Goal: Answer question/provide support: Answer question/provide support

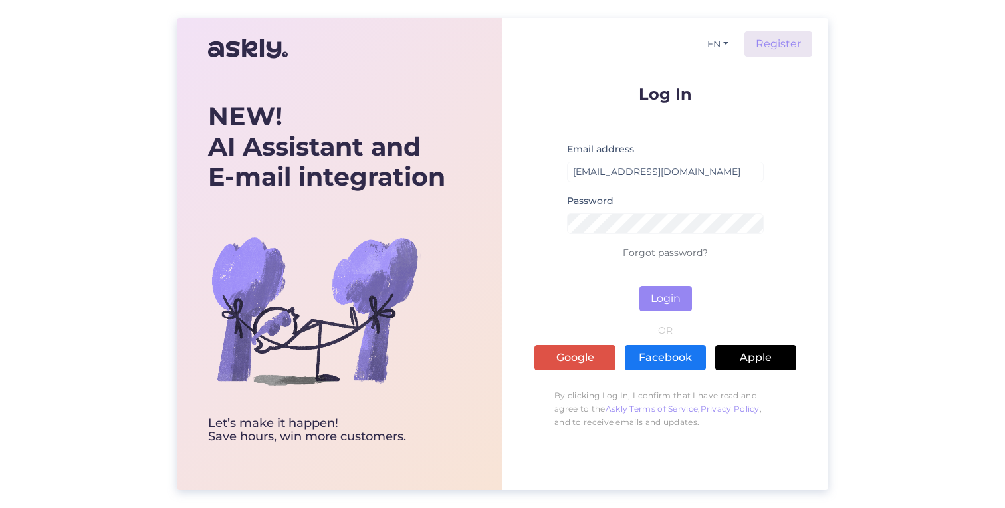
type input "[EMAIL_ADDRESS][DOMAIN_NAME]"
click at [666, 299] on button "Login" at bounding box center [666, 298] width 53 height 25
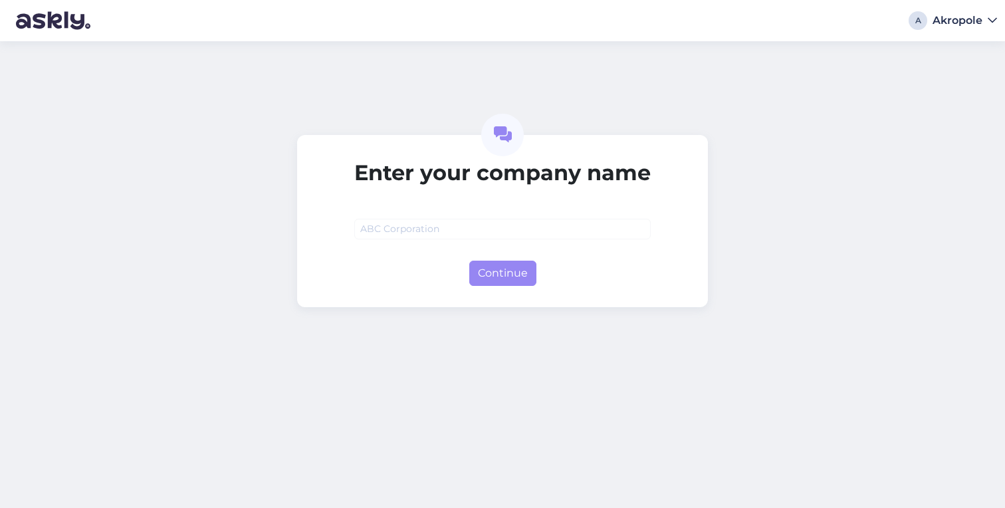
click at [962, 22] on div "Akropole" at bounding box center [958, 20] width 50 height 11
click at [969, 53] on div "Log out" at bounding box center [967, 45] width 62 height 24
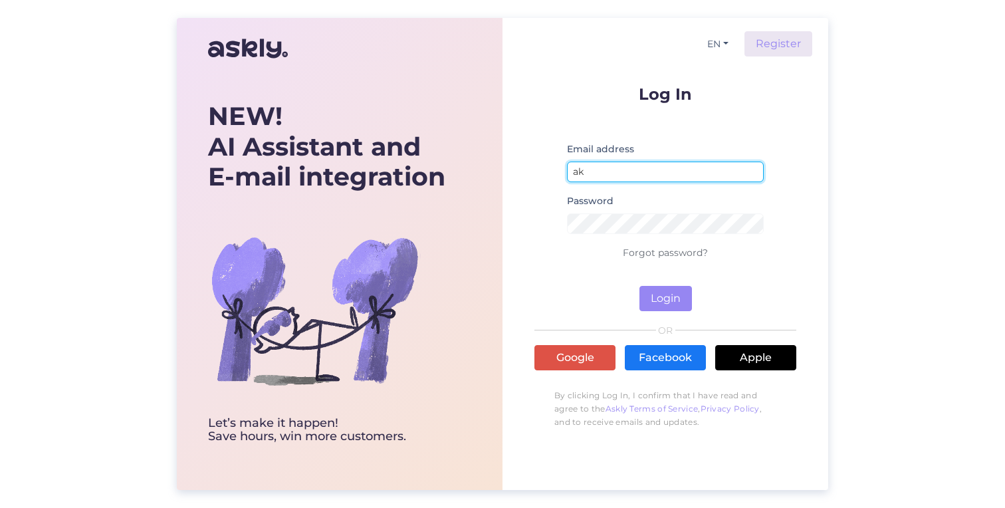
type input "a"
click at [667, 158] on div "Email address [EMAIL_ADDRESS][DOMAIN_NAME]" at bounding box center [665, 167] width 197 height 52
click at [667, 173] on input "[EMAIL_ADDRESS][DOMAIN_NAME]" at bounding box center [665, 172] width 197 height 21
drag, startPoint x: 668, startPoint y: 170, endPoint x: 622, endPoint y: 171, distance: 45.9
click at [622, 171] on input "[EMAIL_ADDRESS][DOMAIN_NAME]" at bounding box center [665, 172] width 197 height 21
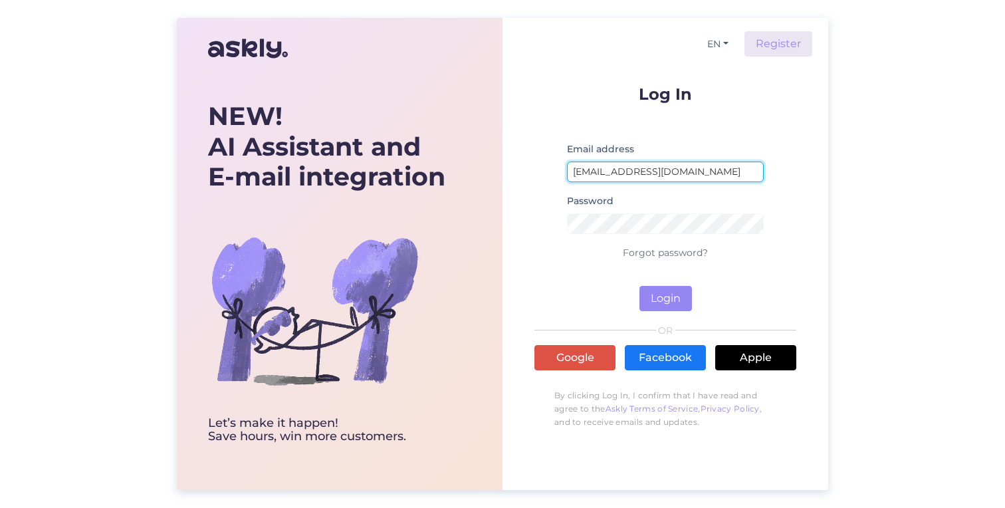
type input "[EMAIL_ADDRESS][DOMAIN_NAME]"
click at [841, 269] on div "NEW! AI Assistant and E-mail integration Let’s make it happen! Save hours, win …" at bounding box center [502, 254] width 1005 height 508
click at [650, 297] on button "Login" at bounding box center [666, 298] width 53 height 25
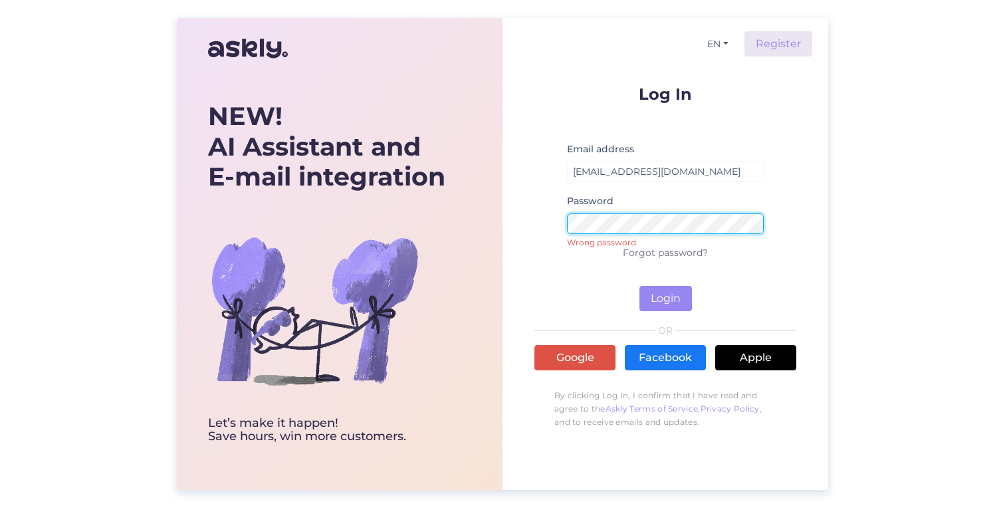
click at [666, 299] on button "Login" at bounding box center [666, 298] width 53 height 25
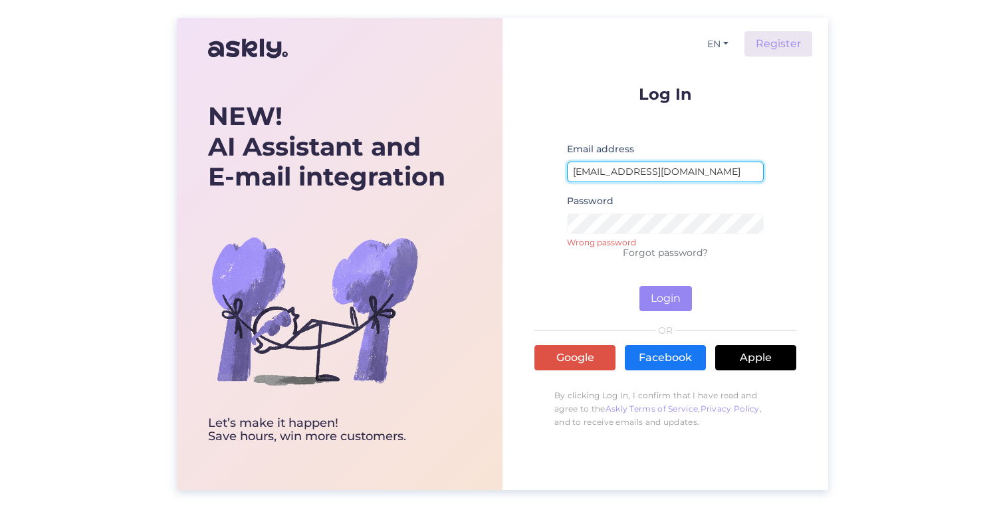
click at [644, 173] on input "[EMAIL_ADDRESS][DOMAIN_NAME]" at bounding box center [665, 172] width 197 height 21
click at [689, 158] on div "Email address [EMAIL_ADDRESS][DOMAIN_NAME]" at bounding box center [665, 167] width 197 height 52
click at [678, 171] on input "[EMAIL_ADDRESS][DOMAIN_NAME]" at bounding box center [665, 172] width 197 height 21
drag, startPoint x: 678, startPoint y: 170, endPoint x: 629, endPoint y: 172, distance: 48.6
click at [629, 172] on input "[EMAIL_ADDRESS][DOMAIN_NAME]" at bounding box center [665, 172] width 197 height 21
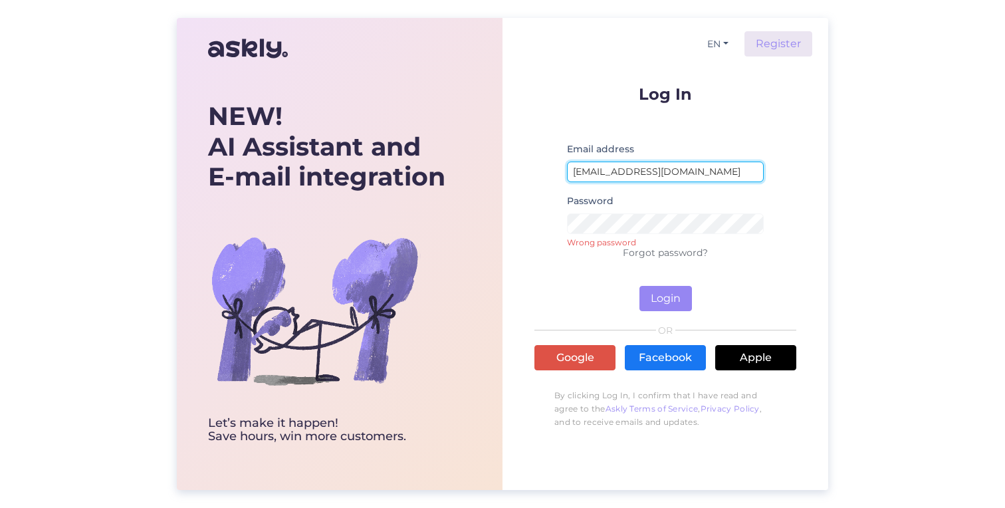
type input "[EMAIL_ADDRESS][DOMAIN_NAME]"
click at [847, 251] on div "NEW! AI Assistant and E-mail integration Let’s make it happen! Save hours, win …" at bounding box center [502, 254] width 1005 height 508
click at [682, 295] on button "Login" at bounding box center [666, 298] width 53 height 25
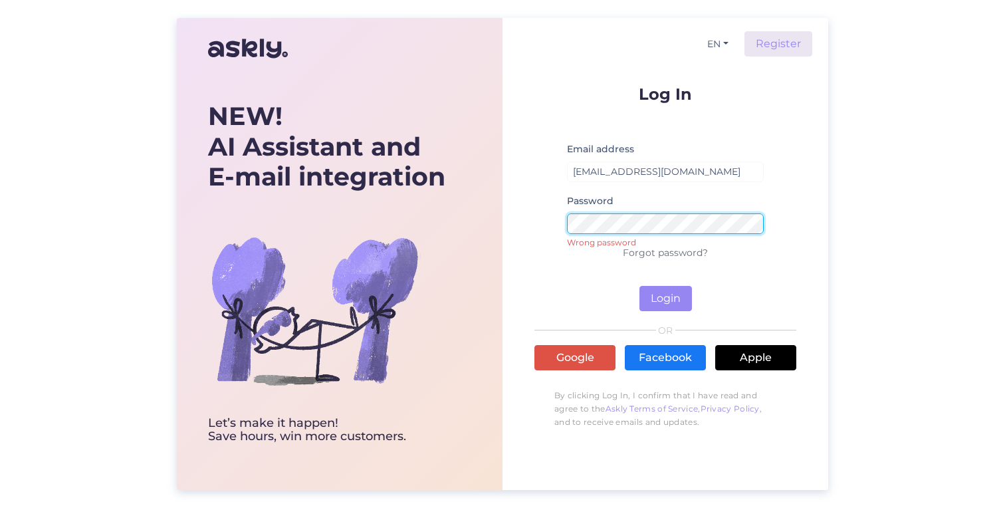
click at [666, 299] on button "Login" at bounding box center [666, 298] width 53 height 25
click at [670, 290] on button "Login" at bounding box center [666, 298] width 53 height 25
click at [664, 299] on button "Login" at bounding box center [666, 298] width 53 height 25
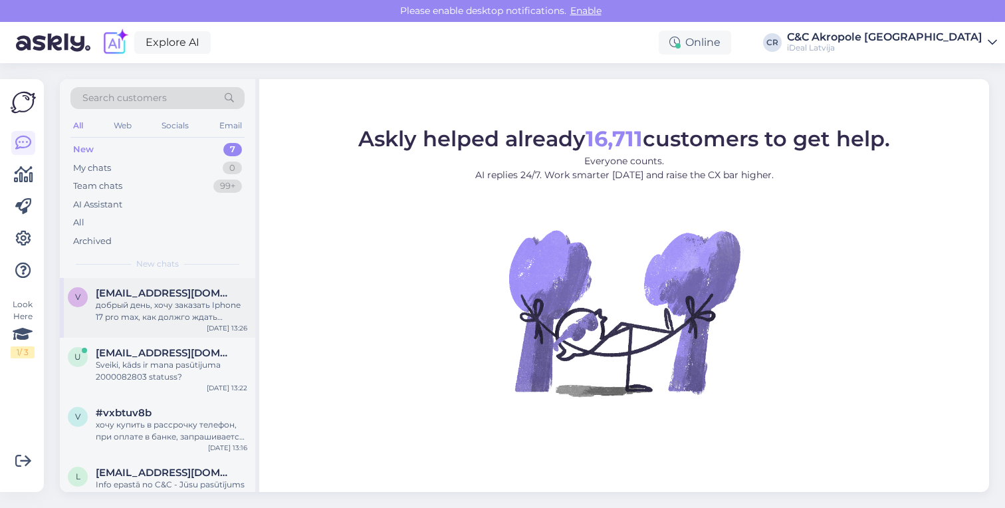
click at [196, 307] on div "добрый день, хочу заказать Iphone 17 pro max, как должго ждать доставку?" at bounding box center [172, 311] width 152 height 24
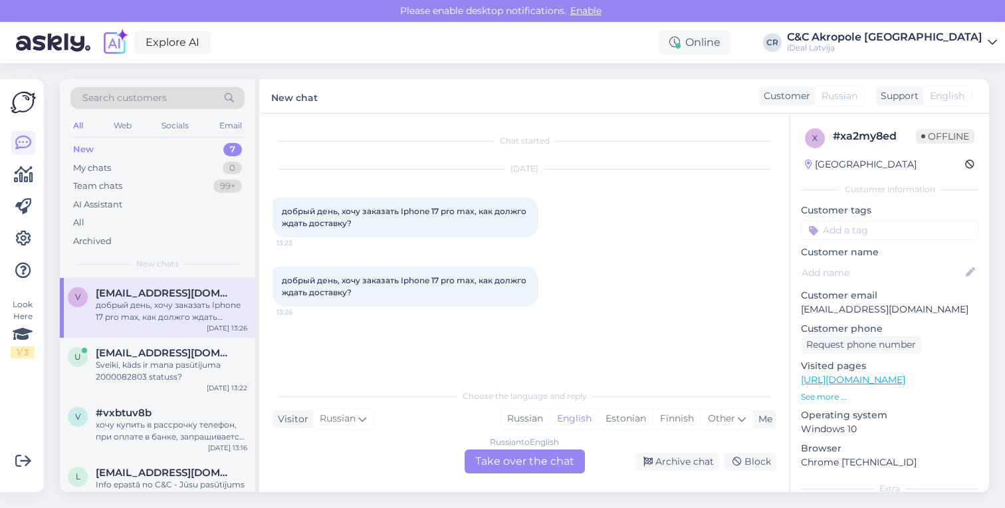
click at [524, 459] on div "Russian to English Take over the chat" at bounding box center [525, 461] width 120 height 24
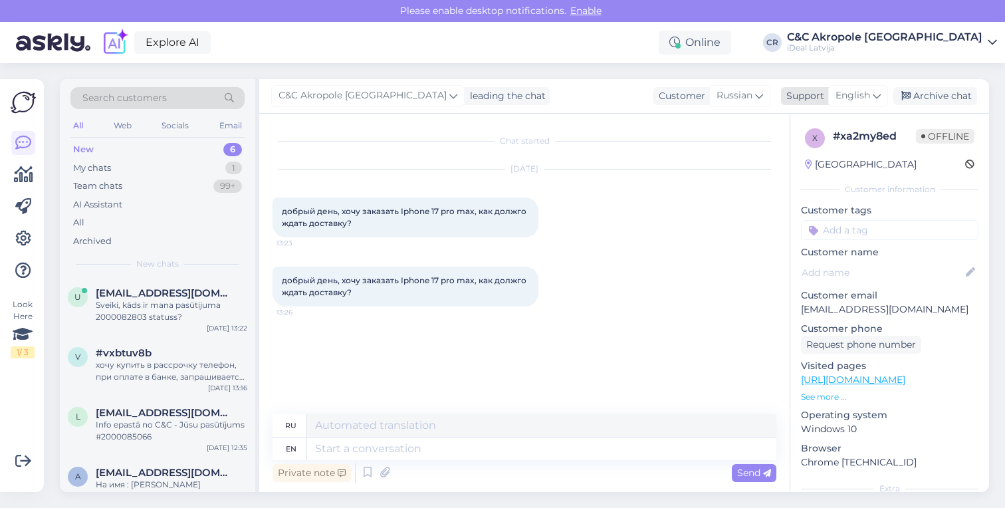
click at [856, 99] on span "English" at bounding box center [853, 95] width 35 height 15
type input "lat"
click at [815, 162] on link "Latvian" at bounding box center [835, 154] width 146 height 21
click at [362, 457] on textarea at bounding box center [541, 449] width 469 height 23
type textarea "Labi"
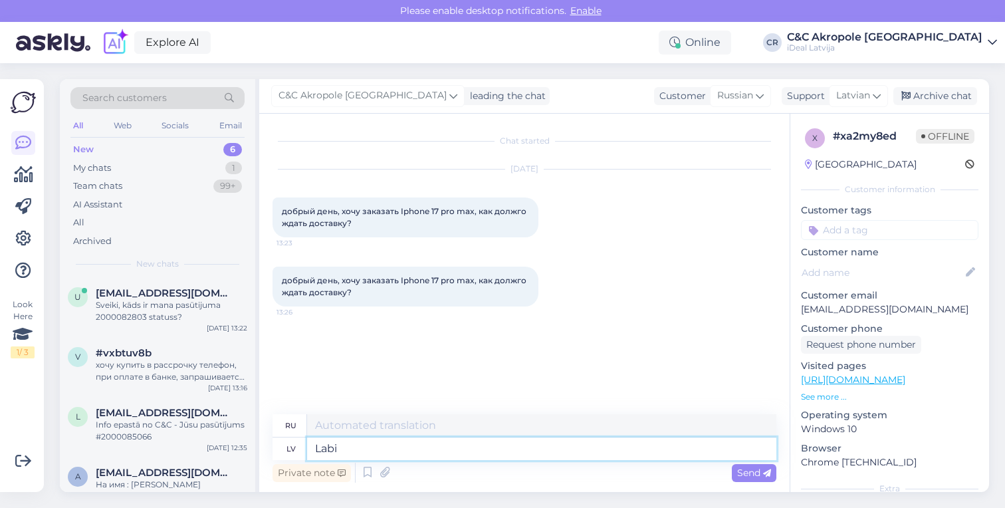
type textarea "Хорошо"
type textarea "Labdien!"
type textarea "Привет!"
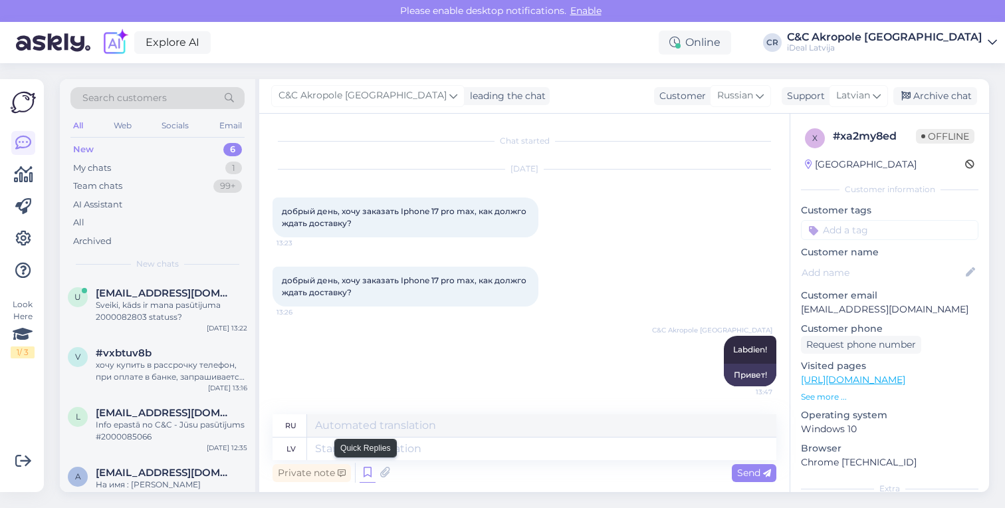
click at [368, 475] on icon at bounding box center [368, 473] width 16 height 20
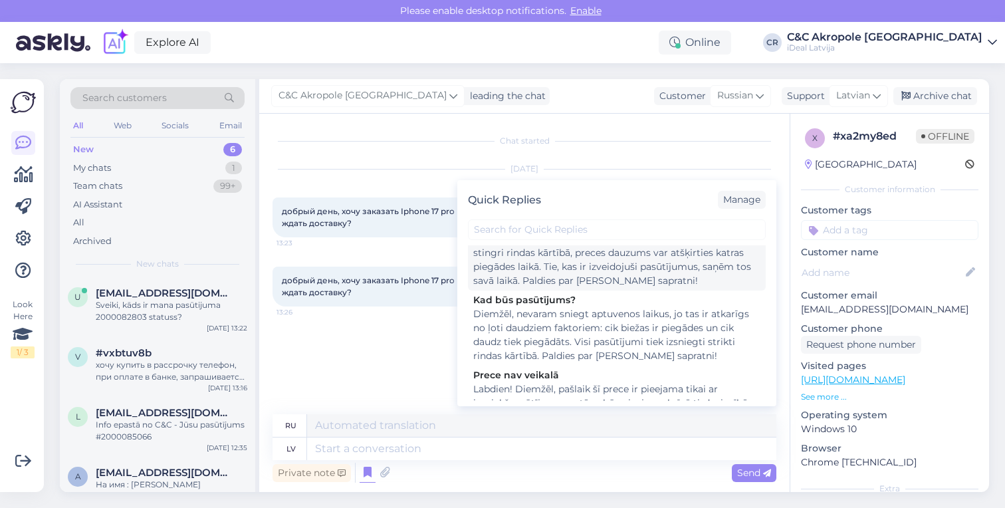
scroll to position [368, 0]
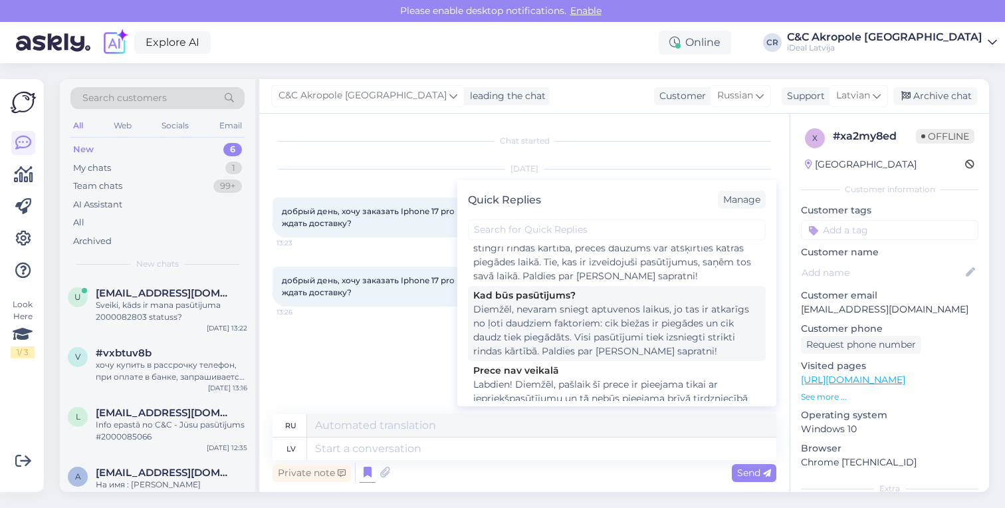
click at [613, 356] on div "Diemžēl, nevaram sniegt aptuvenos laikus, jo tas ir atkarīgs no ļoti daudziem f…" at bounding box center [616, 331] width 287 height 56
type textarea "К сожалению, мы не можем назвать примерные сроки, так как они зависят от многих…"
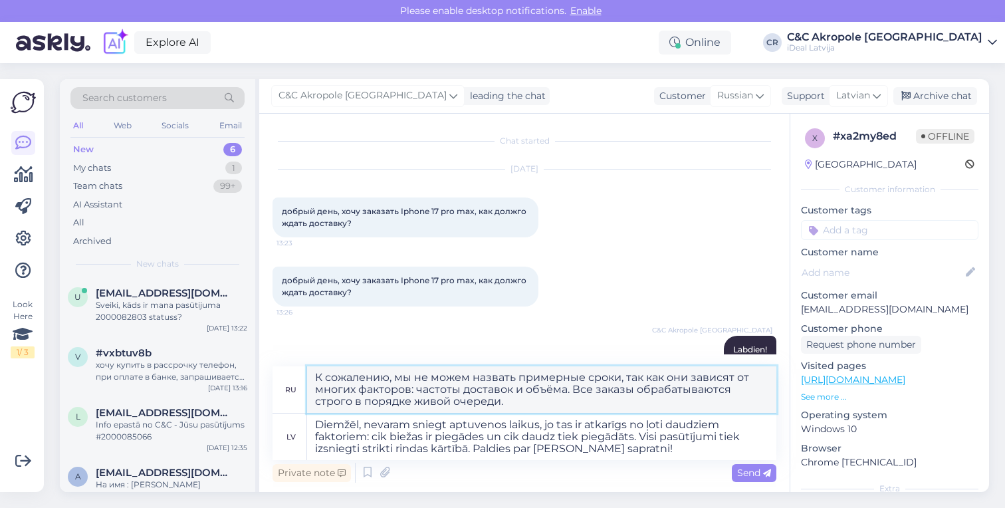
click at [496, 405] on textarea "К сожалению, мы не можем назвать примерные сроки, так как они зависят от многих…" at bounding box center [541, 389] width 469 height 47
click at [491, 449] on textarea "Diemžēl, nevaram sniegt aptuvenos laikus, jo tas ir atkarīgs no ļoti daudziem f…" at bounding box center [541, 437] width 469 height 47
click at [542, 443] on textarea "Diemžēl, nevaram sniegt aptuvenos laikus, jo tas ir atkarīgs no ļoti daudziem f…" at bounding box center [541, 437] width 469 height 47
drag, startPoint x: 646, startPoint y: 453, endPoint x: 475, endPoint y: 451, distance: 170.9
click at [475, 451] on textarea "Diemžēl, nevaram sniegt aptuvenos laikus, jo tas ir atkarīgs no ļoti daudziem f…" at bounding box center [541, 437] width 469 height 47
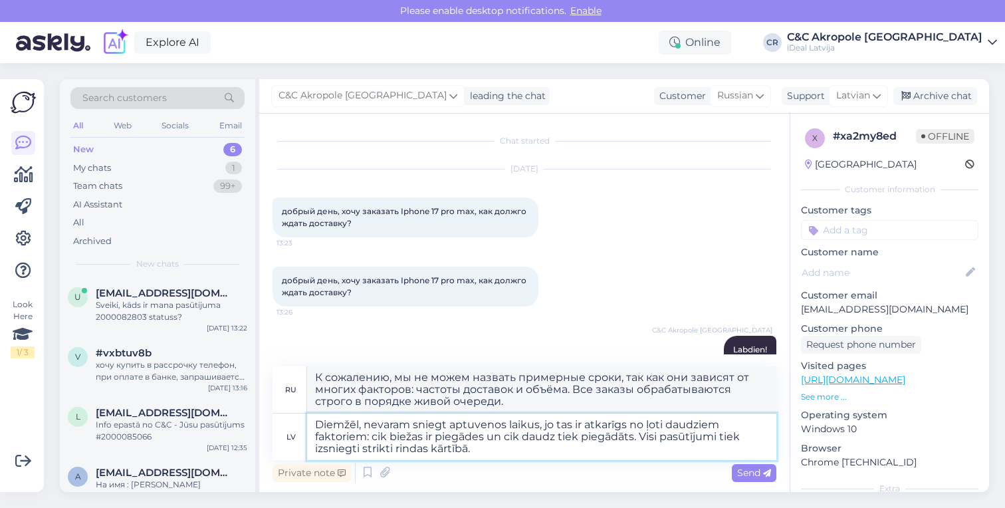
paste textarea "Paldies par [PERSON_NAME] sapratni!"
type textarea "Diemžēl, nevaram sniegt aptuvenos laikus, jo tas ir atkarīgs no ļoti daudziem f…"
type textarea "К сожалению, мы не можем указать приблизительные сроки, так как они зависят от …"
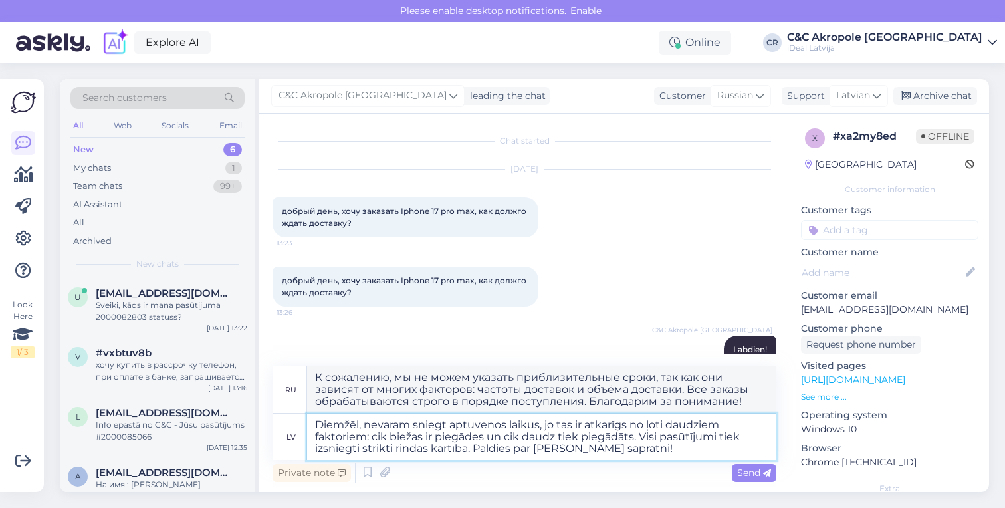
click at [633, 450] on textarea "Diemžēl, nevaram sniegt aptuvenos laikus, jo tas ir atkarīgs no ļoti daudziem f…" at bounding box center [541, 437] width 469 height 47
click at [749, 473] on span "Send" at bounding box center [754, 473] width 34 height 12
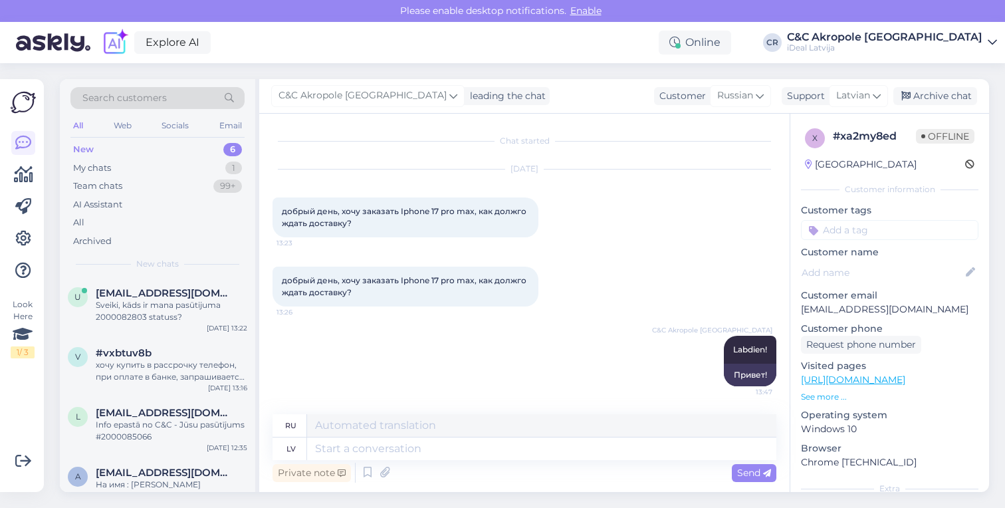
scroll to position [162, 0]
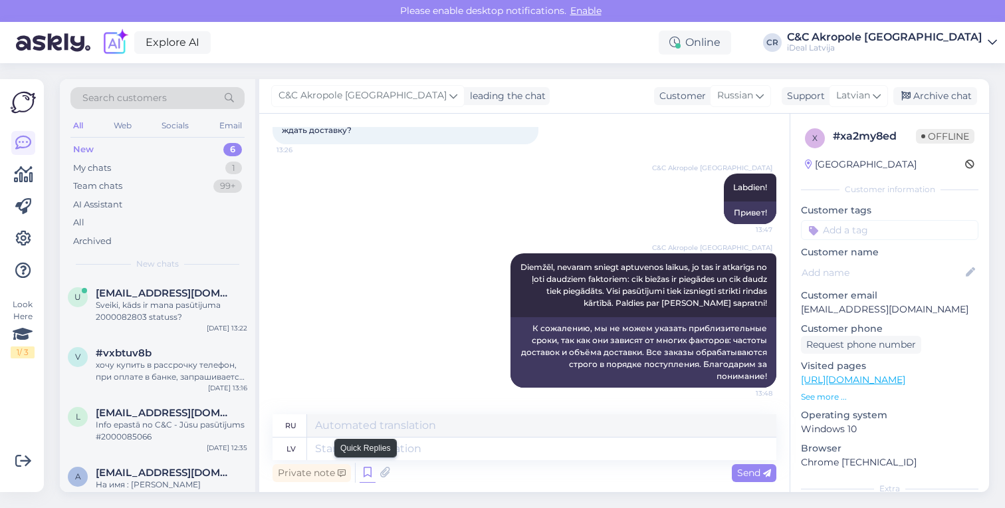
click at [368, 477] on icon at bounding box center [368, 473] width 16 height 20
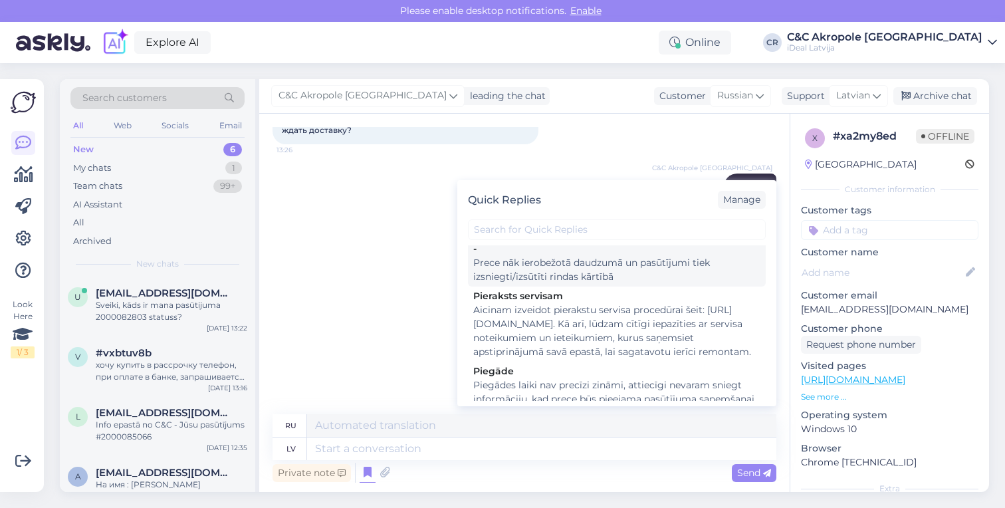
scroll to position [84, 0]
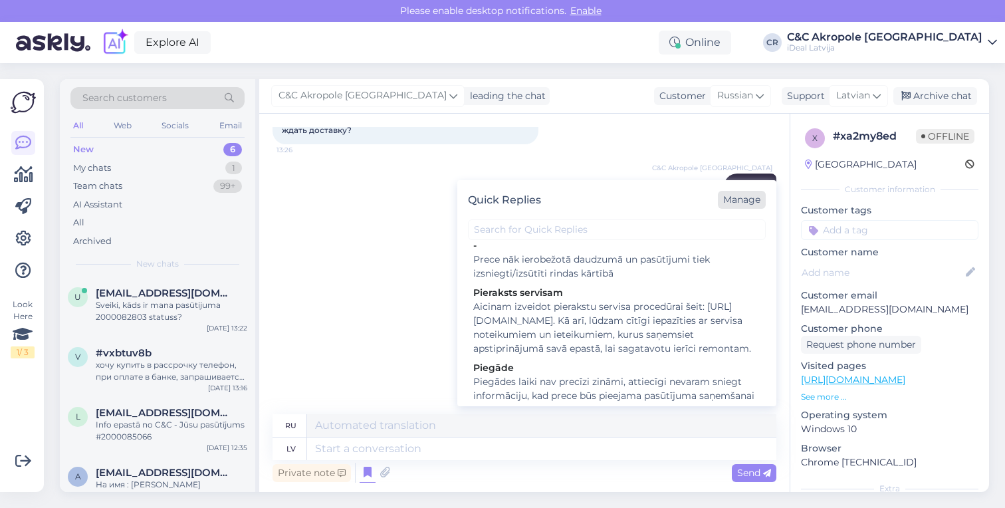
click at [751, 202] on div "Manage" at bounding box center [742, 200] width 48 height 18
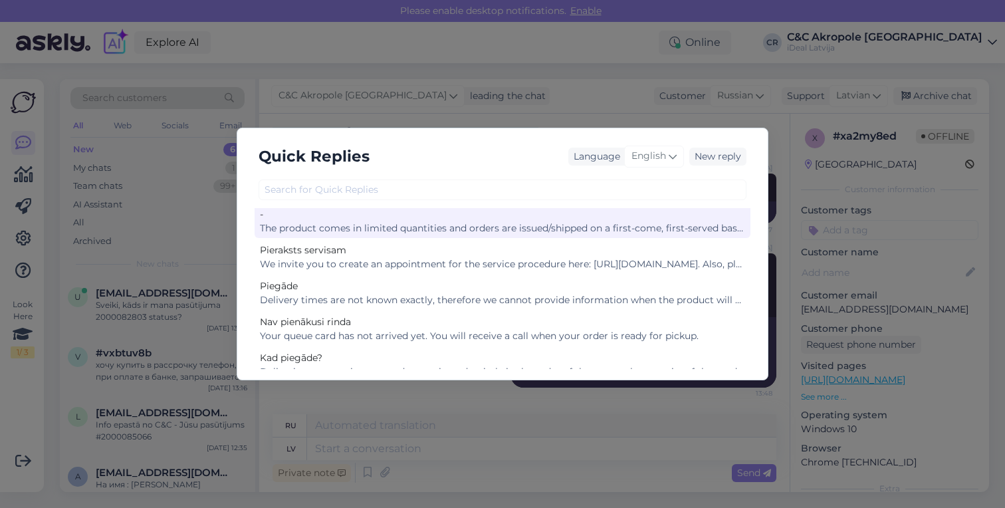
scroll to position [43, 0]
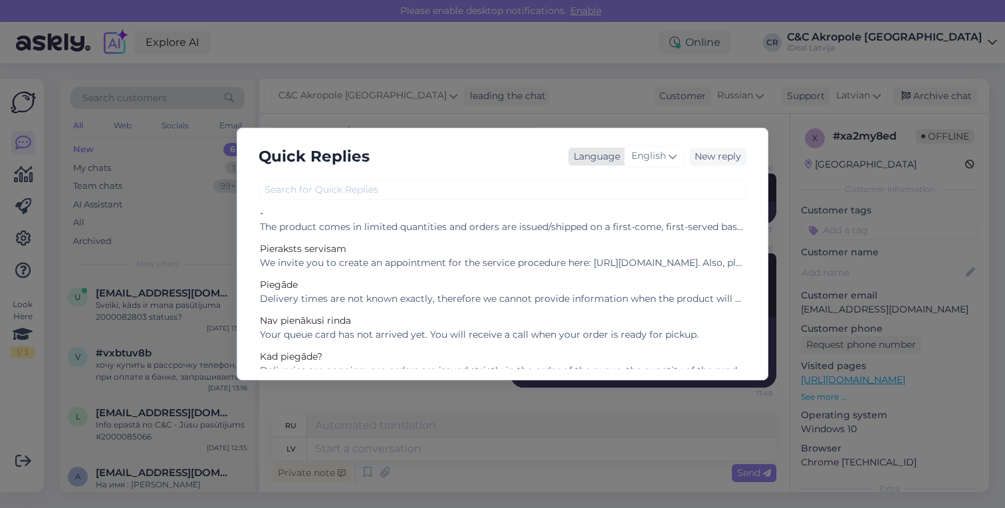
click at [656, 156] on span "English" at bounding box center [649, 156] width 35 height 15
type input "ru"
click at [618, 244] on link "Russian" at bounding box center [626, 236] width 146 height 21
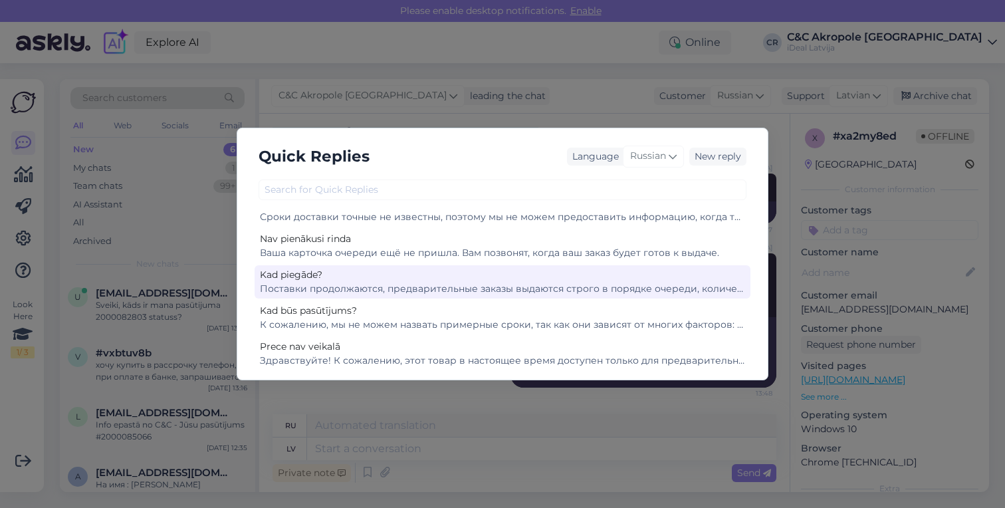
scroll to position [130, 0]
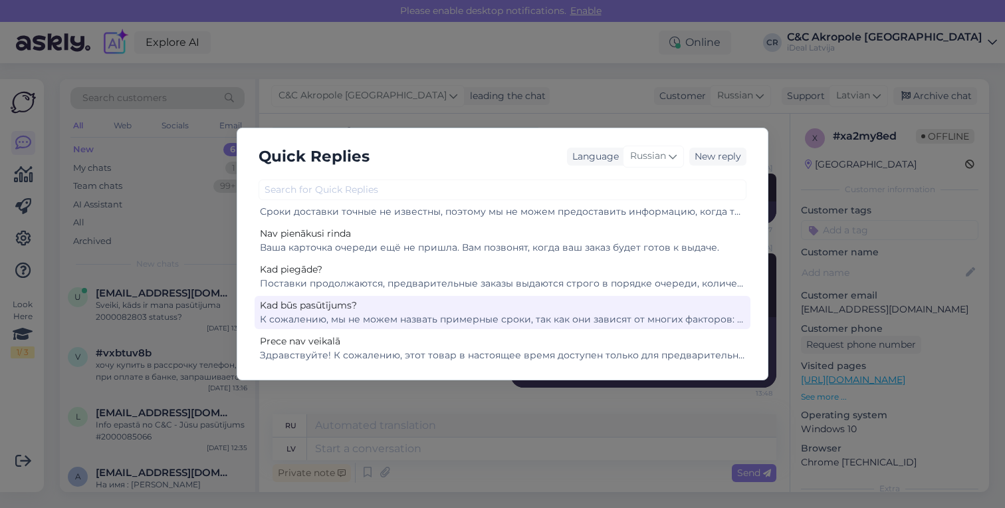
click at [443, 323] on div "К сожалению, мы не можем назвать примерные сроки, так как они зависят от многих…" at bounding box center [502, 320] width 485 height 14
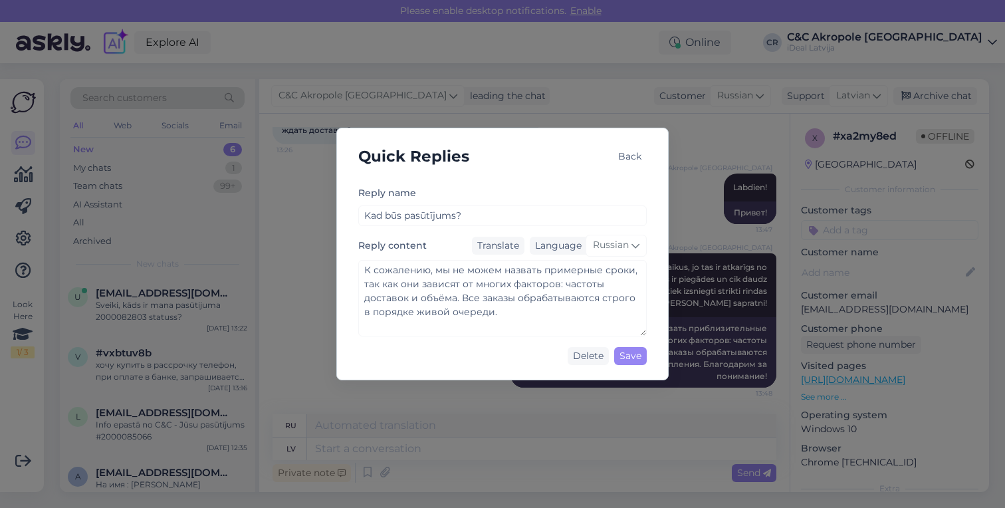
click at [638, 160] on div "Back" at bounding box center [630, 157] width 34 height 18
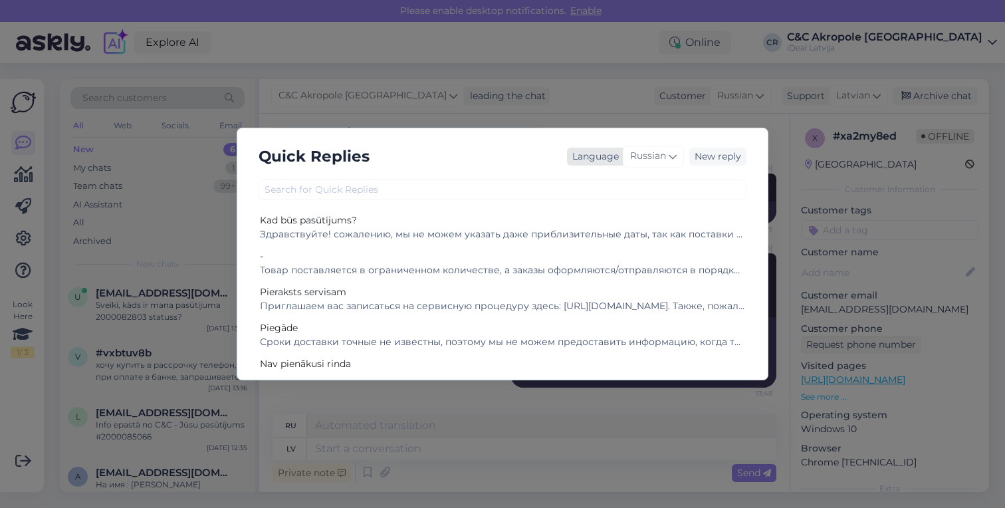
click at [661, 158] on span "Russian" at bounding box center [648, 156] width 36 height 15
type input "lat"
click at [628, 218] on link "Latvian" at bounding box center [626, 215] width 146 height 21
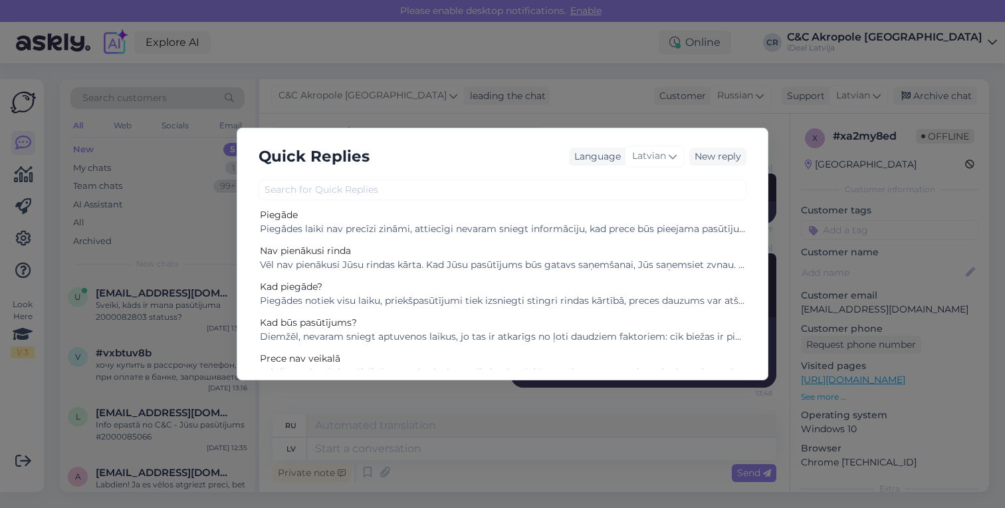
scroll to position [114, 0]
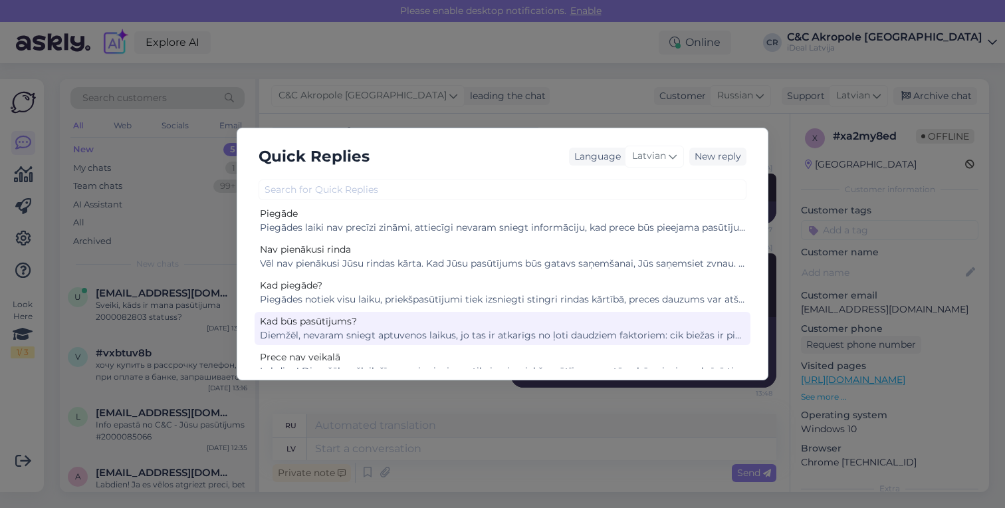
click at [426, 329] on div "Diemžēl, nevaram sniegt aptuvenos laikus, jo tas ir atkarīgs no ļoti daudziem f…" at bounding box center [502, 335] width 485 height 14
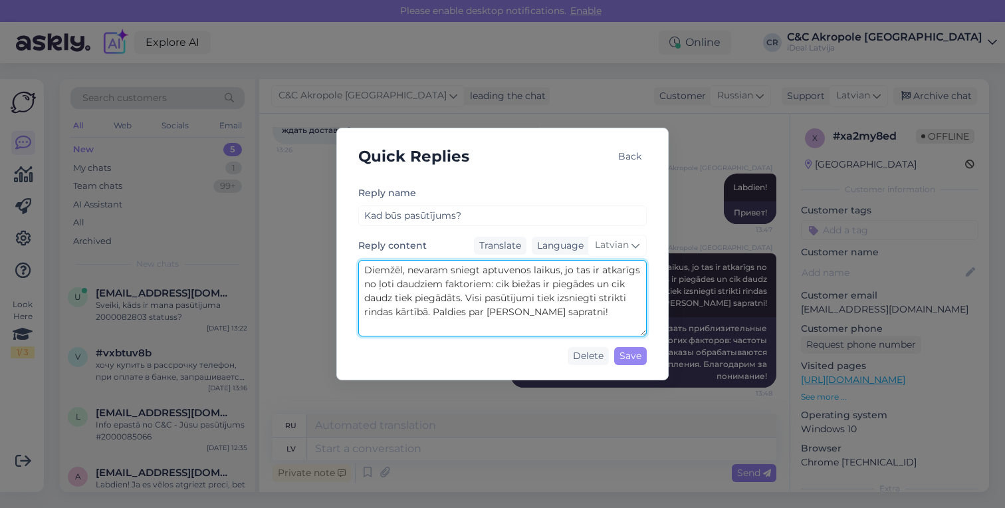
click at [586, 307] on textarea "Diemžēl, nevaram sniegt aptuvenos laikus, jo tas ir atkarīgs no ļoti daudziem f…" at bounding box center [502, 298] width 289 height 76
drag, startPoint x: 596, startPoint y: 311, endPoint x: 434, endPoint y: 315, distance: 162.3
click at [434, 315] on textarea "Diemžēl, nevaram sniegt aptuvenos laikus, jo tas ir atkarīgs no ļoti daudziem f…" at bounding box center [502, 298] width 289 height 76
paste textarea "Paldies par [PERSON_NAME] sapratni!"
type textarea "Diemžēl, nevaram sniegt aptuvenos laikus, jo tas ir atkarīgs no ļoti daudziem f…"
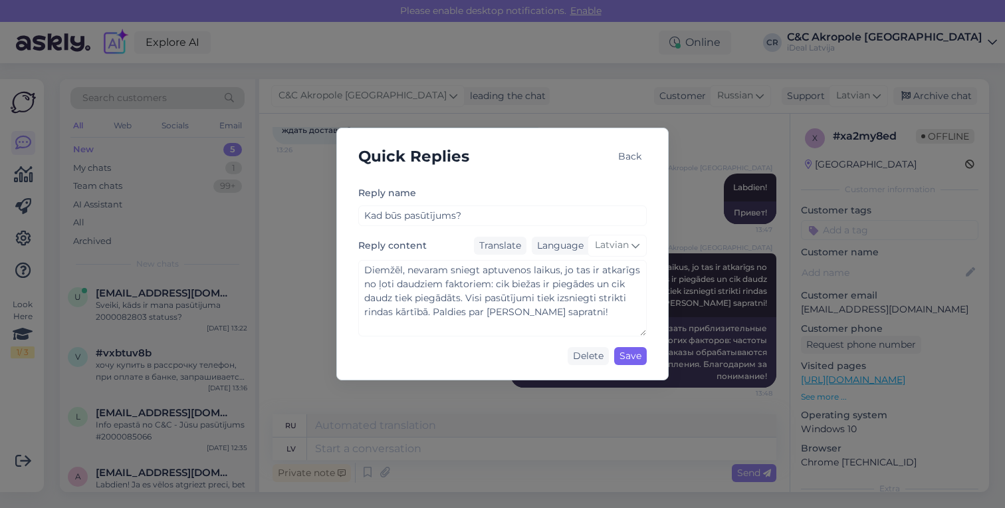
click at [641, 358] on div "Save" at bounding box center [630, 356] width 33 height 18
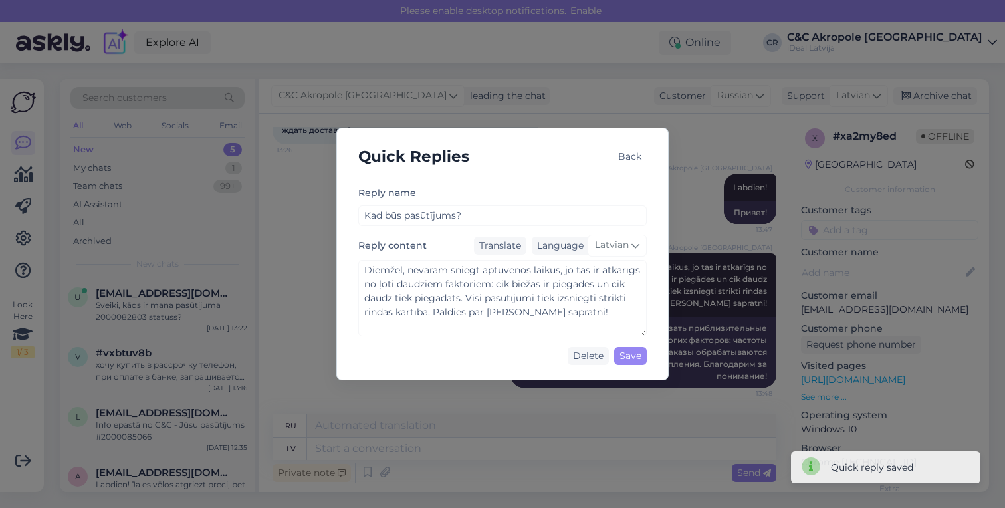
click at [632, 157] on div "Back" at bounding box center [630, 157] width 34 height 18
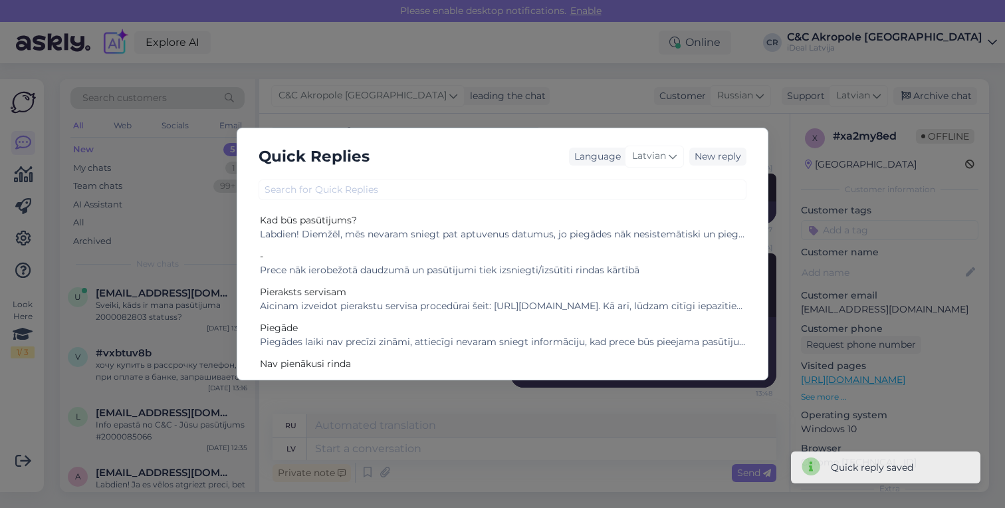
click at [588, 109] on div "Quick Replies Language Latvian New reply Kad būs pasūtījums? Labdien! Diemžēl, …" at bounding box center [502, 254] width 1005 height 508
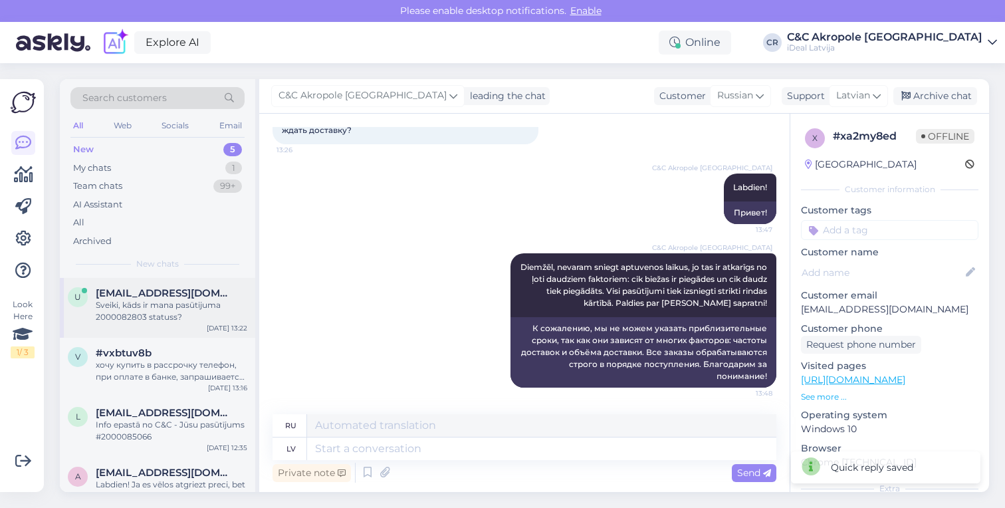
click at [130, 307] on div "Sveiki, kāds ir mana pasūtijuma 2000082803 statuss?" at bounding box center [172, 311] width 152 height 24
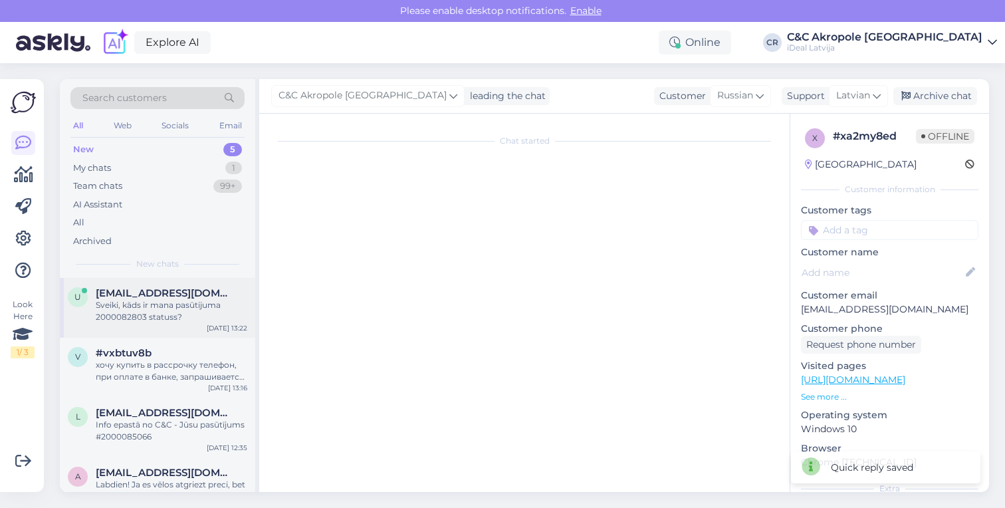
scroll to position [0, 0]
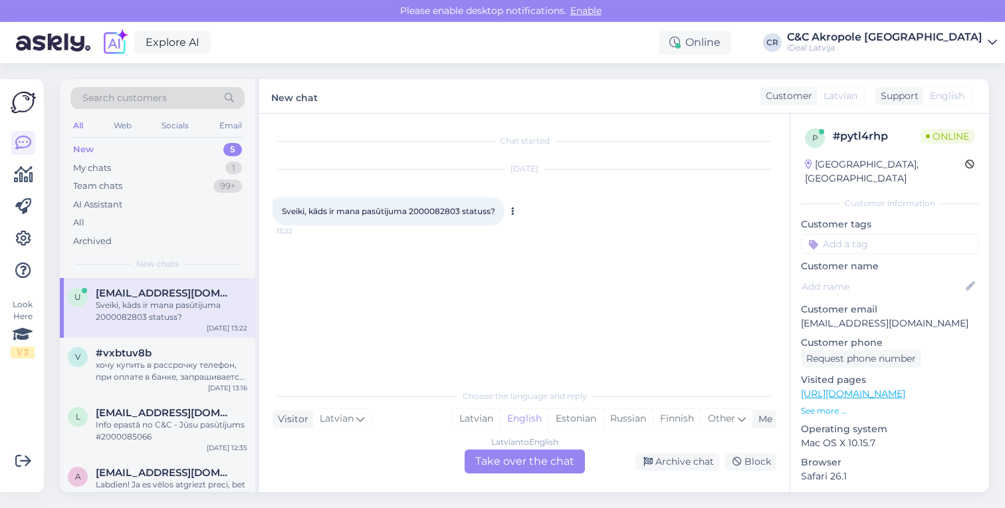
click at [436, 212] on span "Sveiki, kāds ir mana pasūtijuma 2000082803 statuss?" at bounding box center [388, 211] width 213 height 10
copy span "2000082803"
click at [513, 461] on div "Latvian to English Take over the chat" at bounding box center [525, 461] width 120 height 24
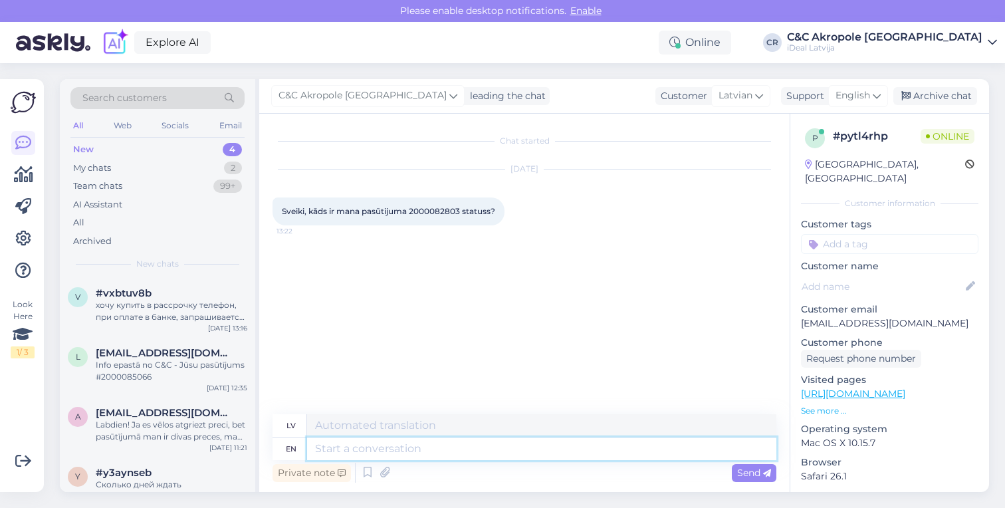
click at [494, 451] on textarea at bounding box center [541, 449] width 469 height 23
click at [848, 100] on span "English" at bounding box center [853, 95] width 35 height 15
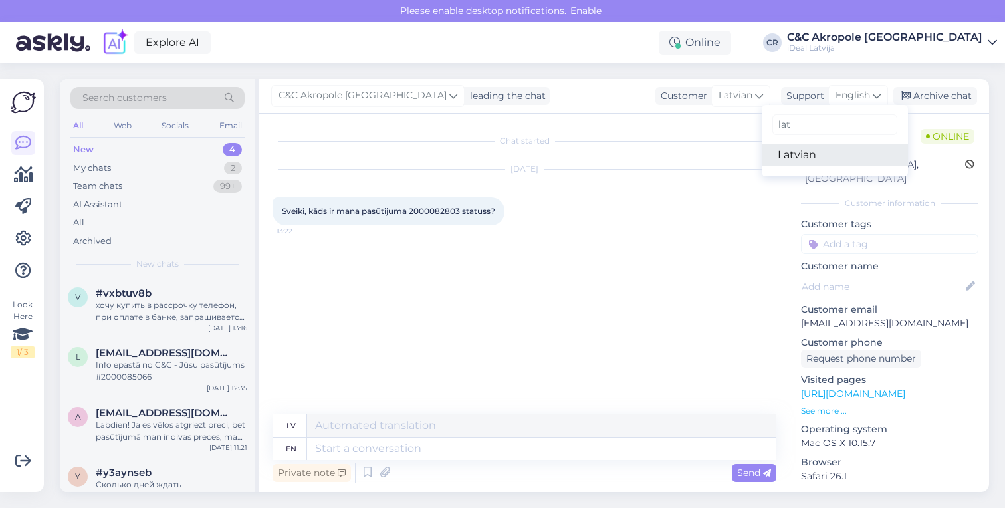
click at [832, 160] on link "Latvian" at bounding box center [835, 154] width 146 height 21
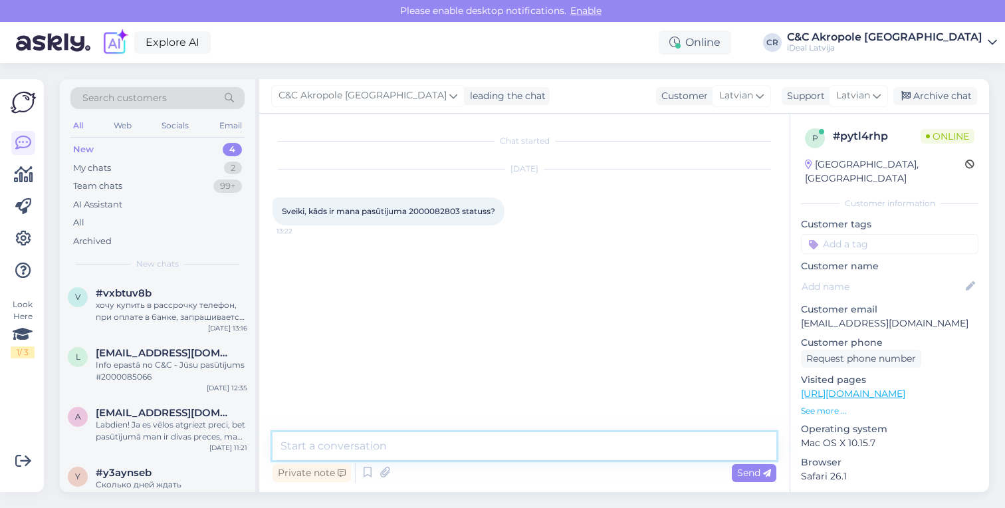
click at [481, 447] on textarea at bounding box center [525, 446] width 504 height 28
type textarea "Labdien!"
type textarea "S"
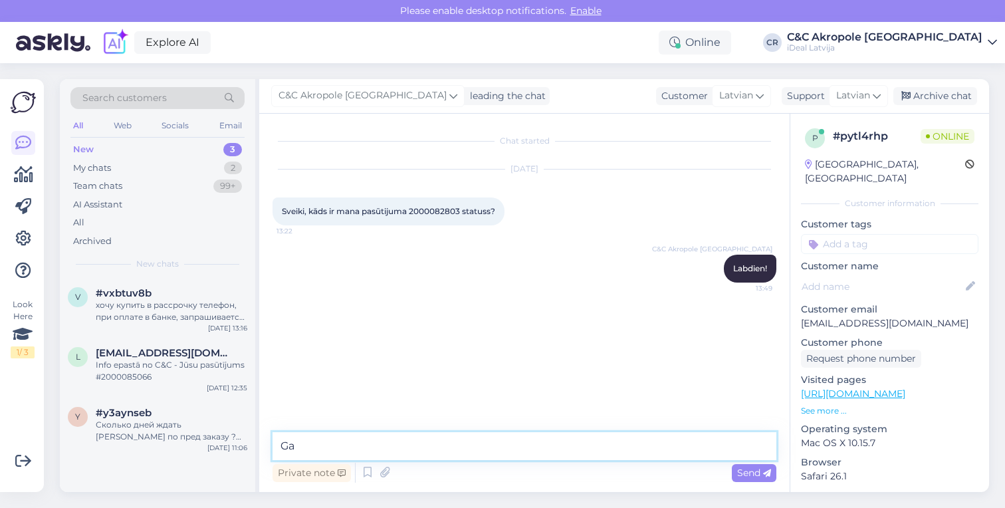
type textarea "G"
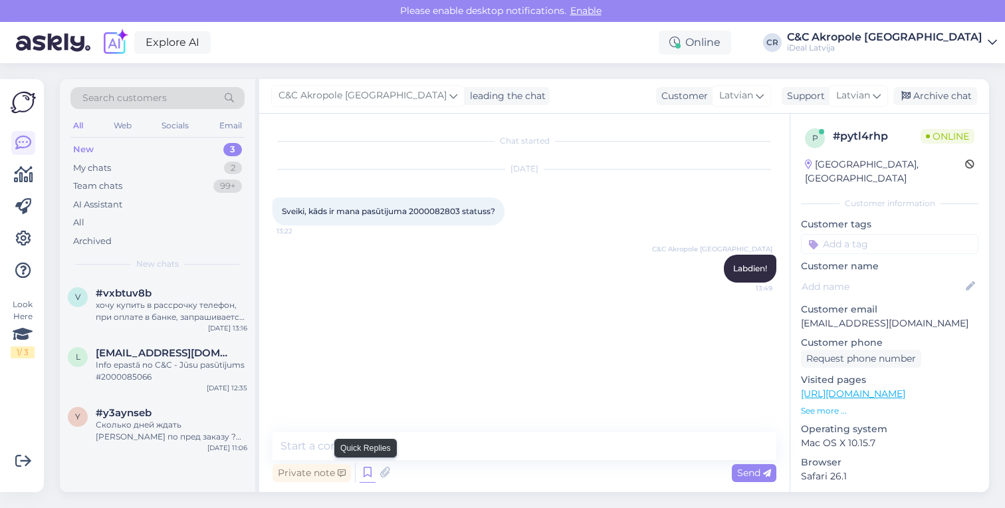
click at [366, 467] on icon at bounding box center [368, 473] width 16 height 20
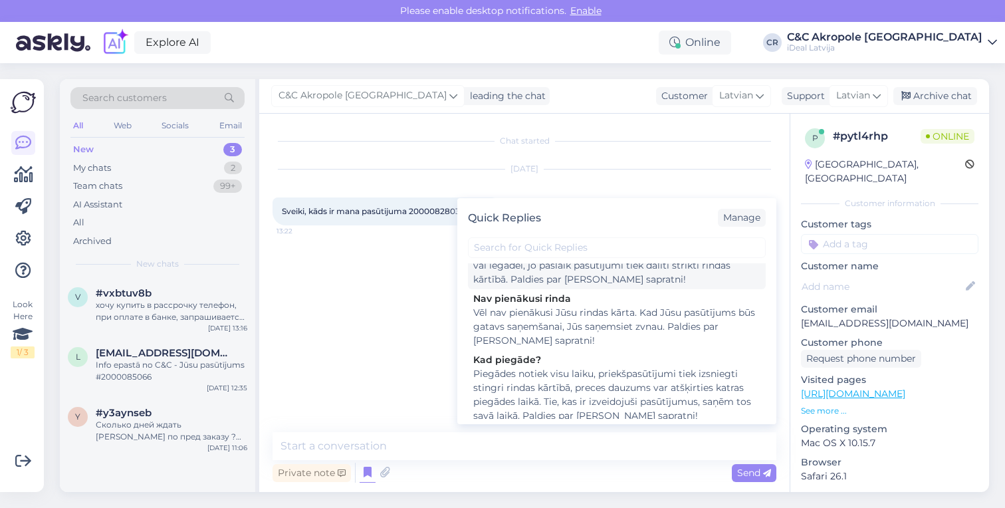
scroll to position [248, 0]
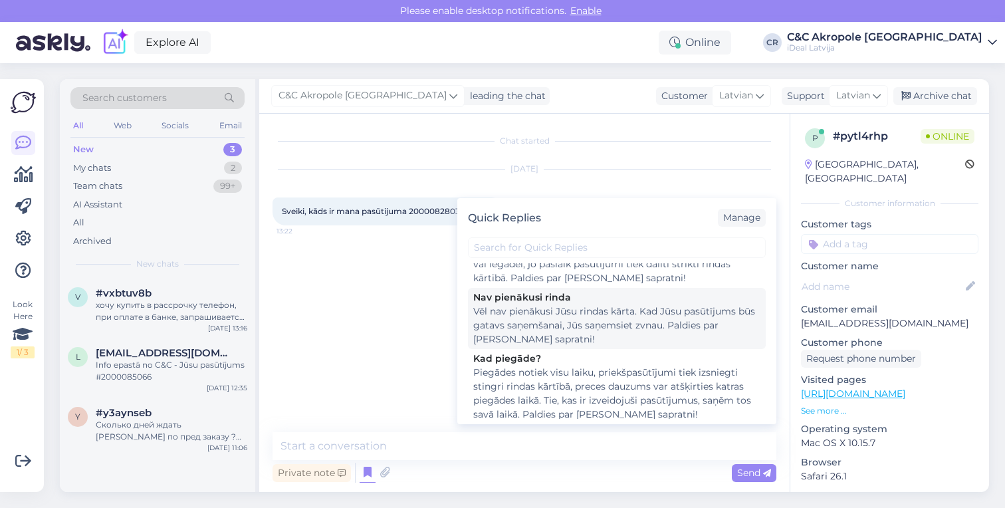
click at [587, 342] on div "Vēl nav pienākusi Jūsu rindas kārta. Kad Jūsu pasūtījums būs gatavs saņemšanai,…" at bounding box center [616, 326] width 287 height 42
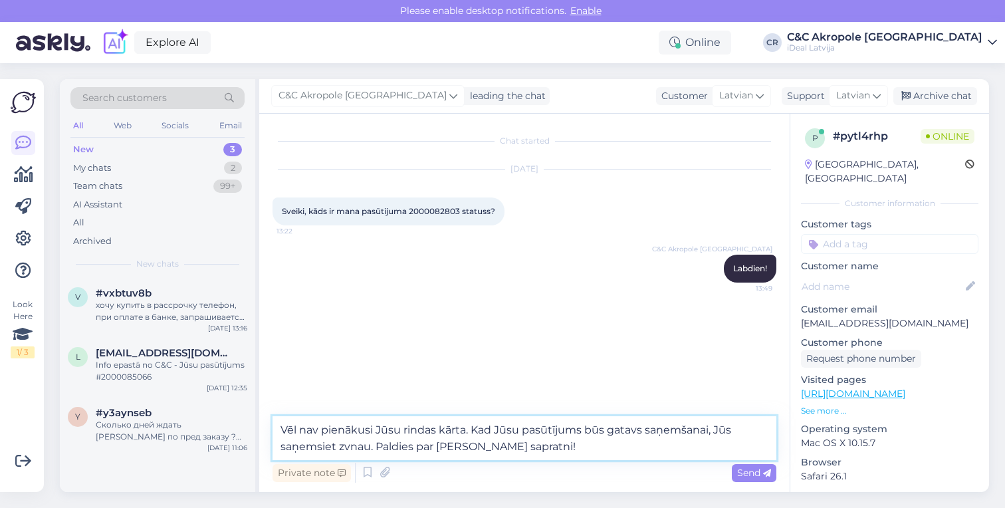
drag, startPoint x: 545, startPoint y: 447, endPoint x: 374, endPoint y: 447, distance: 170.9
click at [374, 447] on textarea "Vēl nav pienākusi Jūsu rindas kārta. Kad Jūsu pasūtījums būs gatavs saņemšanai,…" at bounding box center [525, 438] width 504 height 44
type textarea "Vēl nav pienākusi Jūsu rindas kārta. Kad Jūsu pasūtījums būs gatavs saņemšanai,…"
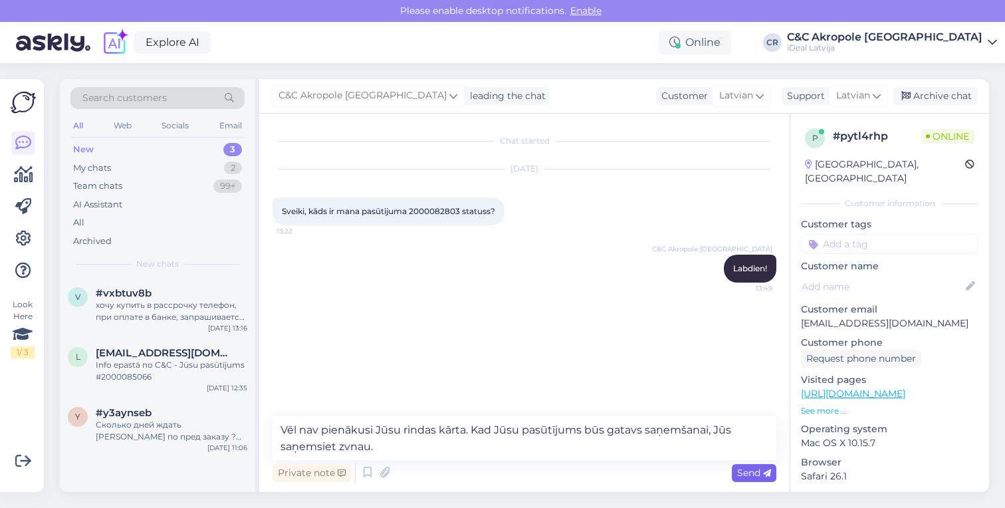
click at [759, 470] on span "Send" at bounding box center [754, 473] width 34 height 12
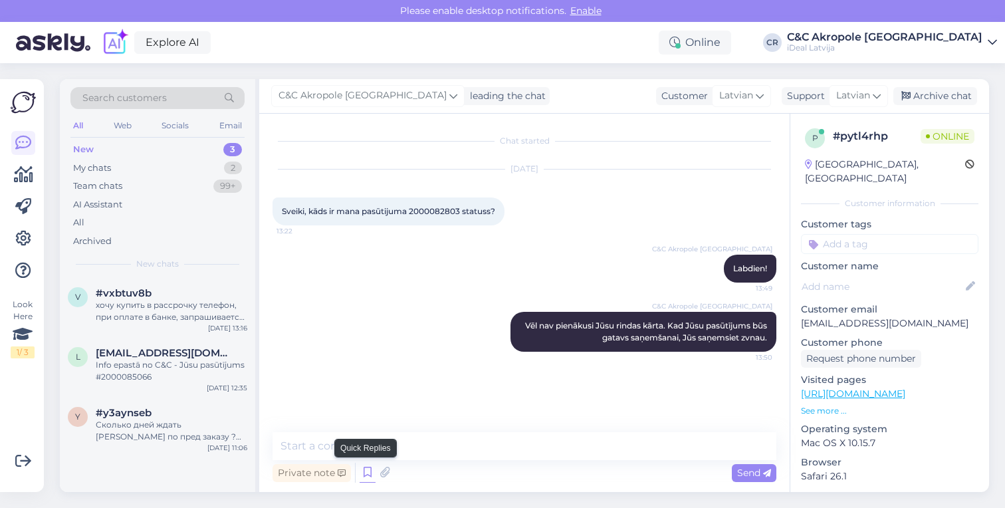
click at [368, 468] on icon at bounding box center [368, 473] width 16 height 20
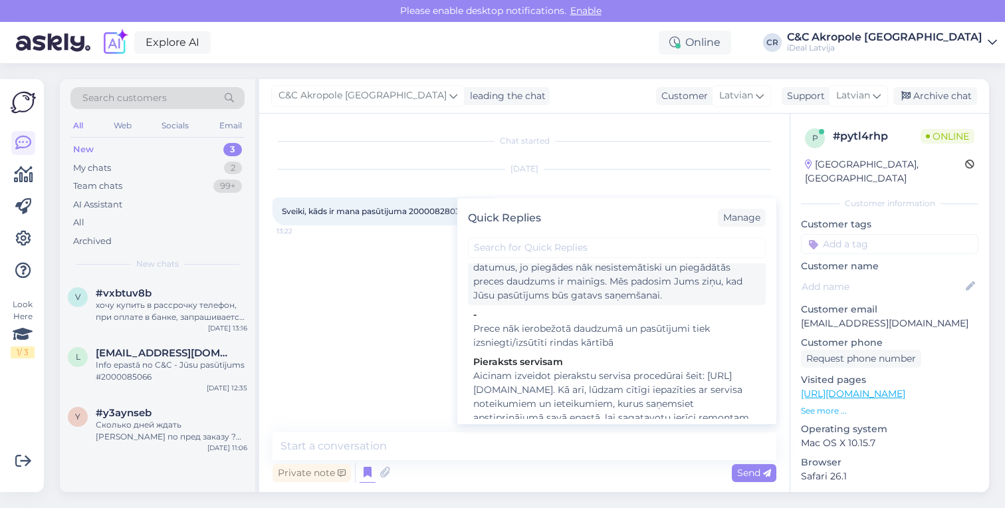
scroll to position [35, 0]
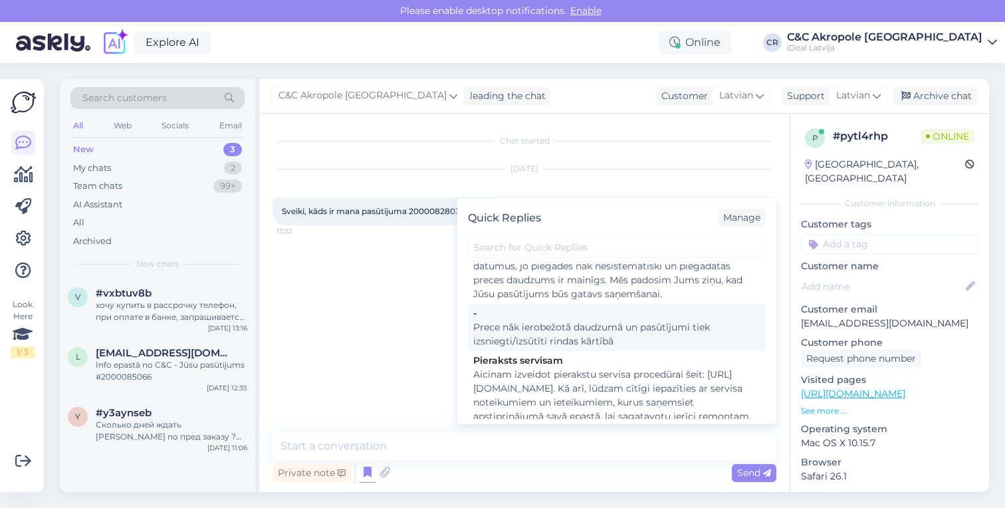
click at [618, 332] on div "Prece nāk ierobežotā daudzumā un pasūtījumi tiek izsniegti/izsūtīti rindas kārt…" at bounding box center [616, 334] width 287 height 28
type textarea "Prece nāk ierobežotā daudzumā un pasūtījumi tiek izsniegti/izsūtīti rindas kārt…"
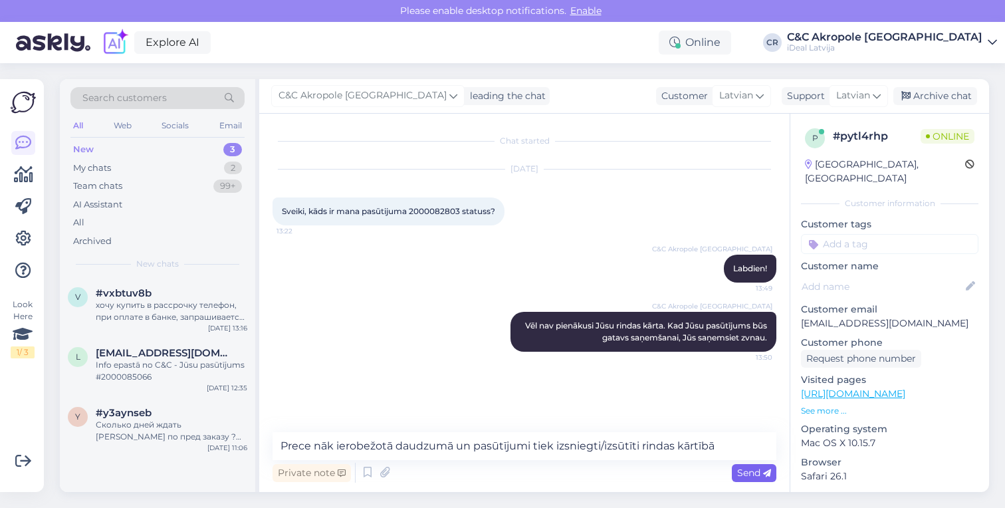
click at [763, 475] on icon at bounding box center [767, 473] width 8 height 8
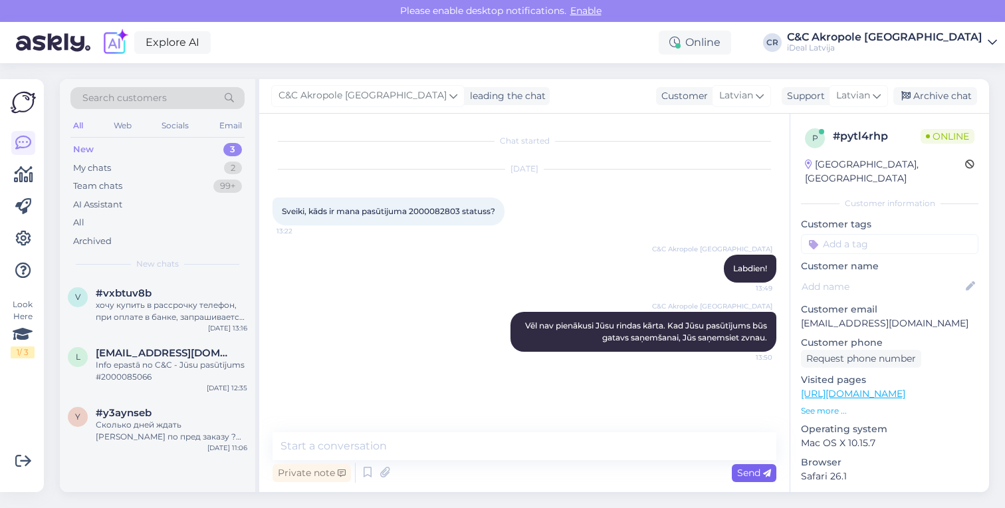
scroll to position [15, 0]
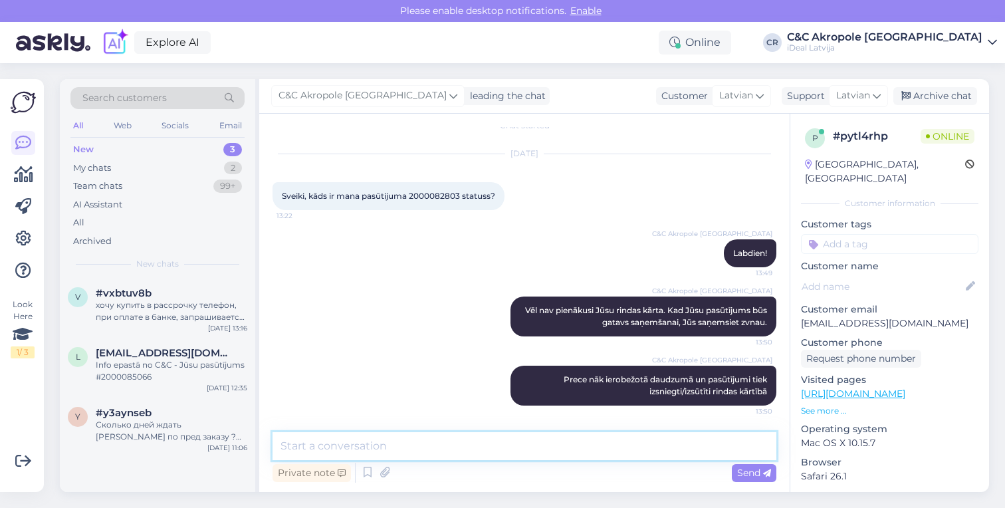
click at [585, 443] on textarea at bounding box center [525, 446] width 504 height 28
paste textarea "Paldies par [PERSON_NAME] sapratni!"
type textarea "Paldies par [PERSON_NAME] sapratni!"
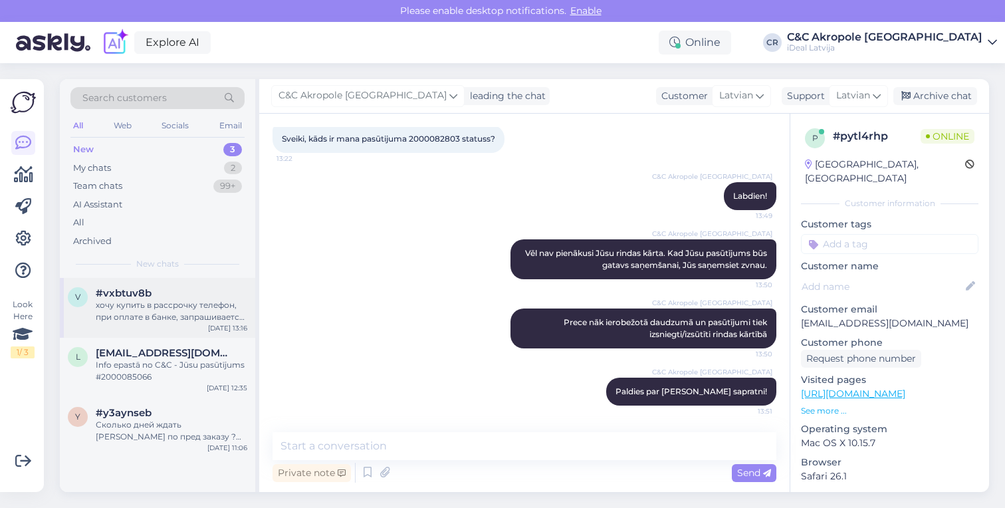
click at [203, 305] on div "хочу купить в рассрочку телефон, при оплате в банке, запрашивается вся сумма. ч…" at bounding box center [172, 311] width 152 height 24
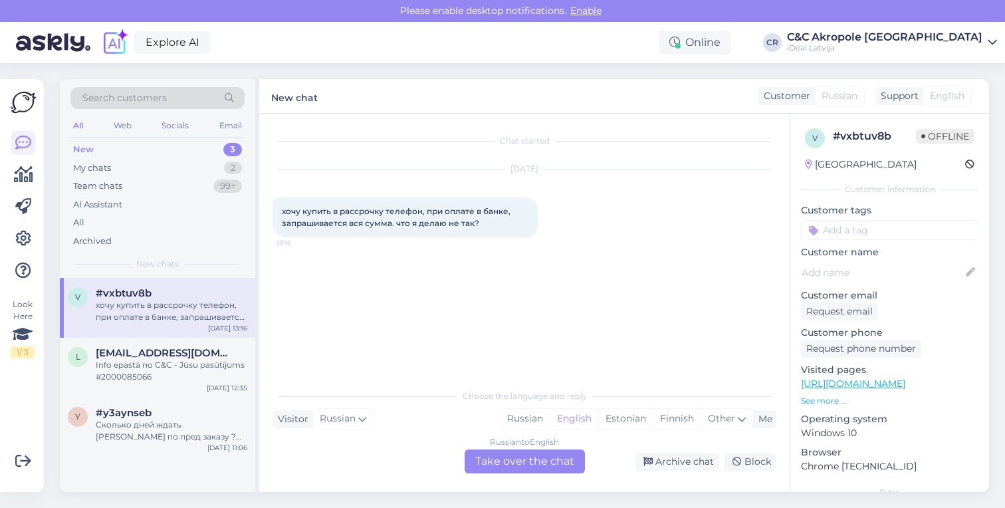
click at [538, 461] on div "Russian to English Take over the chat" at bounding box center [525, 461] width 120 height 24
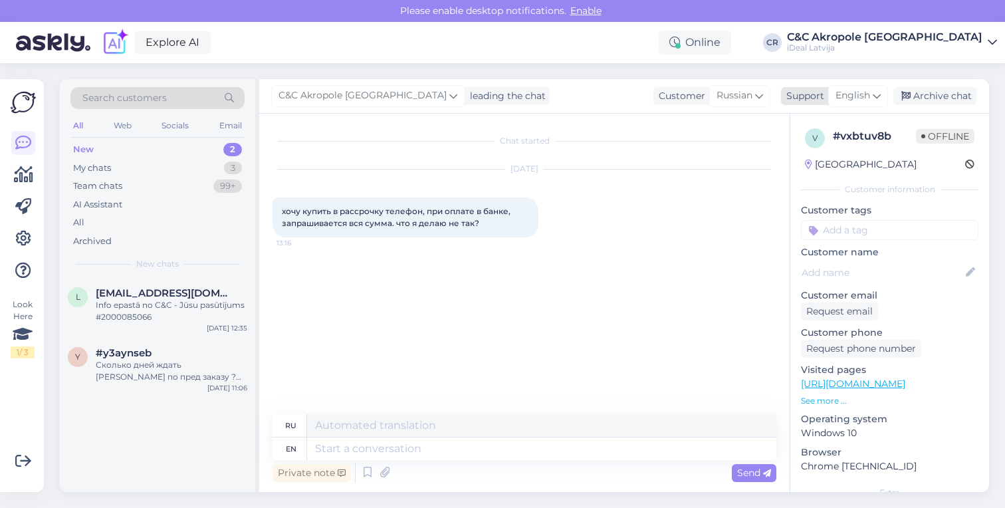
click at [854, 98] on span "English" at bounding box center [853, 95] width 35 height 15
click at [818, 160] on link "Latvian" at bounding box center [835, 154] width 146 height 21
click at [354, 456] on textarea at bounding box center [541, 449] width 469 height 23
type textarea "Labdien!"
type textarea "Привет!"
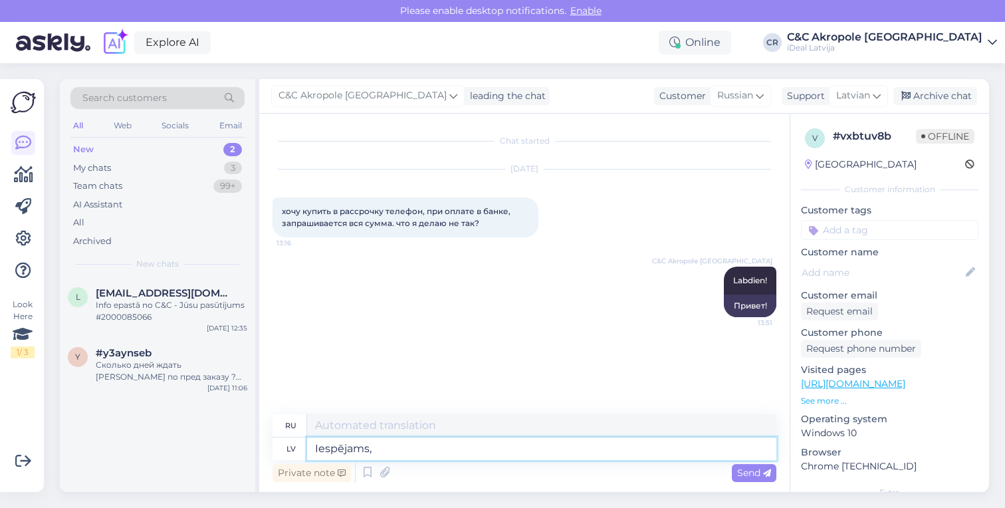
type textarea "Iespējams, k"
type textarea "Возможно,"
type textarea "Iespējams, ka"
type textarea "Возможно, что"
type textarea "Iespējams, ka bank"
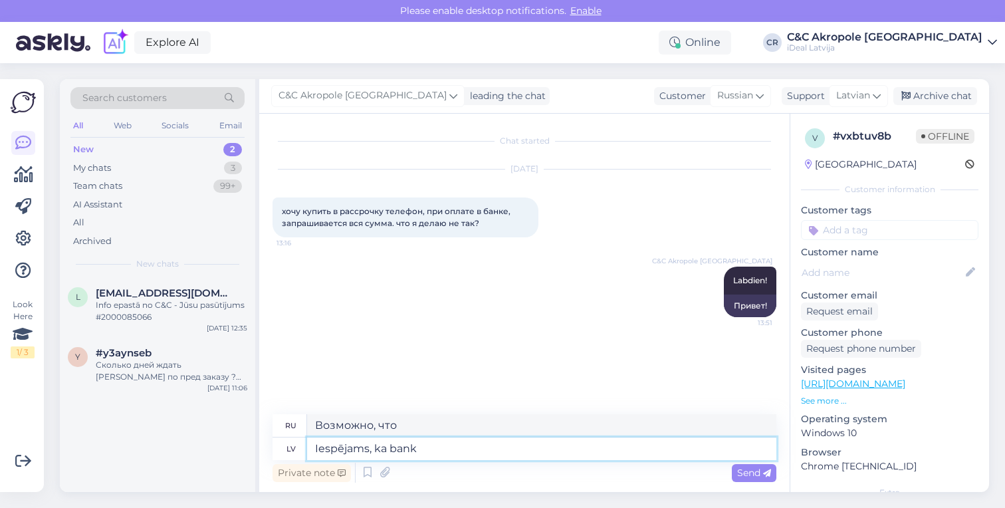
type textarea "Возможно, что банк"
type textarea "Iespējams, ka banka uzskata"
type textarea "Возможно, банк считает,"
type textarea "Iespējams, ka banka uzskata,"
type textarea "Банк может полагать, что"
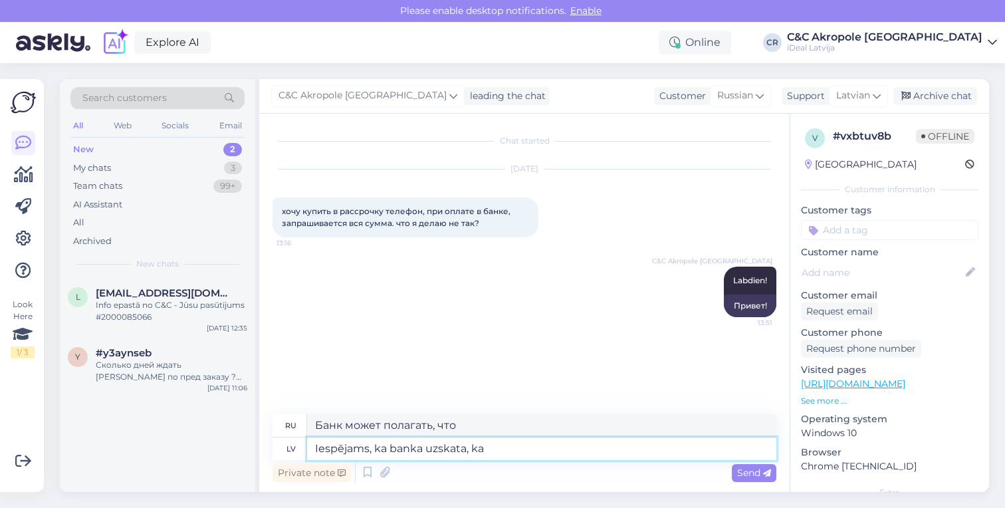
type textarea "Iespējams, ka banka uzskata, ka J"
type textarea "Возможно, банк считает, что"
type textarea "Iespējams, ka banka uzskata, ka Jums na"
type textarea "Возможно, банк считает, что вы"
type textarea "Iespējams, ka banka uzskata, ka Jums nav p"
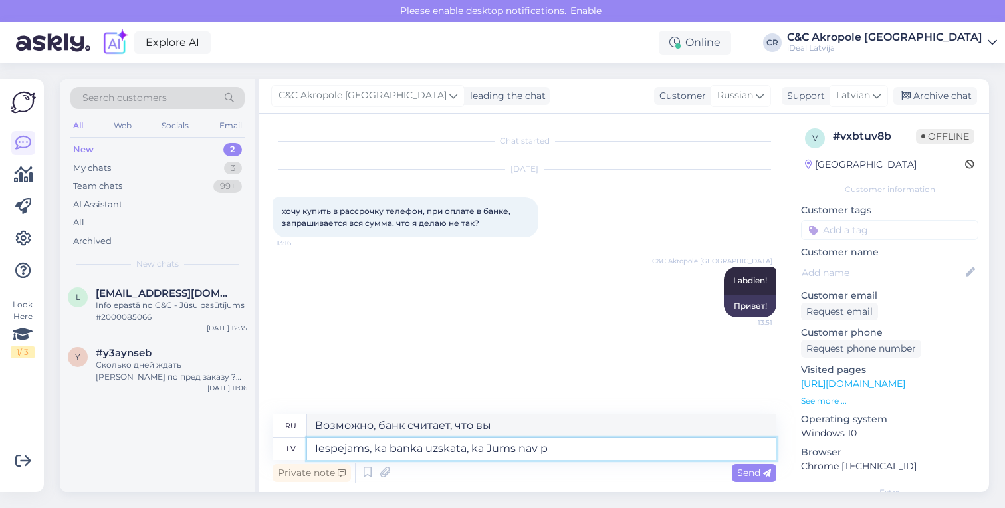
type textarea "Возможно, банк считает, что у вас нет"
type textarea "Iespējams, ka banka uzskata, ka Jums nav pietiekams k"
type textarea "Возможно, банк считает, что у вас недостаточно средств"
type textarea "Iespējams, ka banka uzskata, ka Jums nav pietiekams kredītlimiti"
type textarea "Возможно, банк считает, что у вас недостаточно кредитного лимита."
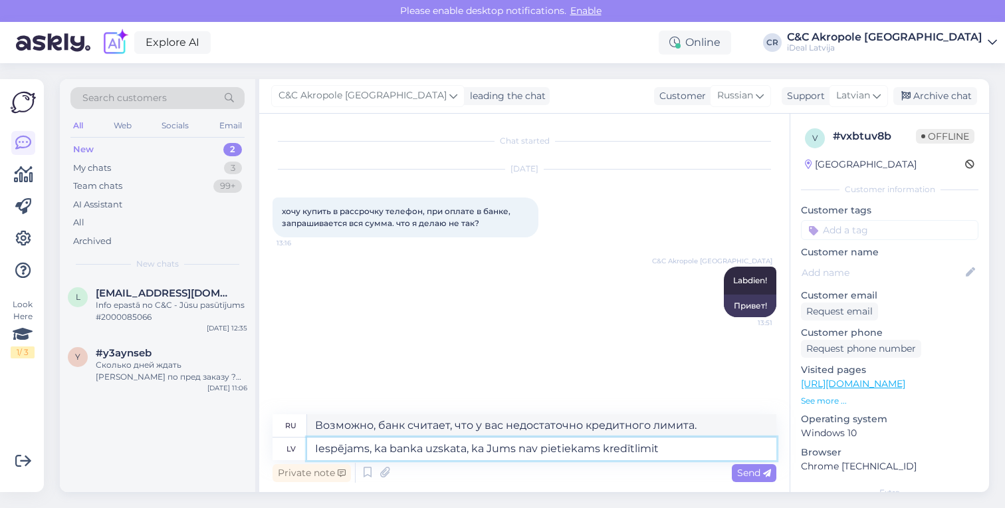
type textarea "Iespējams, ka banka uzskata, ka Jums nav pietiekams kredītlimits"
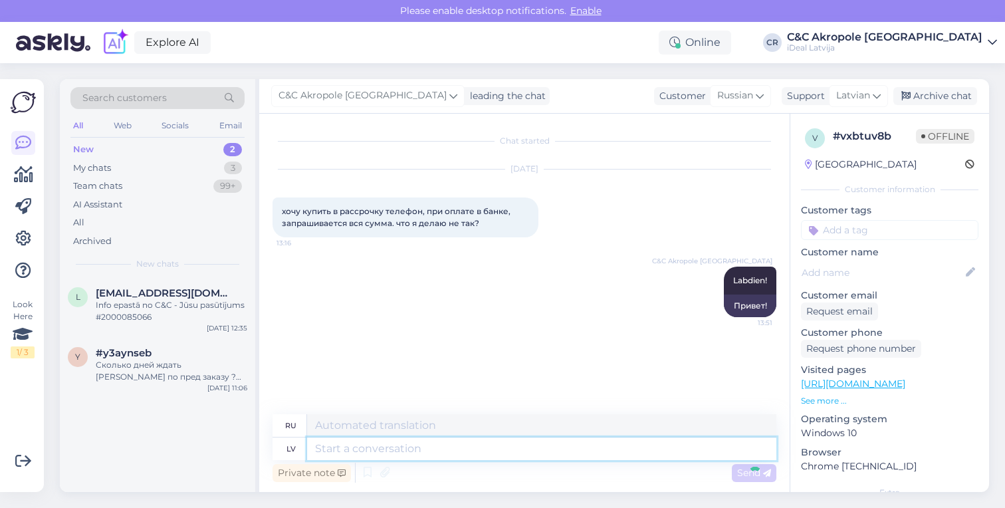
scroll to position [33, 0]
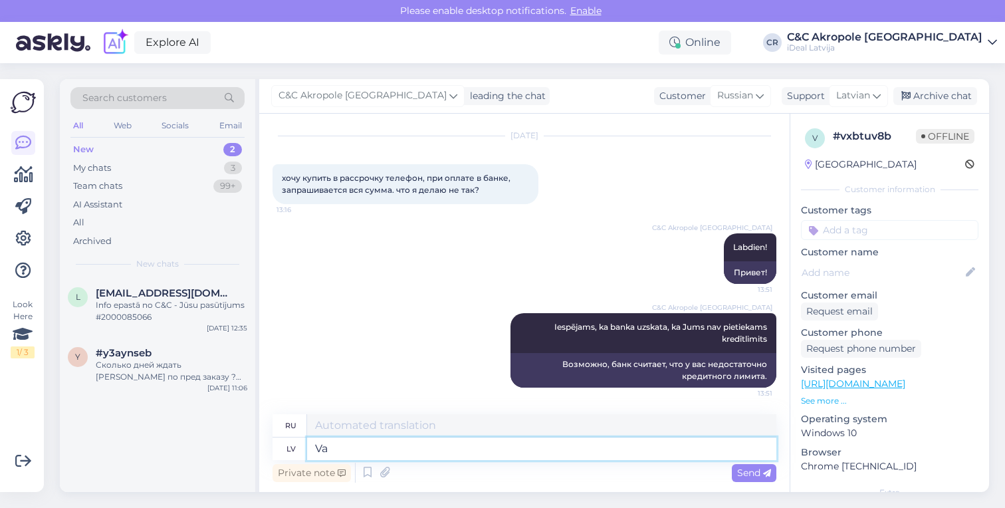
type textarea "Vai"
type textarea "В"
type textarea "Vai"
type textarea "Или"
type textarea "Vai Jums n"
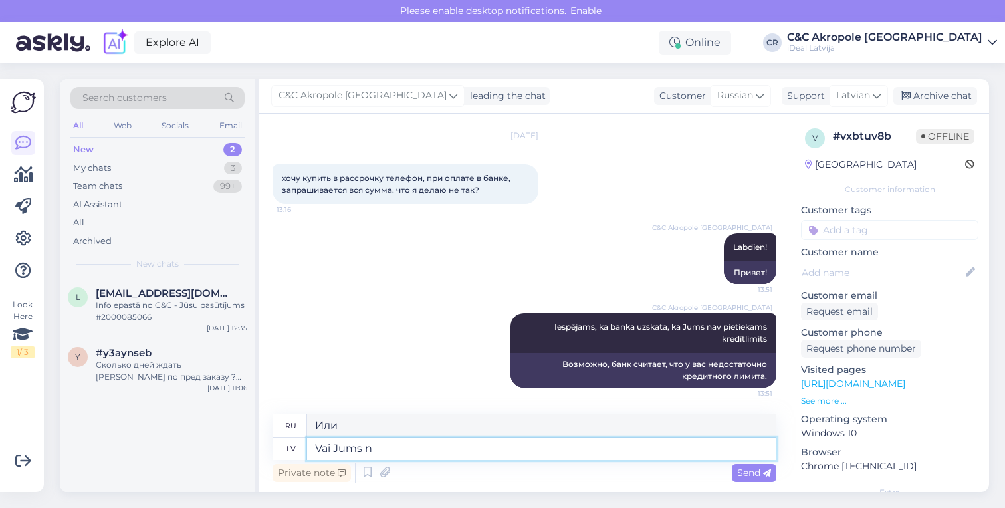
type textarea "Ты"
type textarea "Vai Jums nav"
type textarea "Разве у тебя нет"
type textarea "Vai Jums nav iespējas"
type textarea "Разве у вас нет такой возможности?"
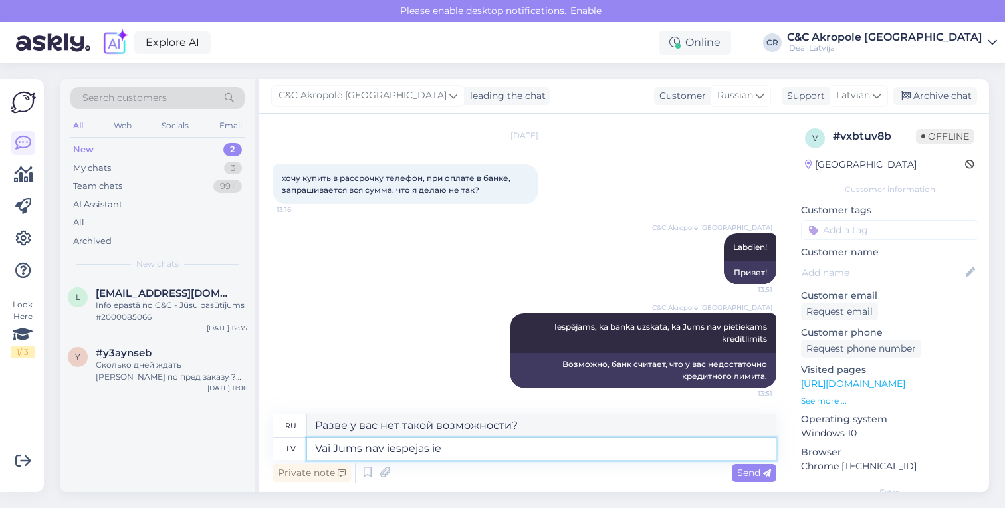
type textarea "Vai Jums nav iespējas ier"
type textarea "Разве у вас нет возможности"
type textarea "Vai Jums nav iespējas"
type textarea "Разве у вас нет такой возможности?"
type textarea "Vai Jums nav iespējas apm"
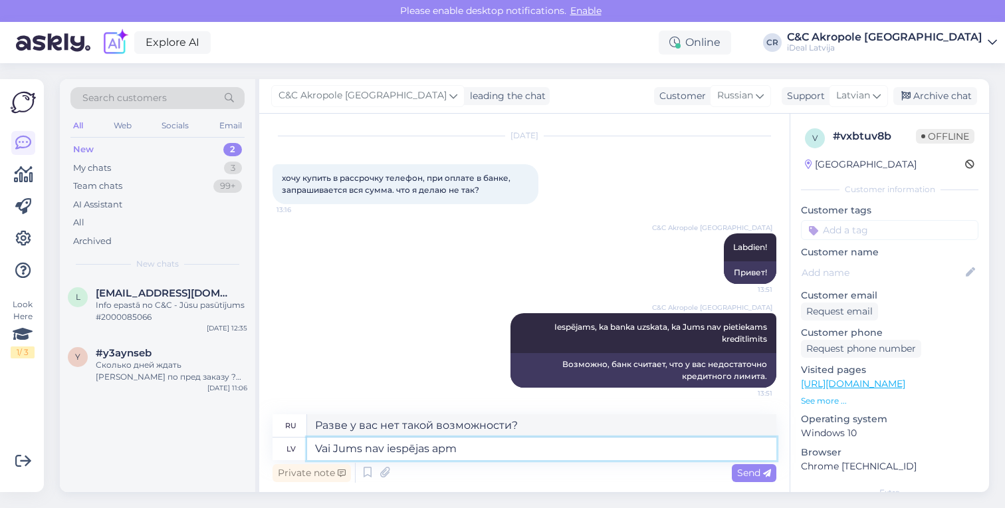
type textarea "Разве у вас нет возможности"
type textarea "Vai Jums nav iespējas apmēklēt k"
type textarea "У вас нет возможности приехать?"
type textarea "Vai Jums nav iespējas apmēklēt kādu n"
type textarea "Неужели у вас нет возможности навестить кого-нибудь?"
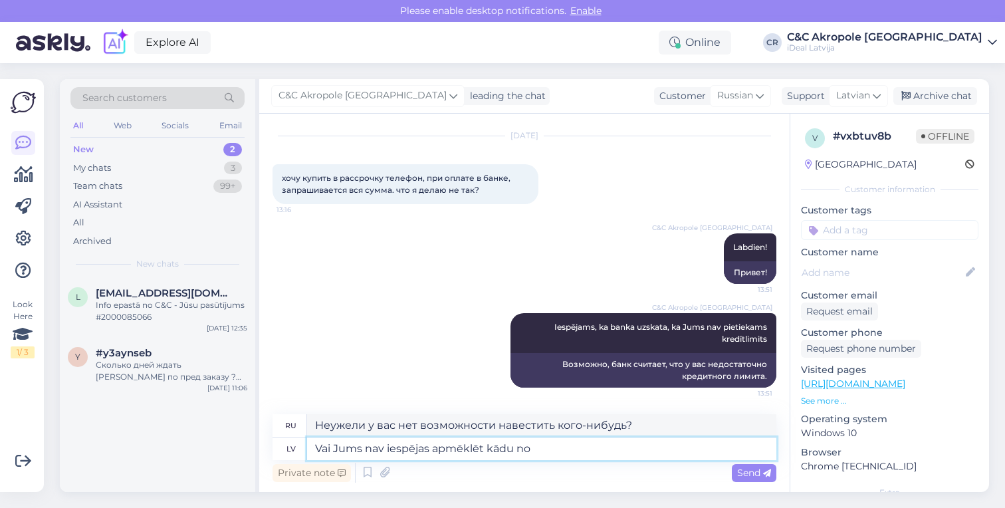
type textarea "Vai Jums nav iespējas apmēklēt kādu no"
type textarea "Разве у вас нет возможности посетить один из"
type textarea "Vai Jums nav iespējas apmēklēt kādu no mūsu"
type textarea "Разве у вас нет возможности посетить один из наших"
type textarea "Vai Jums nav iespējas apmēklēt kādu no mūsu fiziskajiem"
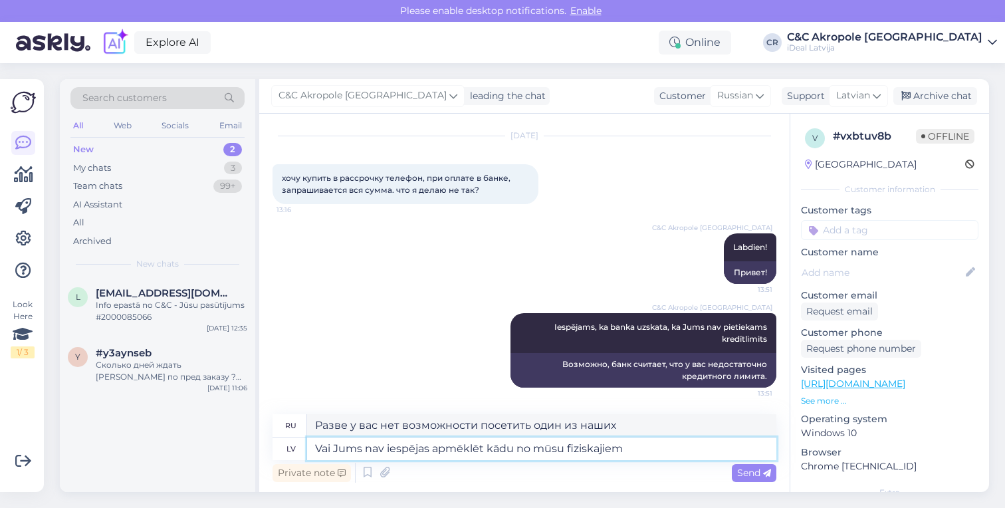
type textarea "У вас нет возможности посетить один из наших филиалов?"
type textarea "Vai Jums nav iespējas apmēklēt kādu no mūsu fiziskajiem veikaliem"
type textarea "У вас нет возможности посетить один из наших магазинов?"
type textarea "Vai Jums nav iespējas apmēklēt kādu no mūsu fiziskajiem veikaliem? Mēs"
type textarea "Нет возможности посетить один из наших магазинов? Мы"
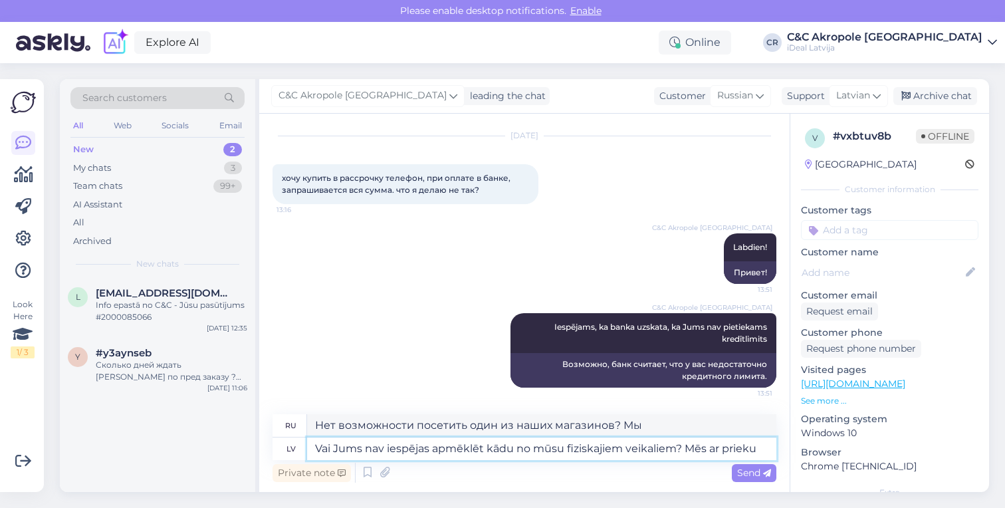
type textarea "Vai Jums nav iespējas apmēklēt kādu no mūsu fiziskajiem veikaliem? Mēs ar priek…"
type textarea "Нет возможности посетить один из наших магазинов? Мы будем рады"
type textarea "Vai Jums nav iespējas apmēklēt kādu no mūsu fiziskajiem veikaliem? Mēs ar priek…"
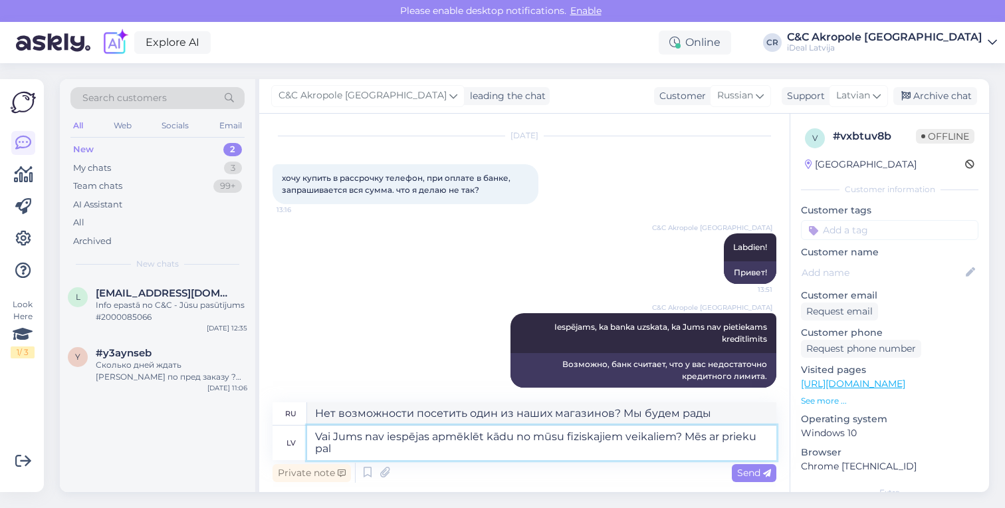
type textarea "Нет возможности посетить один из наших магазинов? Мы будем рады вам помочь."
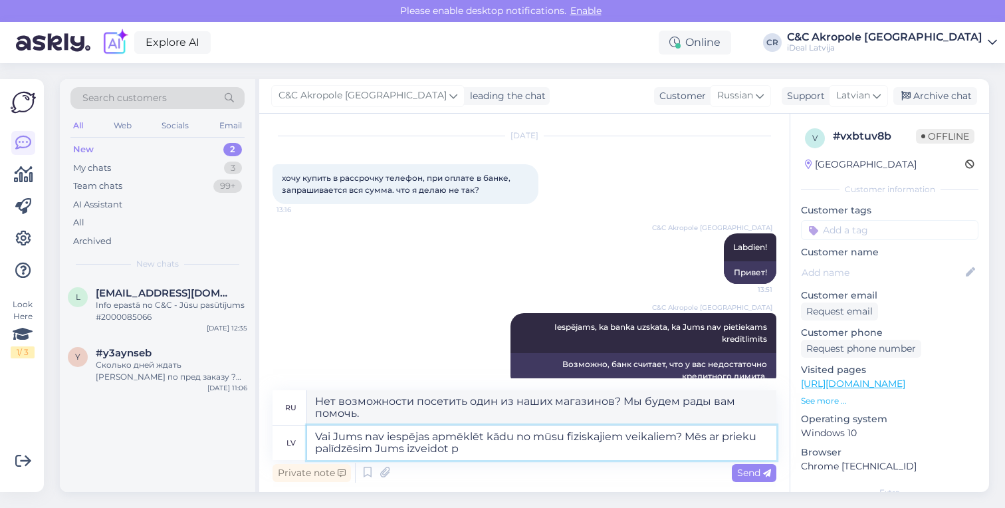
type textarea "Vai Jums nav iespējas apmēklēt kādu no mūsu fiziskajiem veikaliem? Mēs ar priek…"
type textarea "Нет возможности посетить один из наших магазинов? Мы будем рады помочь вам с ег…"
type textarea "Vai Jums nav iespējas apmēklēt kādu no mūsu fiziskajiem veikaliem? Mēs ar priek…"
type textarea "Нет возможности посетить один из наших магазинов? Мы будем рады помочь вам офор…"
type textarea "Vai Jums nav iespējas apmēklēt kādu no mūsu fiziskajiem veikaliem? Mēs ar priek…"
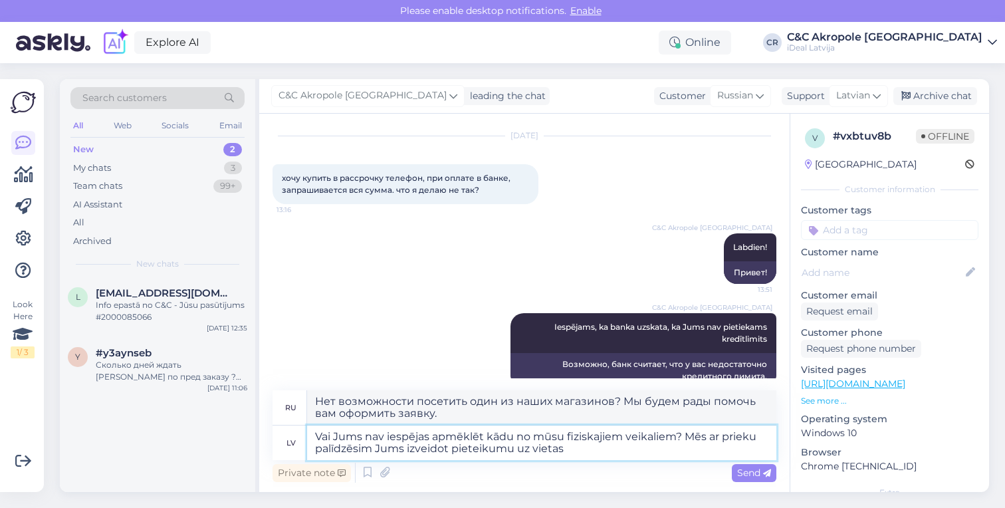
type textarea "Нет возможности посетить один из наших магазинов? Мы будем рады помочь вам офор…"
type textarea "Vai Jums nav iespējas apmēklēt kādu no mūsu fiziskajiem veikaliem? Mēs ar priek…"
type textarea "Если у вас нет возможности посетить один из наших физических магазинов, мы буде…"
click at [374, 439] on textarea "Vai Jums nav iespējas apmēklēt kādu no mūsu fiziskajiem veikaliem? Mēs ar priek…" at bounding box center [541, 443] width 469 height 35
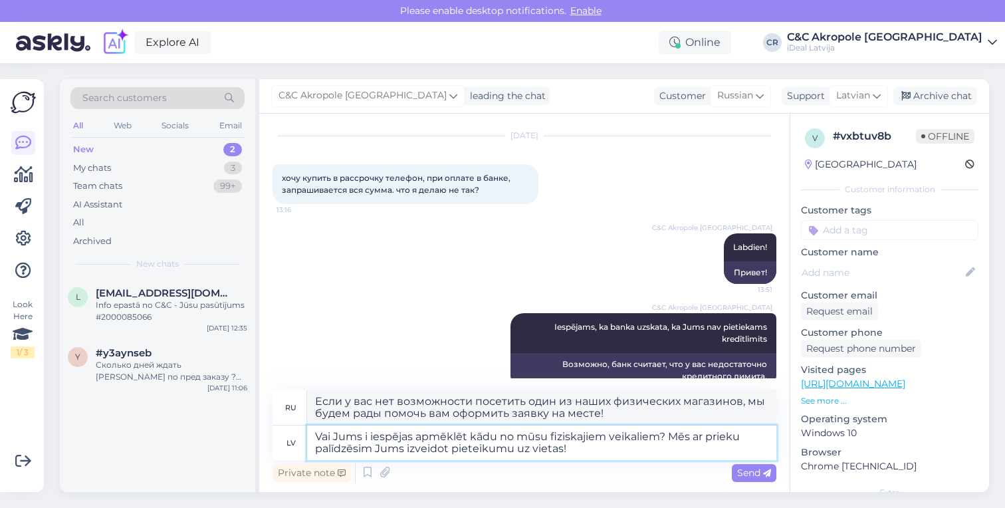
type textarea "Vai Jums ir iespējas apmēklēt kādu no mūsu fiziskajiem veikaliem? Mēs ar prieku…"
click at [580, 454] on textarea "Vai Jums ir iespējas apmēklēt kādu no mūsu fiziskajiem veikaliem? Mēs ar prieku…" at bounding box center [541, 443] width 469 height 35
type textarea "Вы можете посетить один из наших магазинов? Мы будем рады помочь вам оформить з…"
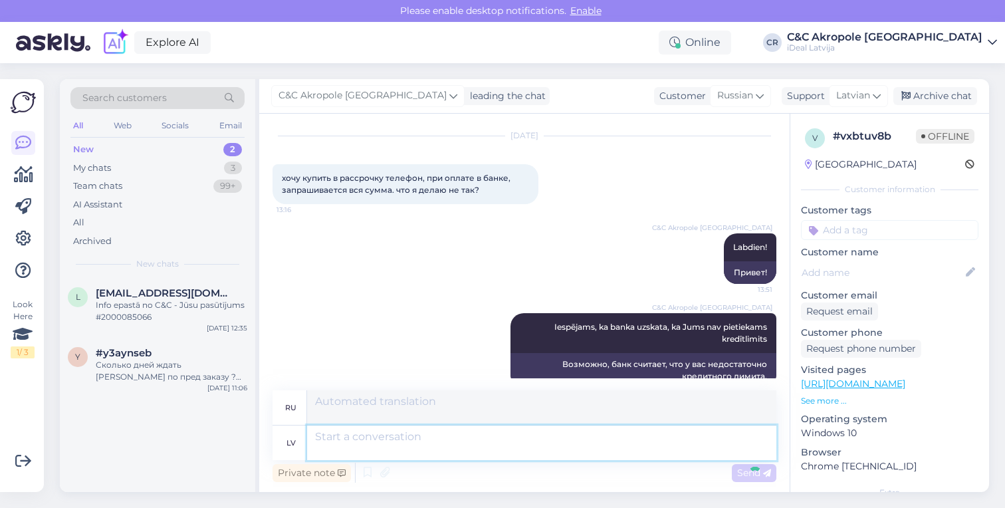
scroll to position [149, 0]
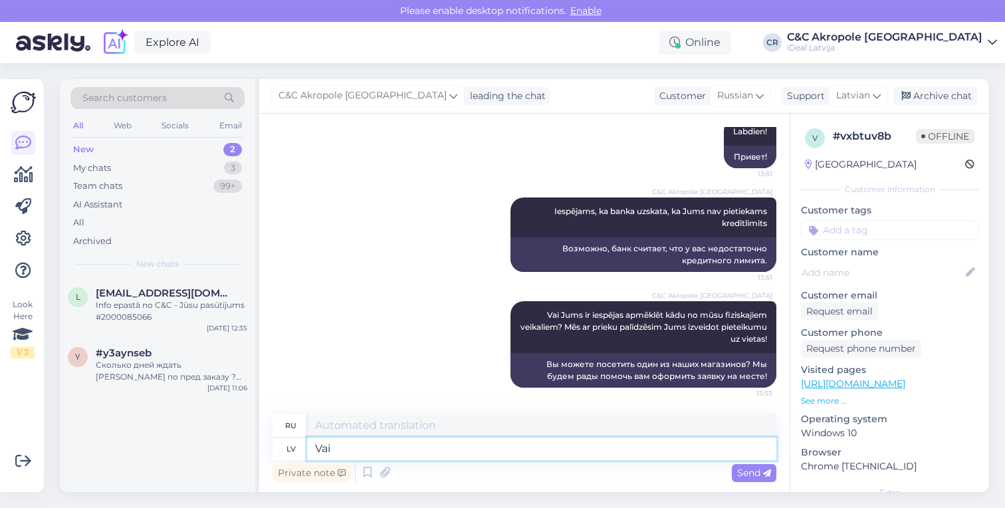
type textarea "Vai a"
type textarea "Или"
type textarea "Vai arī varat"
type textarea "Или ты можешь"
type textarea "Vai arī varat pa taisno s"
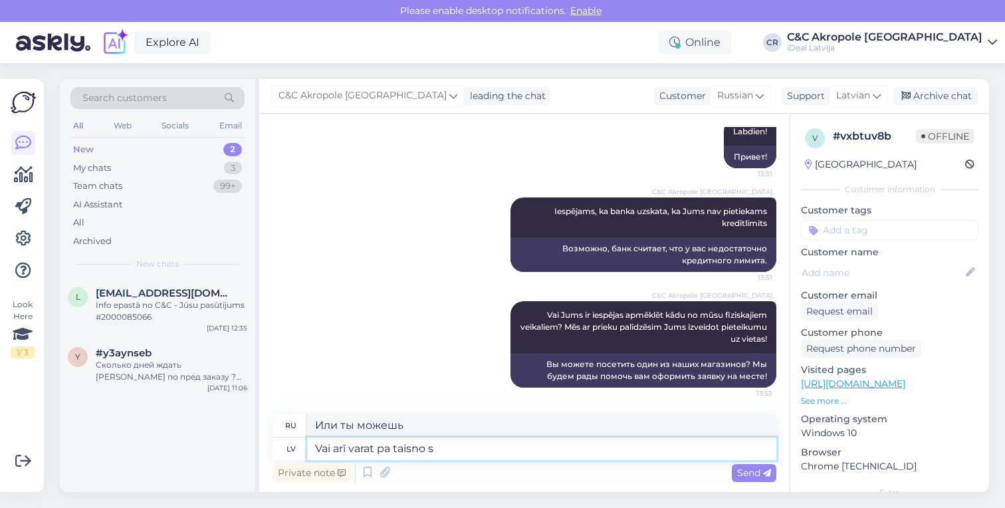
type textarea "Или вы можете пойти прямо"
type textarea "Vai arī varat pa taisno sazinaties a"
type textarea "[DEMOGRAPHIC_DATA] вы можете связаться с нами напрямую"
type textarea "Vai arī varat pa taisno sazinaties ar banku"
type textarea "Или вы можете обратиться напрямую в банк."
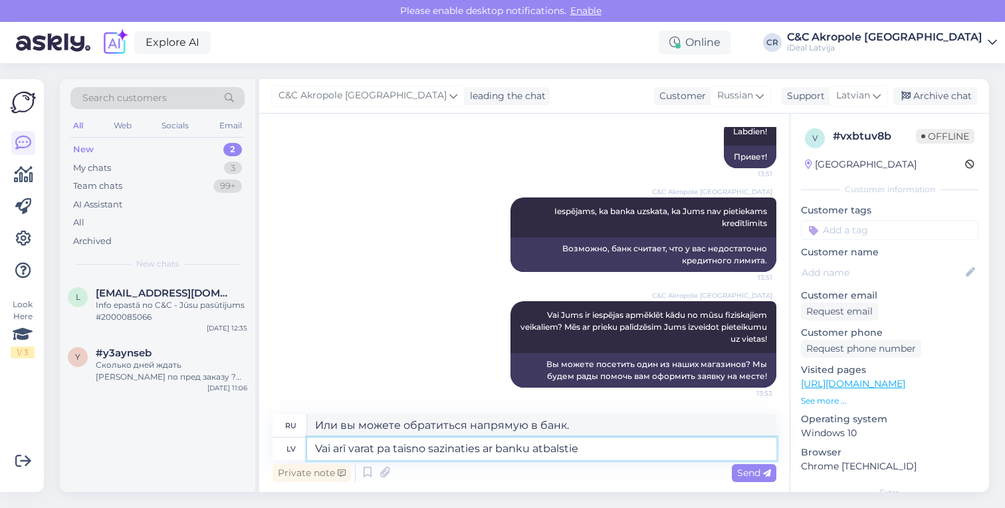
type textarea "Vai arī varat pa taisno sazinaties ar banku atbalstiem"
type textarea "Или вы можете обратиться напрямую в службу поддержки банка."
type textarea "Vai arī varat pa taisno sazinaties ar banku atbalstiem,"
type textarea "[PERSON_NAME] вы можете напрямую обратиться в службу поддержки банка,"
type textarea "Vai arī varat pa taisno sazinaties ar banku atbalstiem, lai nos"
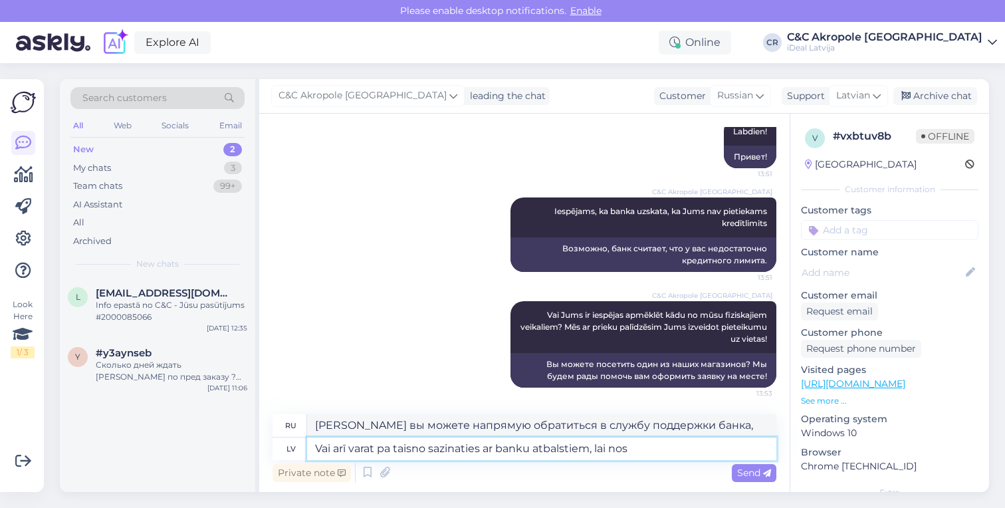
type textarea "[PERSON_NAME] вы можете обратиться в службу поддержки банка напрямую, чтобы"
type textarea "Vai arī varat pa taisno sazinaties ar banku atbalstiem, lai noskaidrotu ie"
type textarea "[PERSON_NAME] вы можете обратиться в службу поддержки банка напрямую, чтобы узн…"
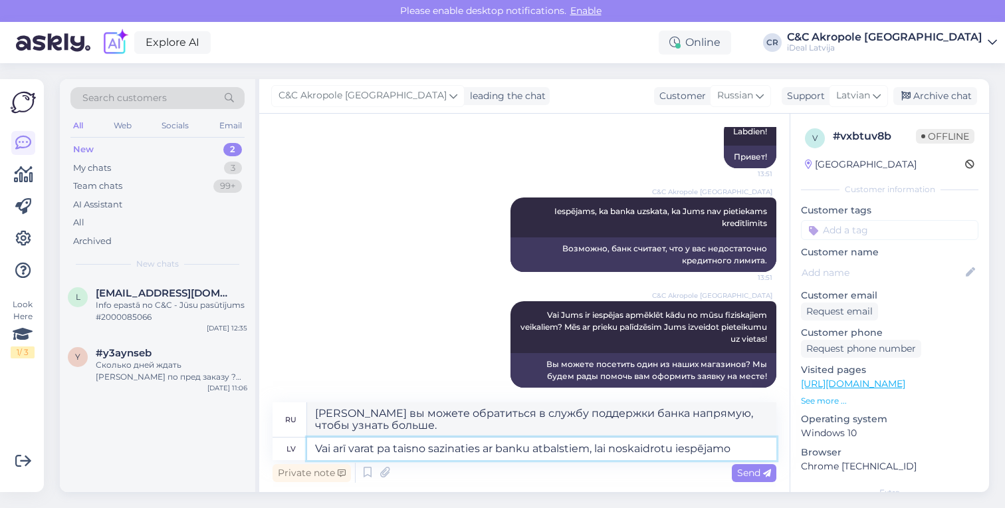
type textarea "Vai arī varat pa taisno sazinaties ar banku atbalstiem, lai noskaidrotu iespēja…"
type textarea "[PERSON_NAME] вы можете напрямую связаться со службой поддержки банка, чтобы уз…"
type textarea "Vai arī varat pa taisno sazinaties ar banku atbalstiem, lai noskaidrotu iespēja…"
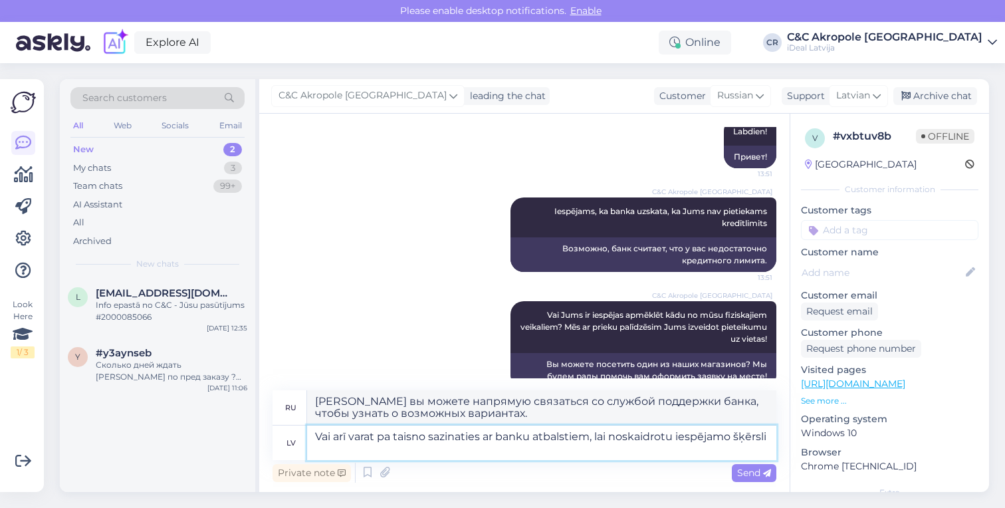
type textarea "[PERSON_NAME] вы можете напрямую обратиться в службу поддержки банка, чтобы про…"
type textarea "Vai arī varat pa taisno sazinaties ar banku atbalstiem, lai noskaidrotu iespēja…"
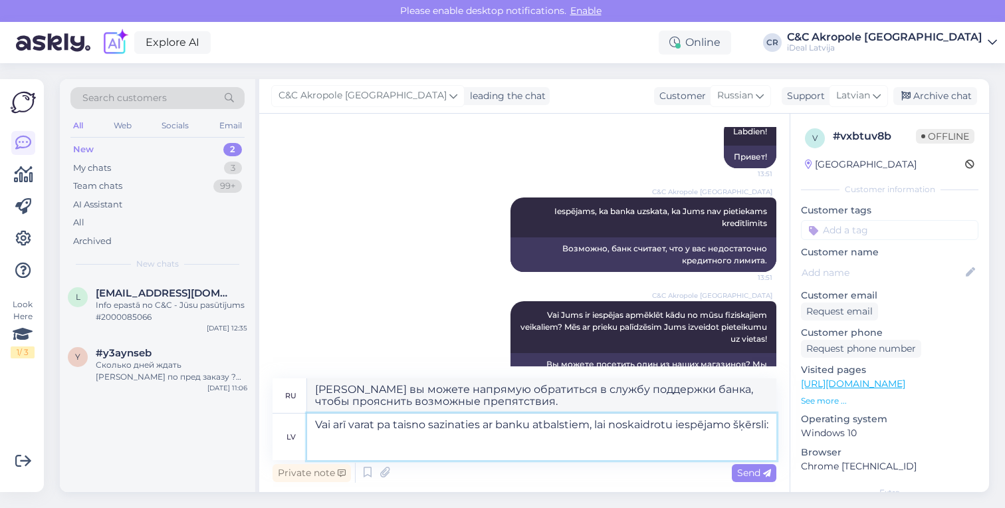
type textarea "[PERSON_NAME] вы можете напрямую обратиться в службу поддержки банка, чтобы уто…"
type textarea "Vai arī varat pa taisno sazinaties ar banku atbalstiem, lai noskaidrotu iespēja…"
type textarea "[PERSON_NAME] вы можете обратиться в службу поддержки банка напрямую, чтобы уто…"
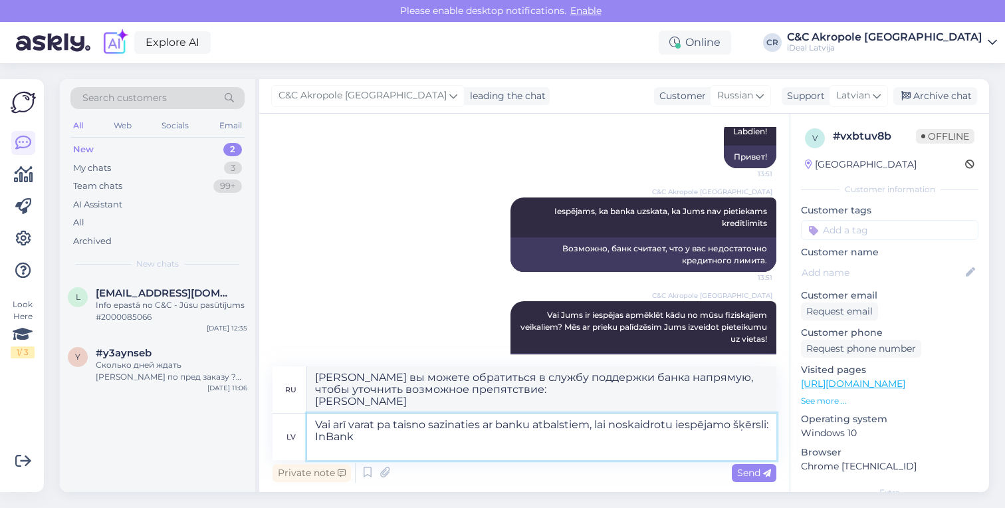
type textarea "Vai arī varat pa taisno sazinaties ar banku atbalstiem, lai noskaidrotu iespēja…"
type textarea "[PERSON_NAME] вы можете обратиться в службу поддержки банка напрямую, чтобы уто…"
paste textarea "66 939 000"
type textarea "Vai arī varat pa taisno sazinaties ar banku atbalstiem, lai noskaidrotu iespēja…"
type textarea "[PERSON_NAME] вы можете обратиться в службу поддержки банка напрямую, чтобы уто…"
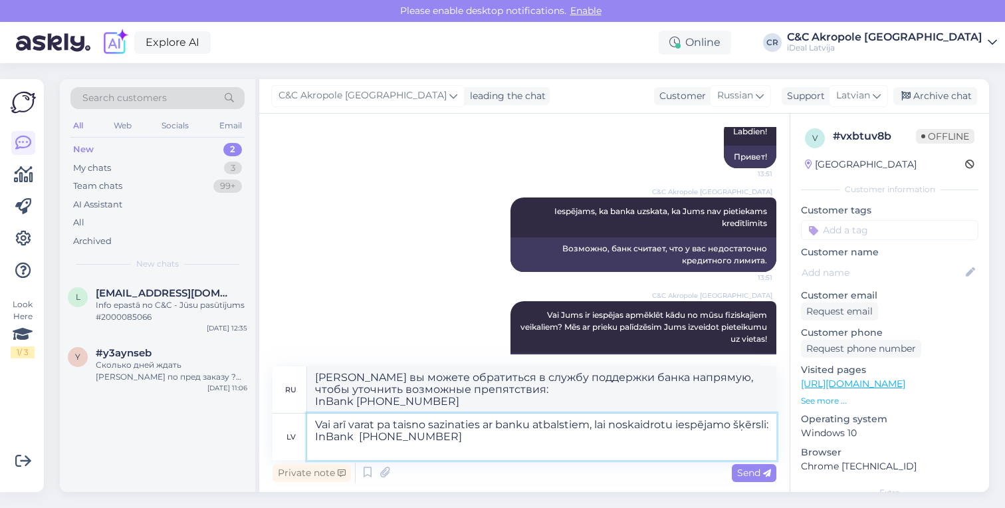
click at [396, 449] on textarea "Vai arī varat pa taisno sazinaties ar banku atbalstiem, lai noskaidrotu iespēja…" at bounding box center [541, 437] width 469 height 47
type textarea "Vai arī varat pa taisno sazinaties ar banku atbalstiem, lai noskaidrotu iespēja…"
type textarea "[PERSON_NAME] вы можете обратиться в службу поддержки банка напрямую, чтобы уто…"
click at [418, 448] on textarea "Vai arī varat pa taisno sazinaties ar banku atbalstiem, lai noskaidrotu iespēja…" at bounding box center [541, 437] width 469 height 47
type textarea "Vai arī varat pa taisno sazinaties ar banku atbalstiem, lai noskaidrotu iespēja…"
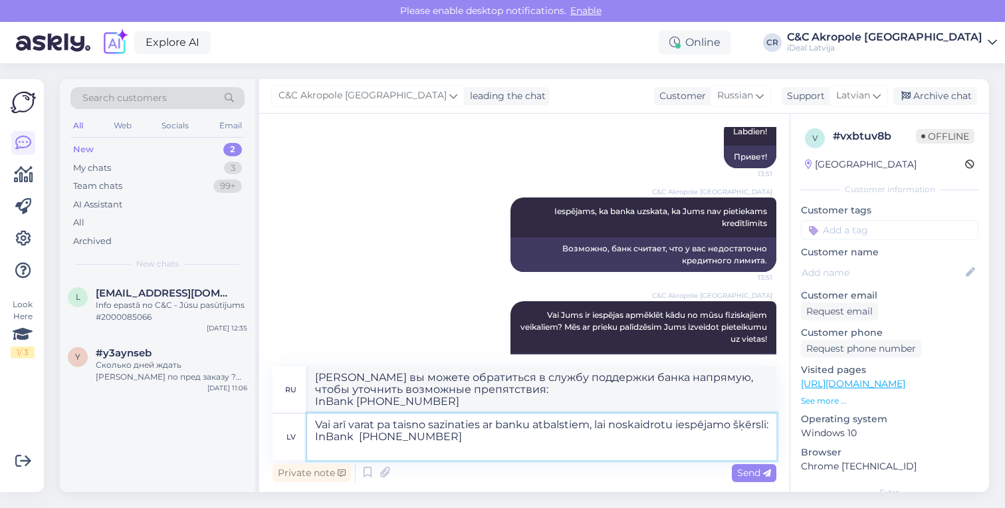
click at [458, 443] on textarea "Vai arī varat pa taisno sazinaties ar banku atbalstiem, lai noskaidrotu iespēja…" at bounding box center [541, 437] width 469 height 47
type textarea "Или вы можете напрямую связаться со службой поддержки банка, чтобы уточнить воз…"
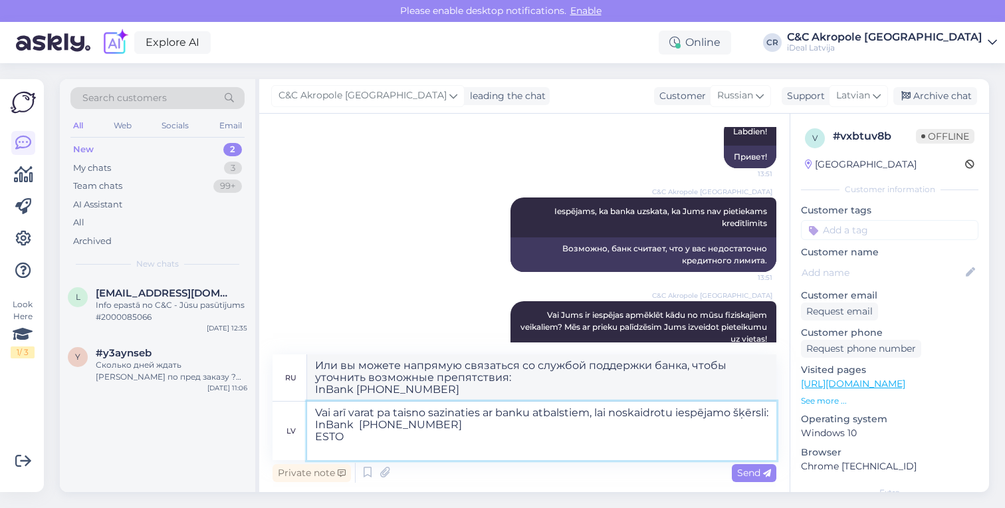
type textarea "Vai arī varat pa taisno sazinaties ar banku atbalstiem, lai noskaidrotu iespēja…"
type textarea "[PERSON_NAME] вы можете обратиться в службу поддержки банка напрямую, чтобы уто…"
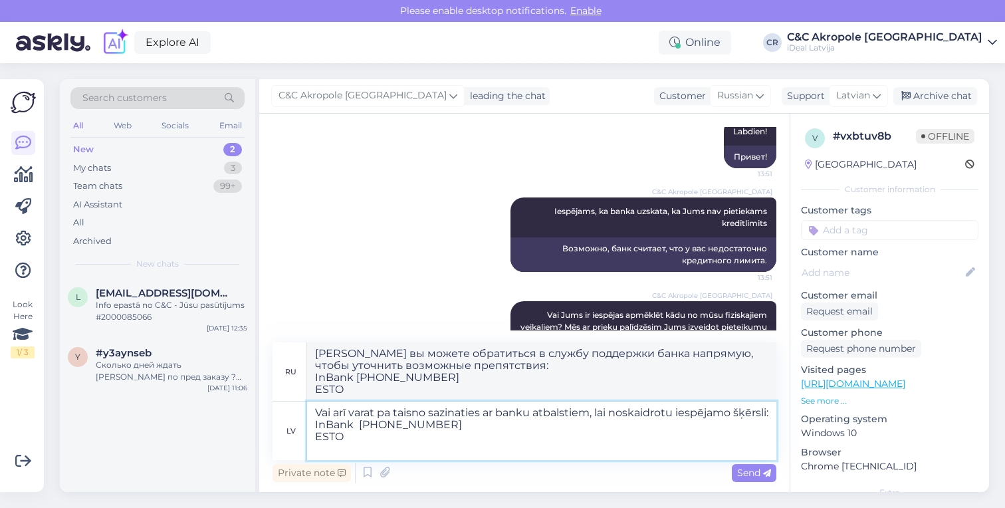
paste textarea "[PHONE_NUMBER]"
type textarea "Vai arī varat pa taisno sazinaties ar banku atbalstiem, lai noskaidrotu iespēja…"
type textarea "[PERSON_NAME] вы можете обратиться в службу поддержки банка напрямую, чтобы уто…"
type textarea "Vai arī varat pa taisno sazinaties ar banku atbalstiem, lai noskaidrotu iespēja…"
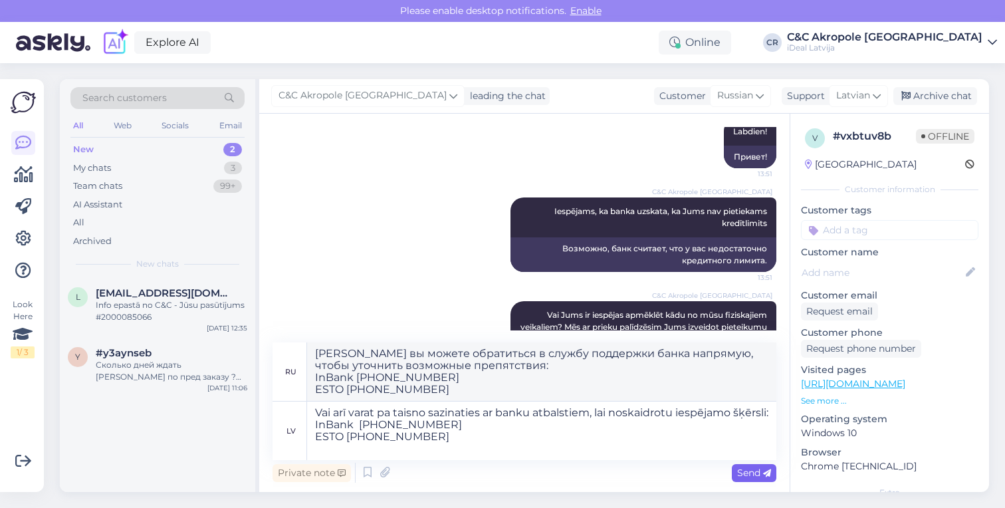
click at [737, 474] on span "Send" at bounding box center [754, 473] width 34 height 12
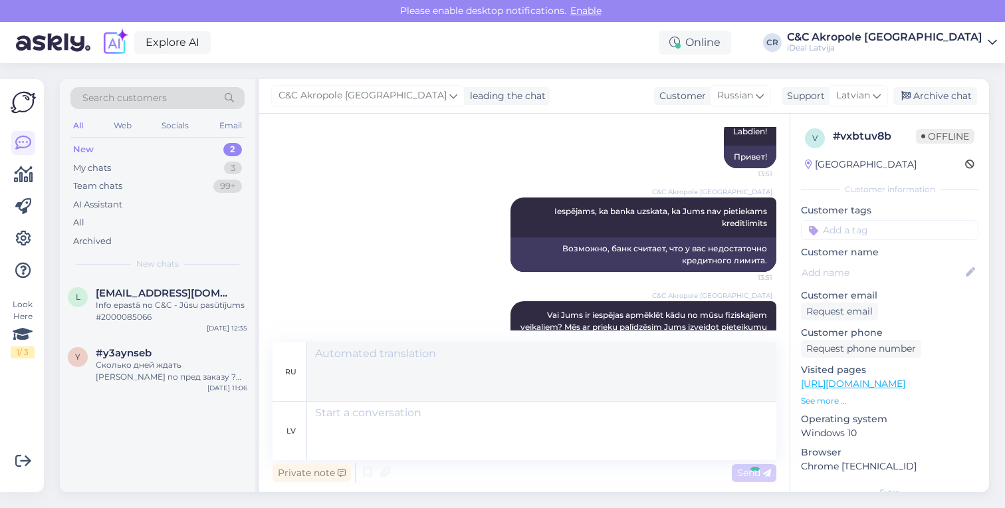
scroll to position [301, 0]
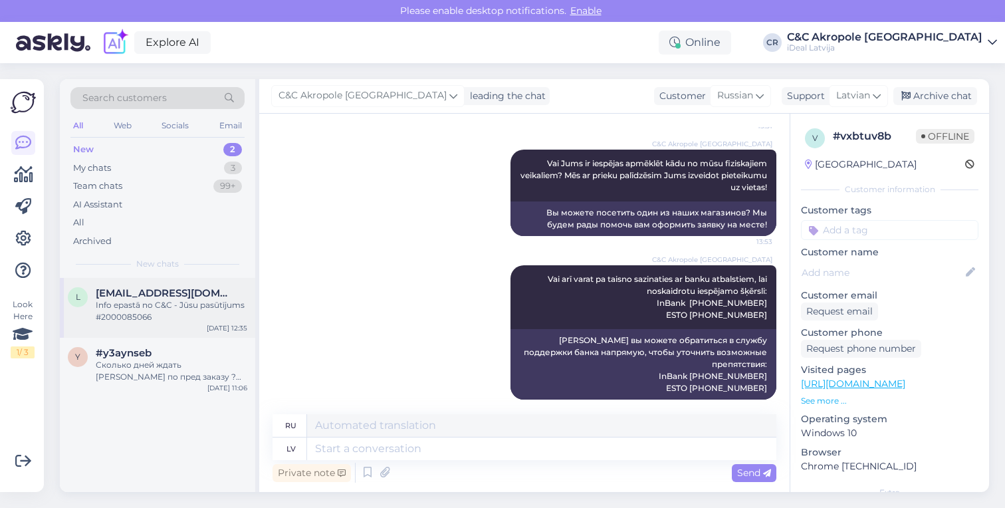
click at [147, 313] on div "Info epastā no C&C - Jūsu pasūtījums #2000085066" at bounding box center [172, 311] width 152 height 24
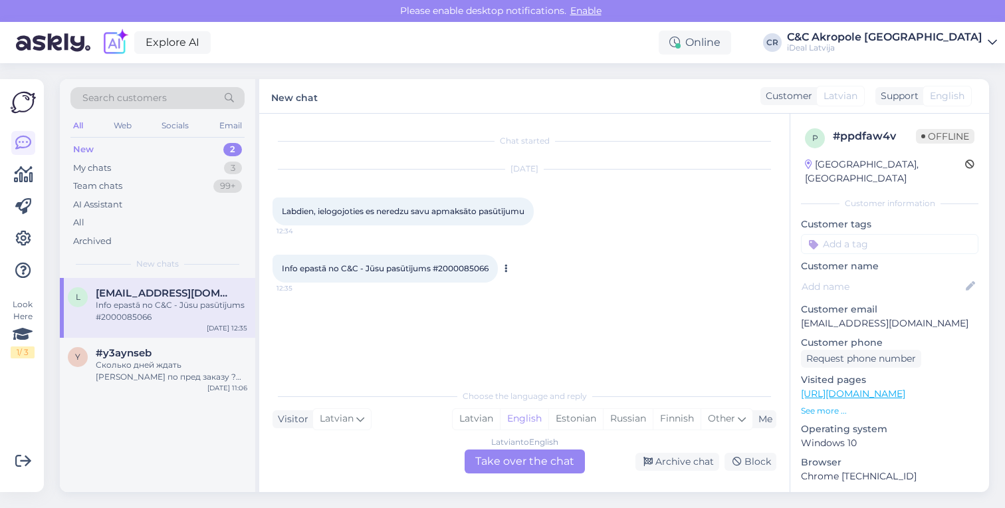
click at [461, 267] on span "Info epastā no C&C - Jūsu pasūtījums #2000085066" at bounding box center [385, 268] width 207 height 10
copy div "2000085066 12:35"
click at [506, 467] on div "Latvian to English Take over the chat" at bounding box center [525, 461] width 120 height 24
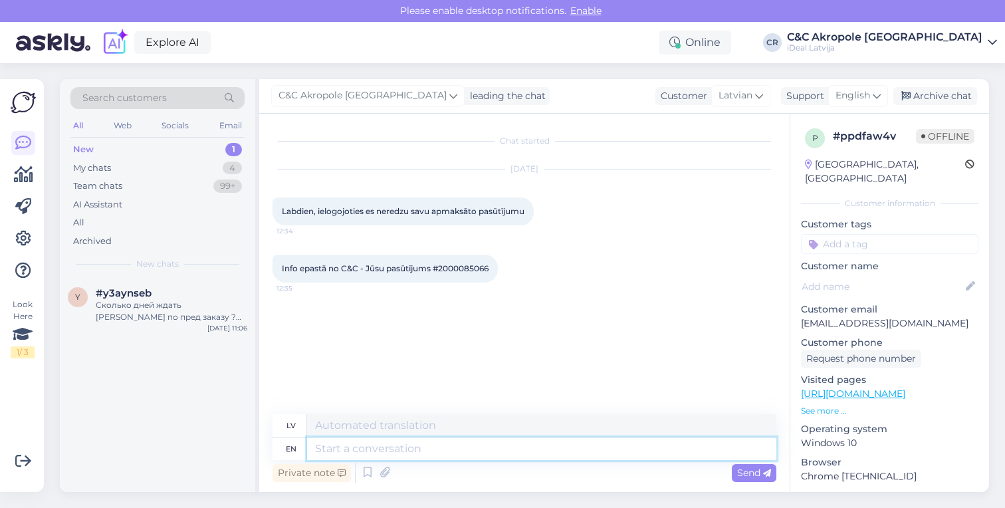
click at [426, 443] on textarea at bounding box center [541, 449] width 469 height 23
click at [860, 88] on span "English" at bounding box center [853, 95] width 35 height 15
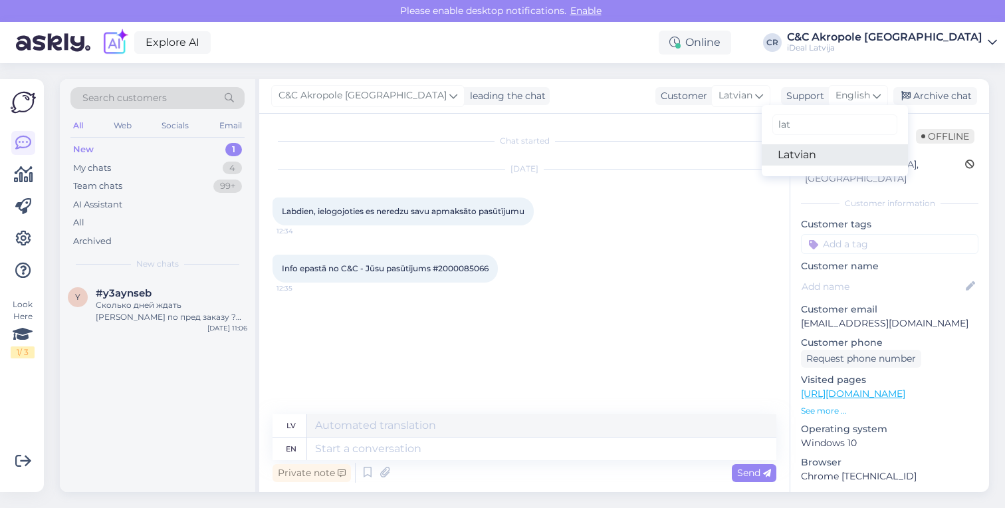
click at [813, 161] on link "Latvian" at bounding box center [835, 154] width 146 height 21
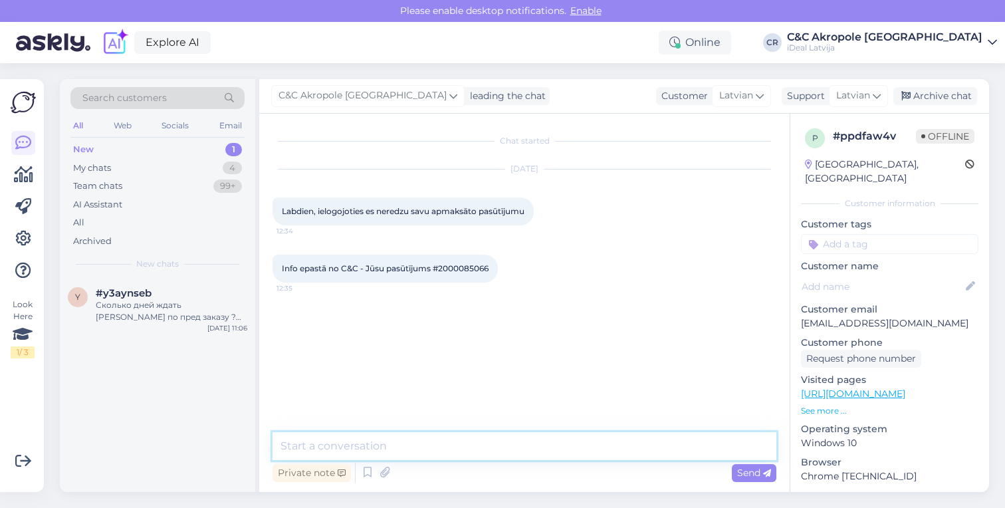
click at [328, 434] on textarea at bounding box center [525, 446] width 504 height 28
type textarea "Labdien!"
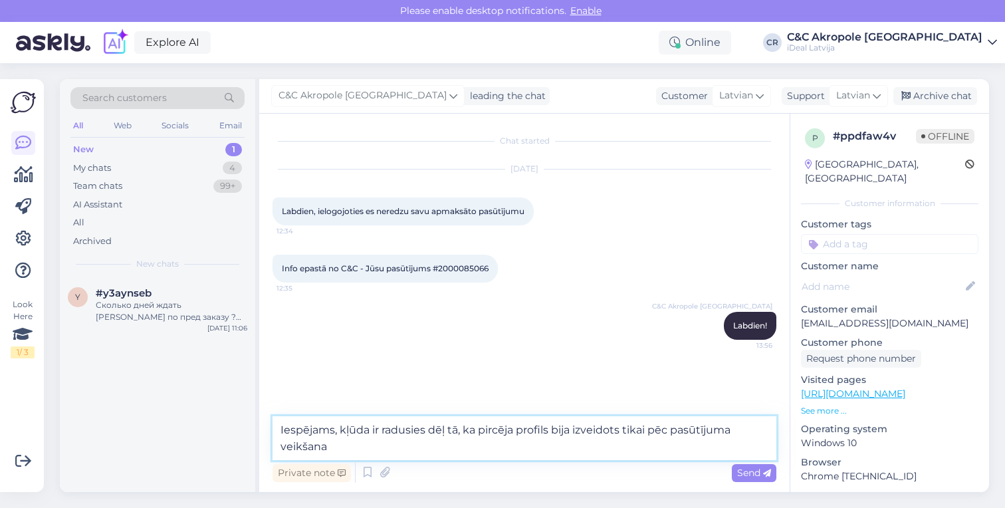
type textarea "Iespējams, kļūda ir radusies dēļ tā, ka pircēja profils bija izveidots tikai pē…"
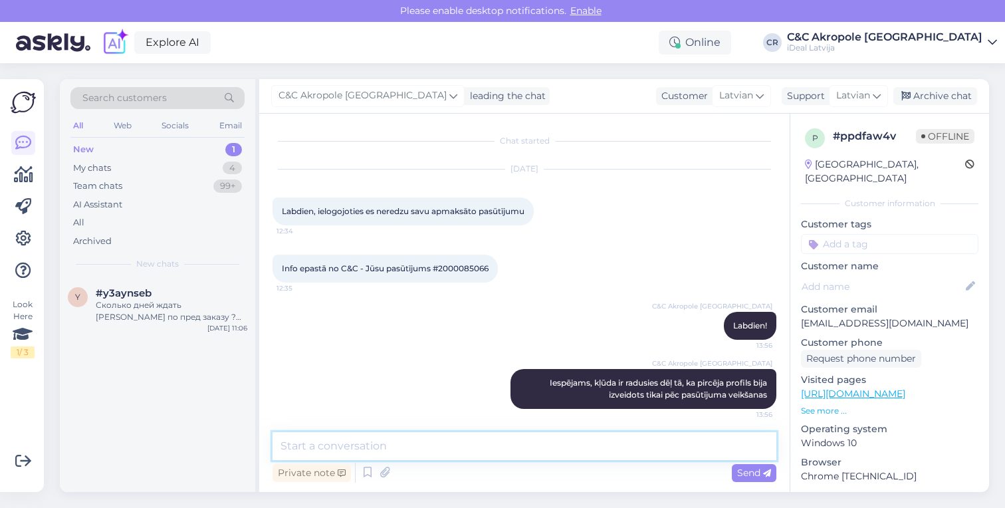
scroll to position [3, 0]
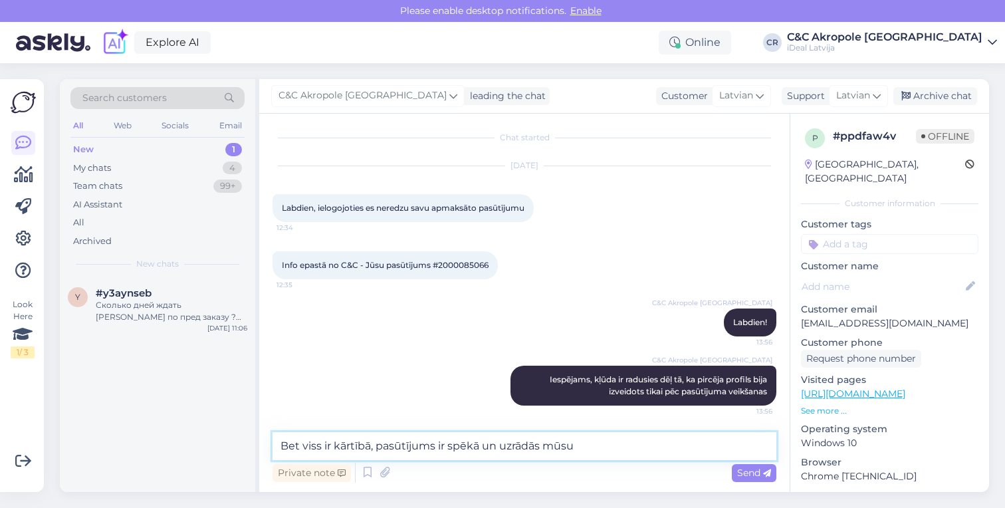
click at [521, 447] on textarea "Bet viss ir kārtībā, pasūtījums ir spēkā un uzrādās mūsu" at bounding box center [525, 446] width 504 height 28
click at [624, 455] on textarea "Bet viss ir kārtībā, pasūtījums ir spēkā un uzradās mūsu" at bounding box center [525, 446] width 504 height 28
click at [608, 438] on textarea "Bet viss ir kārtībā, pasūtījums ir spēkā un uzradās mūsu" at bounding box center [525, 446] width 504 height 28
type textarea "Bet viss ir kārtībā, pasūtījums ir spēkā un uzradās mūsu sistēmā"
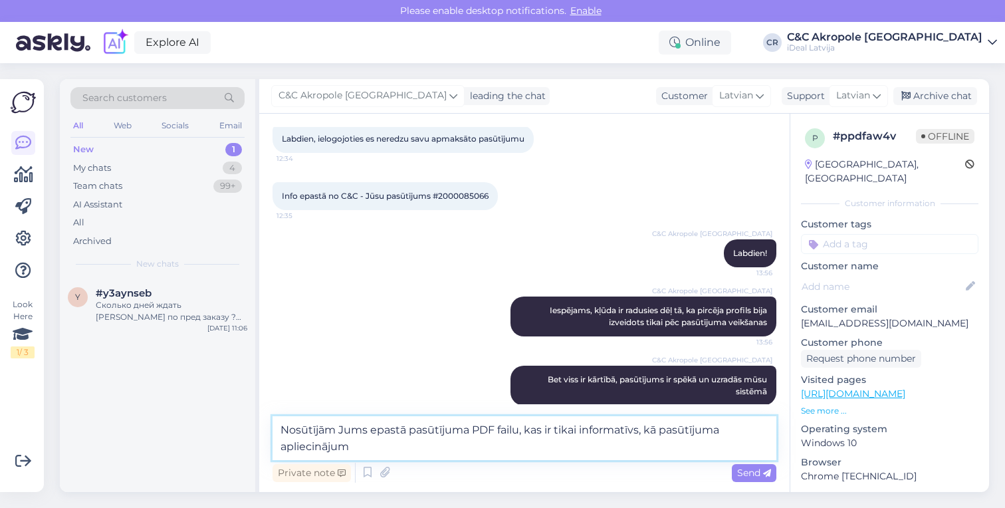
type textarea "Nosūtījām Jums epastā pasūtījuma PDF failu, kas ir tikai informatīvs, kā pasūtī…"
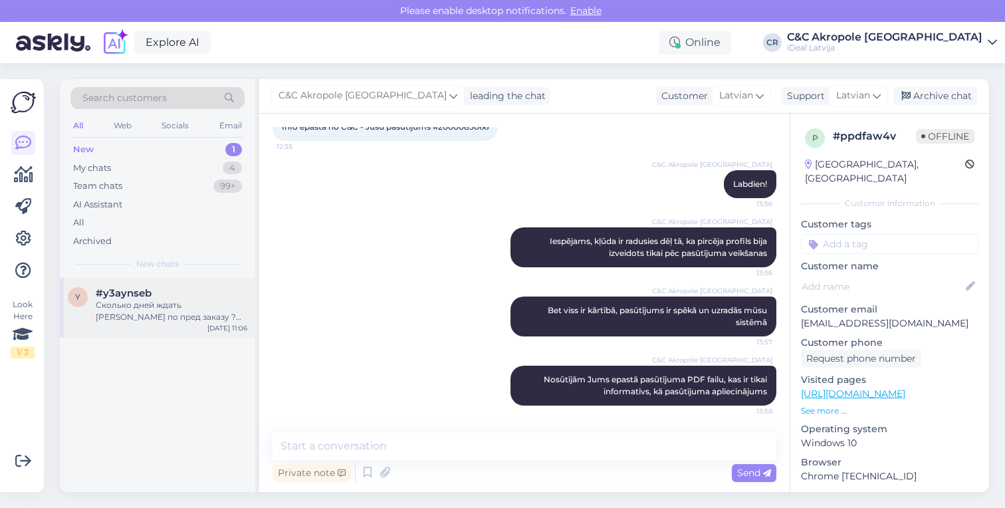
click at [206, 315] on div "Сколько дней ждать [PERSON_NAME] по пред заказу ? Какая очередь ?" at bounding box center [172, 311] width 152 height 24
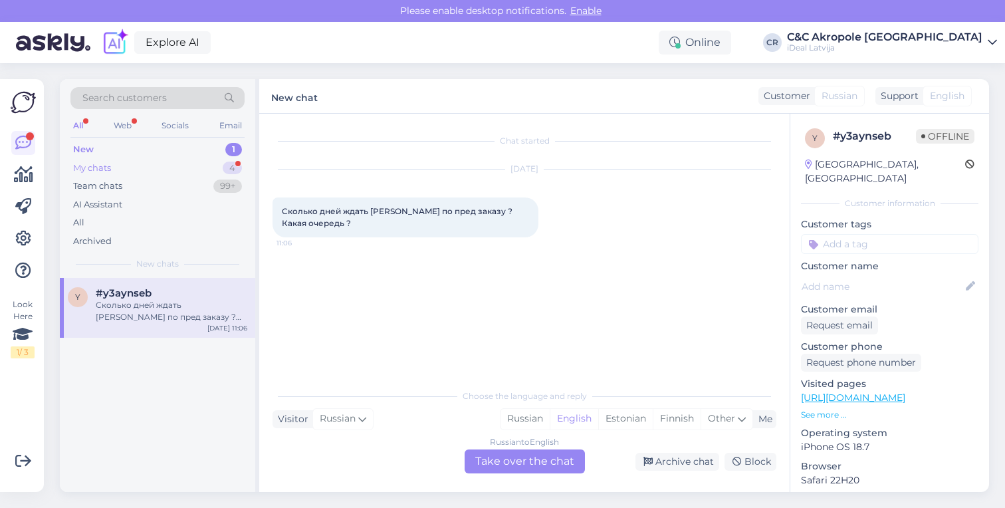
click at [203, 168] on div "My chats 4" at bounding box center [157, 168] width 174 height 19
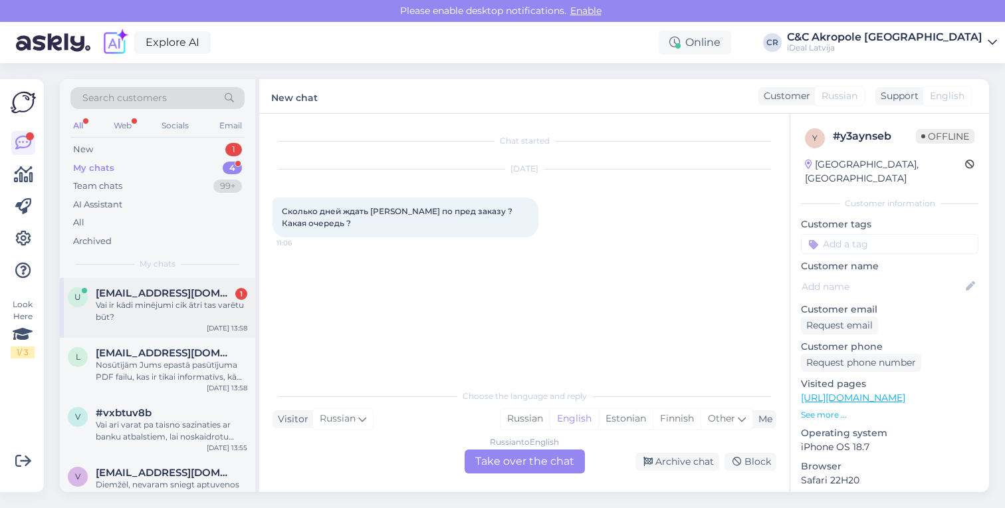
click at [215, 303] on div "Vai ir kādi minējumi cik ātri tas varētu būt?" at bounding box center [172, 311] width 152 height 24
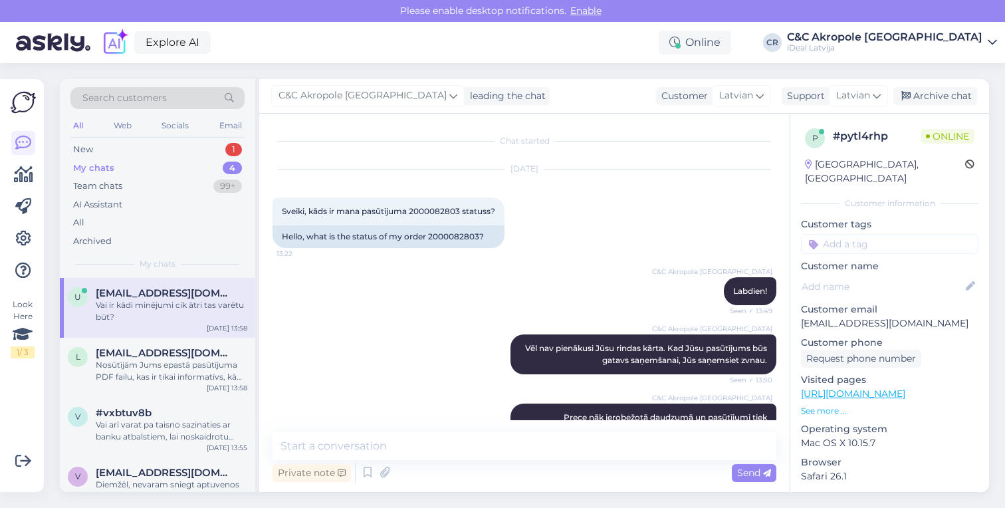
scroll to position [152, 0]
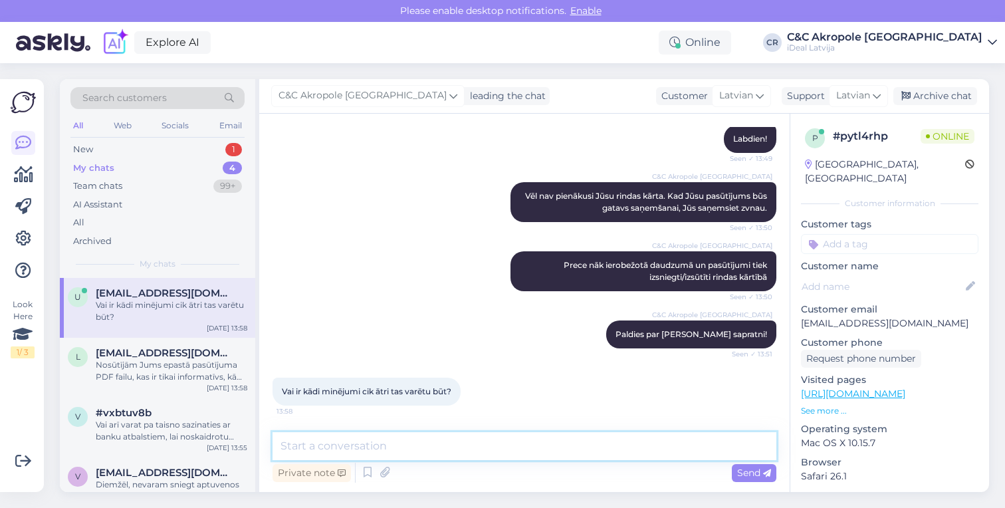
click at [451, 454] on textarea at bounding box center [525, 446] width 504 height 28
type textarea "Minēt var 1 nedēļa vai 1.5 mēnesis"
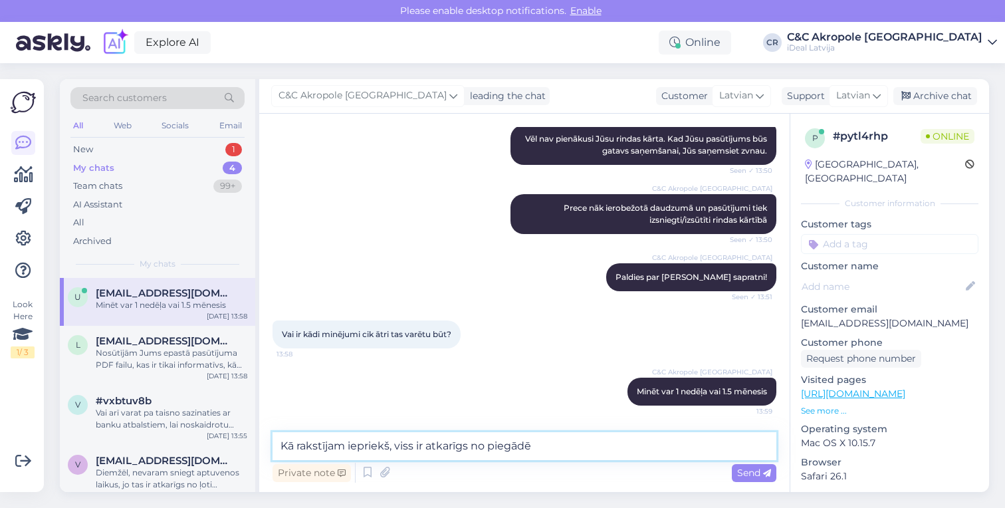
type textarea "Kā rakstījam iepriekš, viss ir atkarīgs no piegādēm"
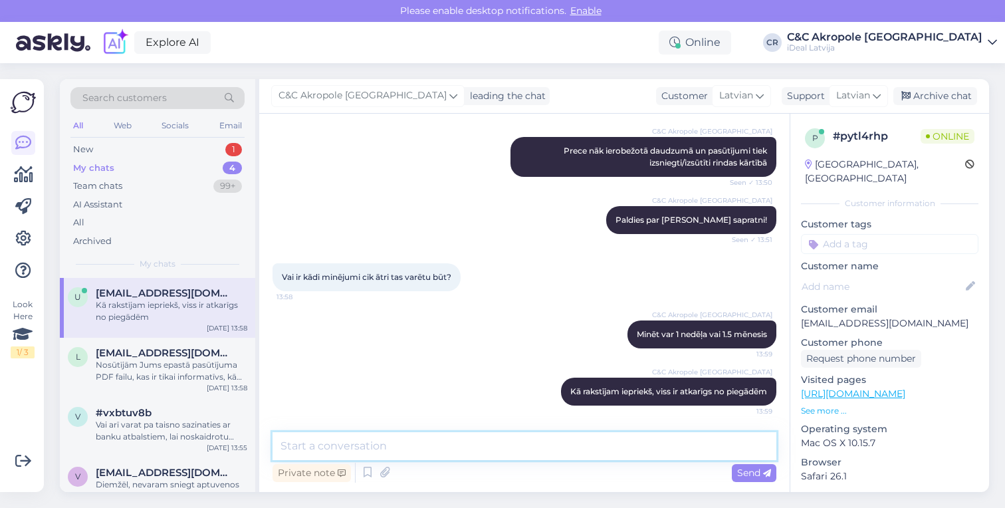
scroll to position [267, 0]
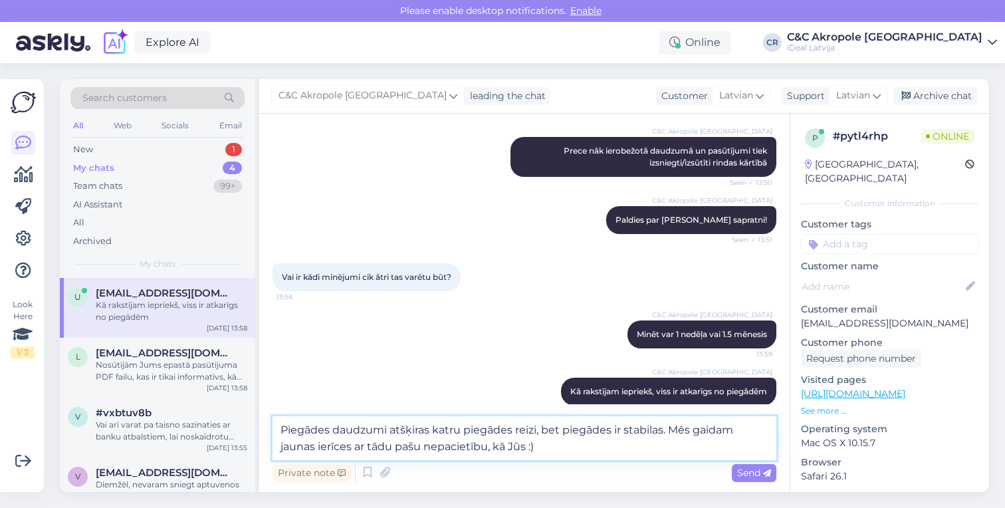
click at [725, 430] on textarea "Piegādes daudzumi atšķiras katru piegādes reizi, bet piegādes ir stabilas. Mēs …" at bounding box center [525, 438] width 504 height 44
type textarea "Piegādes daudzumi atšķiras katru piegādes reizi, bet piegādes ir stabilas. Mēs …"
click at [669, 440] on textarea "Piegādes daudzumi atšķiras katru piegādes reizi, bet piegādes ir stabilas. Mēs …" at bounding box center [525, 438] width 504 height 44
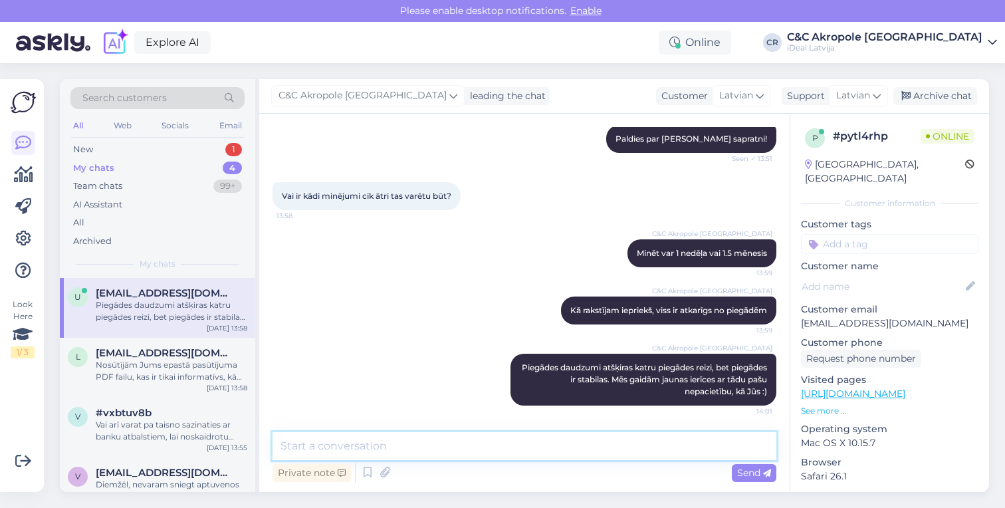
scroll to position [348, 0]
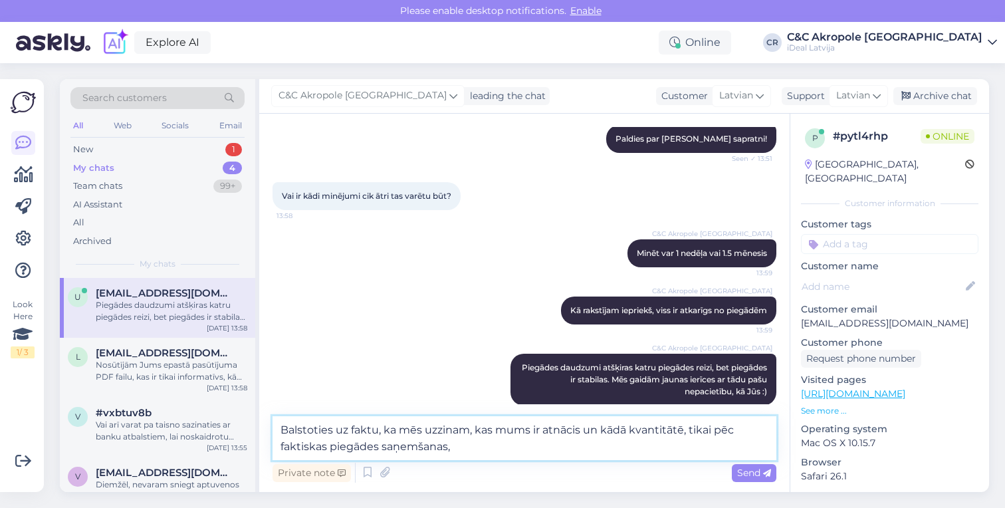
click at [459, 432] on textarea "Balstoties uz faktu, ka mēs uzzinam, kas mums ir atnācis un kādā kvantitātē, ti…" at bounding box center [525, 438] width 504 height 44
click at [487, 449] on textarea "Balstoties uz faktu, ka mēs uzzinām, kas mums ir atnācis un kādā kvantitātē, ti…" at bounding box center [525, 438] width 504 height 44
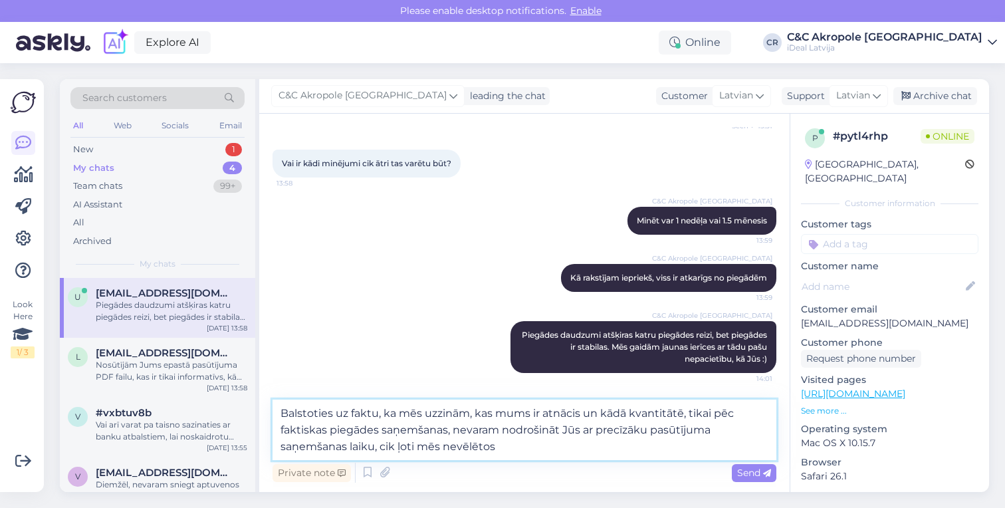
scroll to position [380, 0]
click at [686, 417] on textarea "Balstoties uz faktu, ka mēs uzzinām, kas mums ir atnācis un kādā kvantitātē, ti…" at bounding box center [525, 430] width 504 height 61
click at [475, 449] on textarea "Balstoties uz faktu, ka mēs uzzinām, kas mums ir atnācis un kādā kvantitātē tik…" at bounding box center [525, 430] width 504 height 61
click at [519, 453] on textarea "Balstoties uz faktu, ka mēs uzzinām, kas mums ir atnācis un kādā kvantitātē tik…" at bounding box center [525, 430] width 504 height 61
click at [501, 447] on textarea "Balstoties uz faktu, ka mēs uzzinām, kas mums ir atnācis un kādā kvantitātē tik…" at bounding box center [525, 430] width 504 height 61
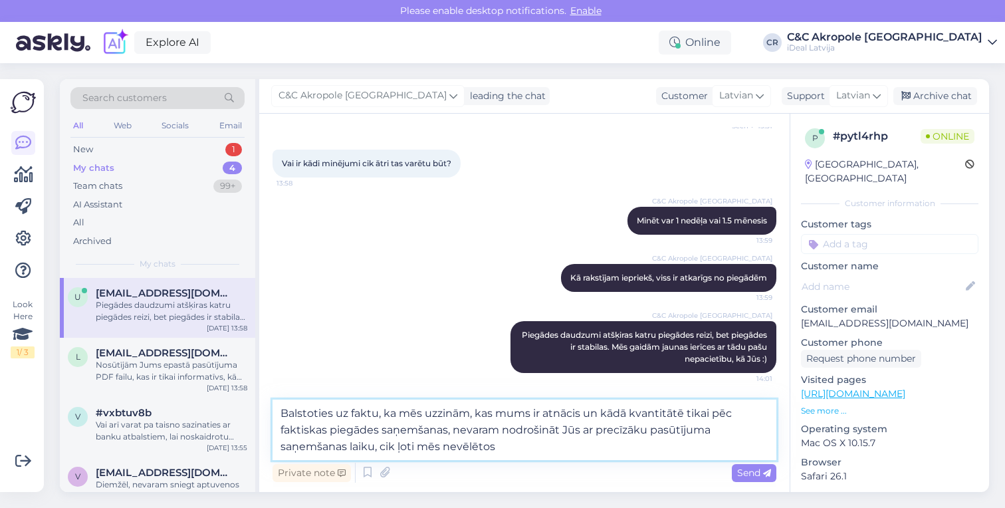
drag, startPoint x: 496, startPoint y: 447, endPoint x: 380, endPoint y: 450, distance: 115.7
click at [380, 450] on textarea "Balstoties uz faktu, ka mēs uzzinām, kas mums ir atnācis un kādā kvantitātē tik…" at bounding box center [525, 430] width 504 height 61
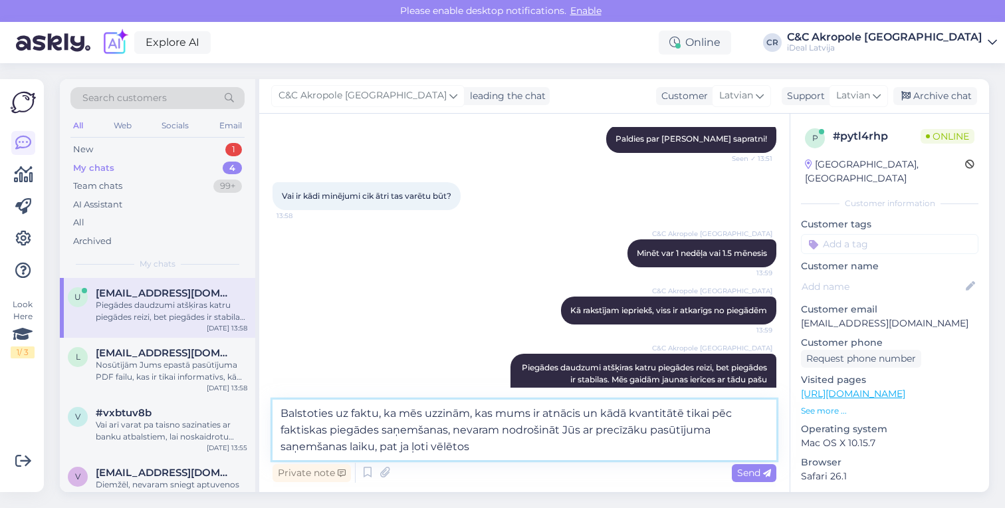
type textarea "Balstoties uz faktu, ka mēs uzzinām, kas mums ir atnācis un kādā kvantitātē tik…"
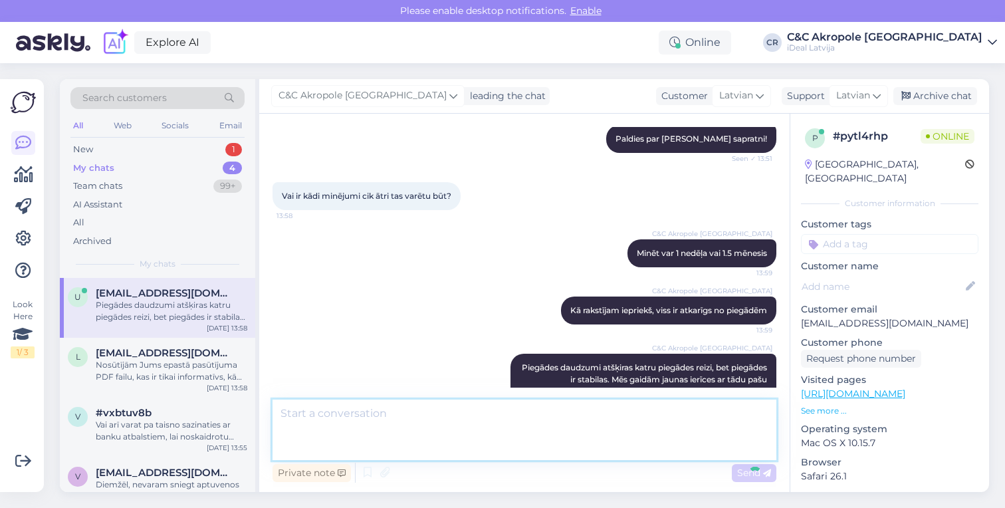
scroll to position [441, 0]
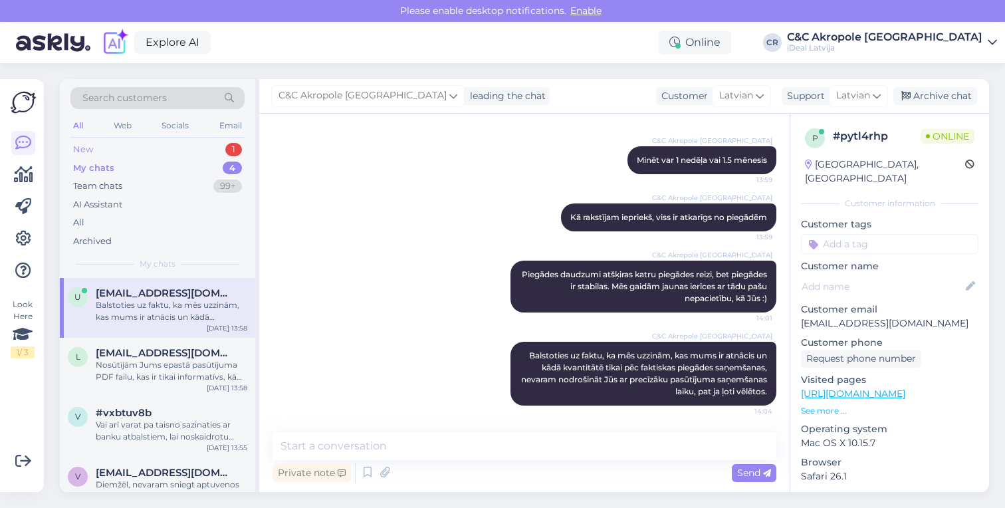
click at [172, 146] on div "New 1" at bounding box center [157, 149] width 174 height 19
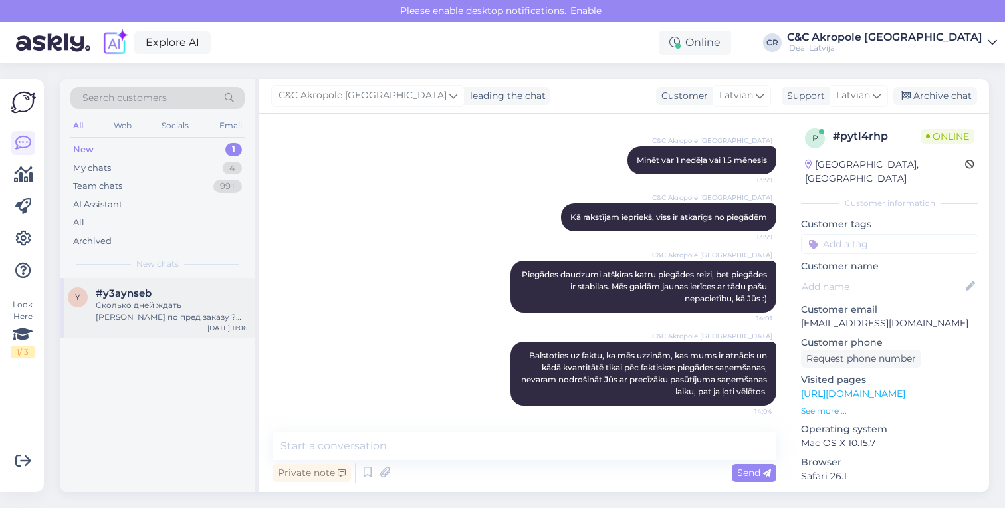
click at [184, 315] on div "Сколько дней ждать [PERSON_NAME] по пред заказу ? Какая очередь ?" at bounding box center [172, 311] width 152 height 24
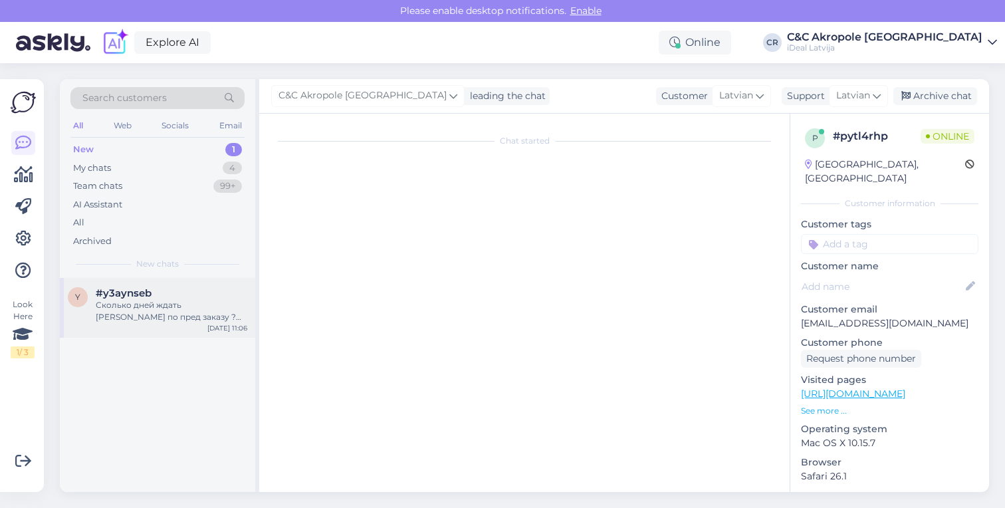
scroll to position [0, 0]
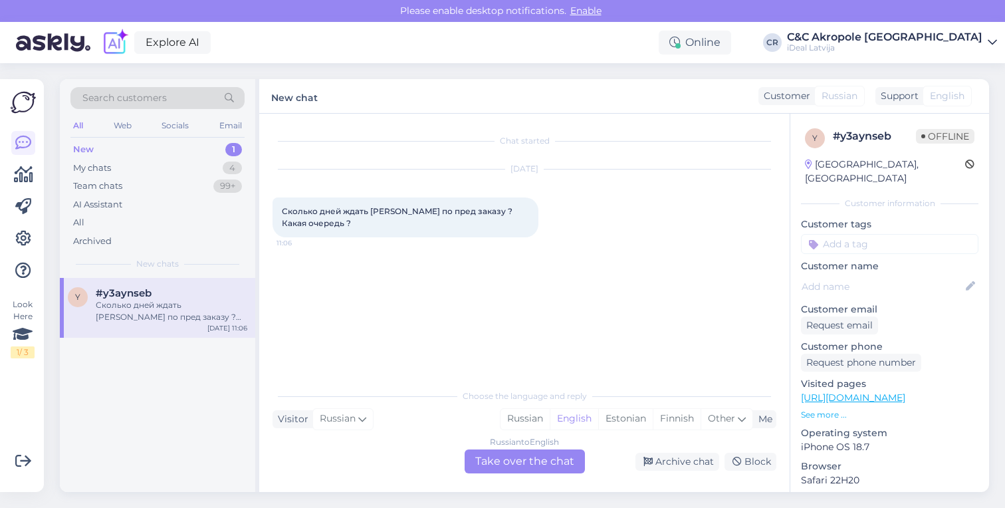
click at [520, 466] on div "Russian to English Take over the chat" at bounding box center [525, 461] width 120 height 24
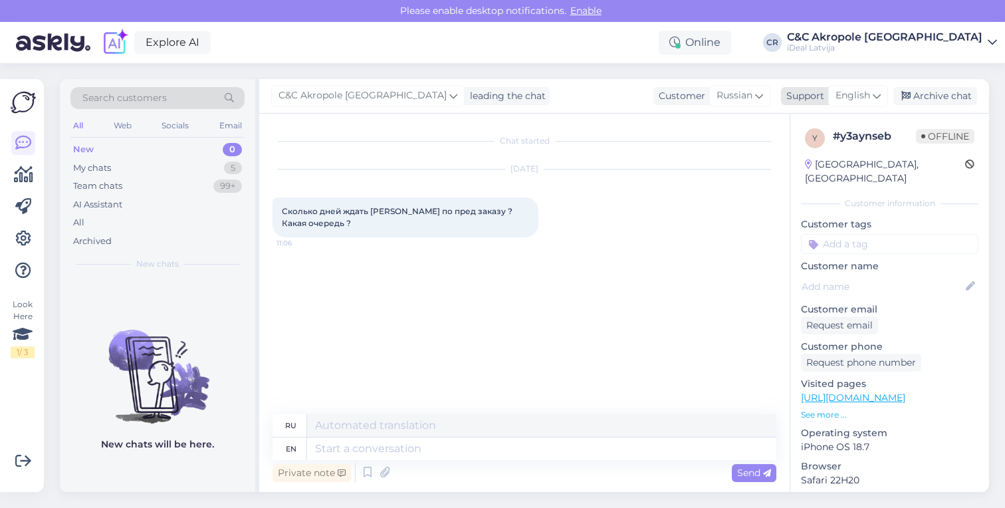
click at [847, 102] on span "English" at bounding box center [853, 95] width 35 height 15
click at [806, 157] on link "Latvian" at bounding box center [835, 154] width 146 height 21
click at [337, 450] on textarea at bounding box center [541, 449] width 469 height 23
type textarea "Labdien"
type textarea "Привет"
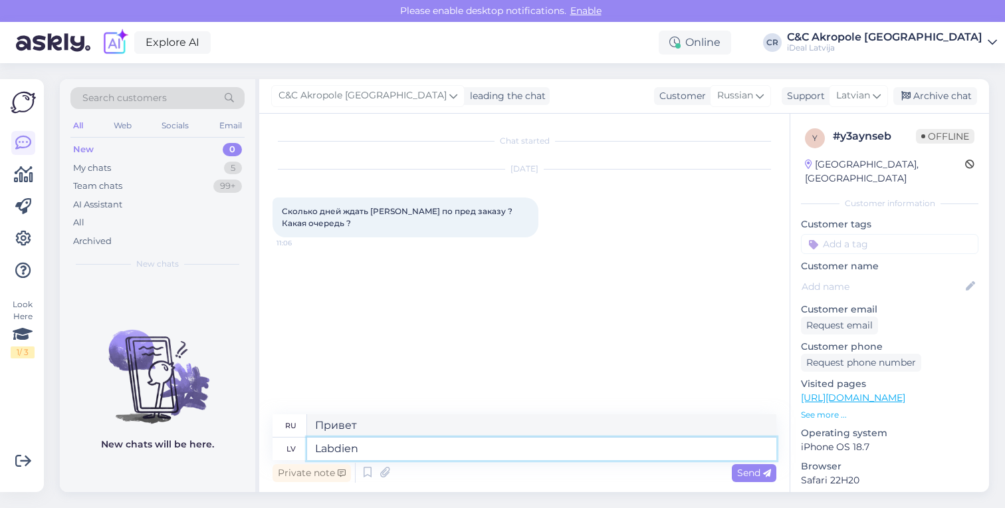
type textarea "Labdien!"
type textarea "Привет!"
type textarea "Diemžēl"
type textarea "К сожалению"
type textarea "Diemžēl, r"
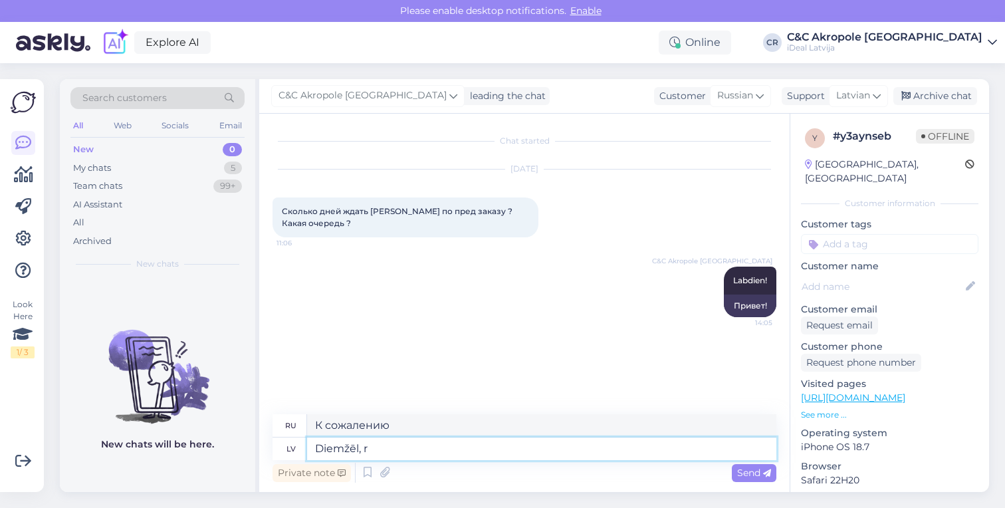
type textarea "К сожалению,"
type textarea "Diemžēl, rindas st"
type textarea "К сожалению, линии"
type textarea "Diemžēl, rindas statuss"
type textarea "К сожалению, статус очереди"
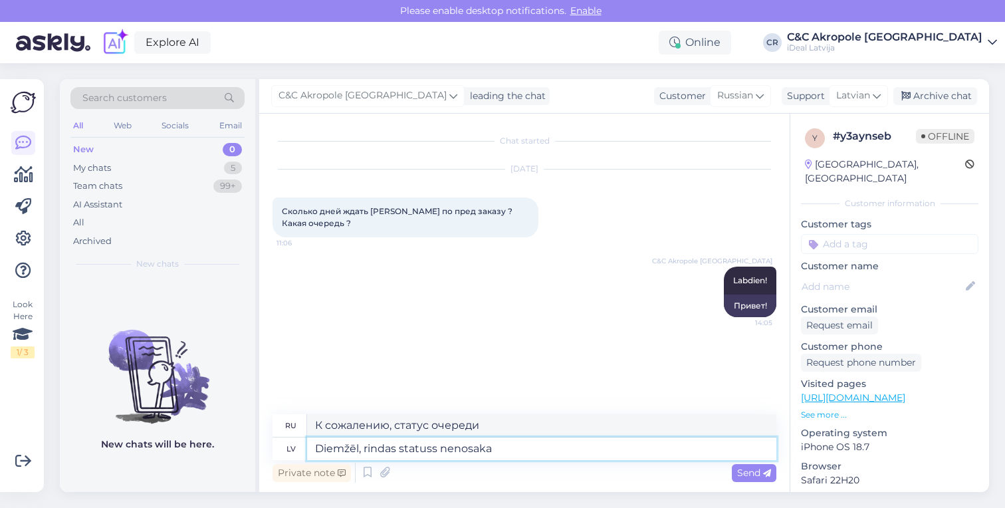
type textarea "Diemžēl, rindas statuss nenosaka"
type textarea "К сожалению, статус очереди не определяет"
type textarea "Diemžēl, rindas statuss nenosaka [DEMOGRAPHIC_DATA]∆uma"
type textarea "К сожалению, статус очереди не определяет порядок."
type textarea "Diemžēl, rindas statuss nenosaka [DEMOGRAPHIC_DATA]"
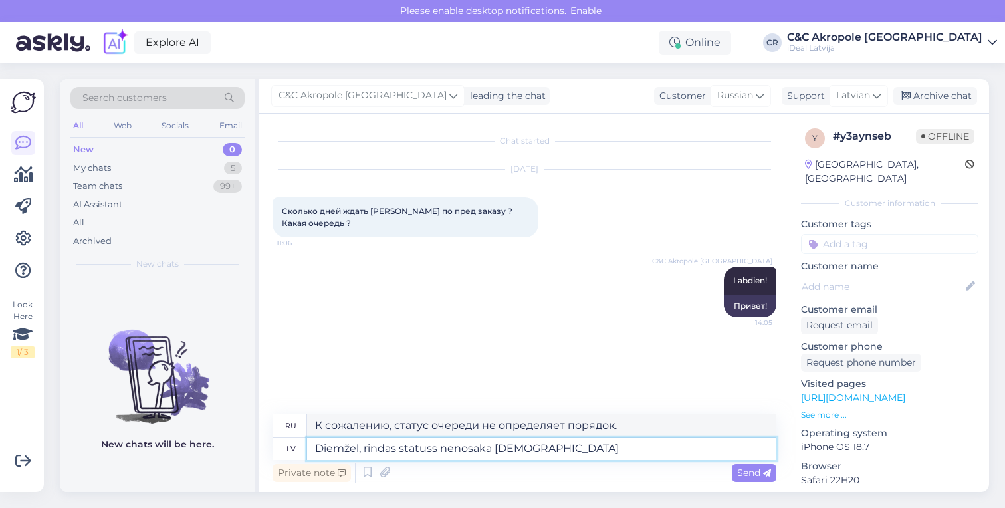
type textarea "К сожалению, статус очереди не определяет статус заказа."
type textarea "Diemžēl, rindas statuss nenosaka pasūtījuma s"
type textarea "К сожалению, статус очереди не определяет порядок."
type textarea "Diemžēl, rindas statuss nenosaka pasūtījuma saņemšanas"
type textarea "К сожалению, статус очереди не определяет получение заказа."
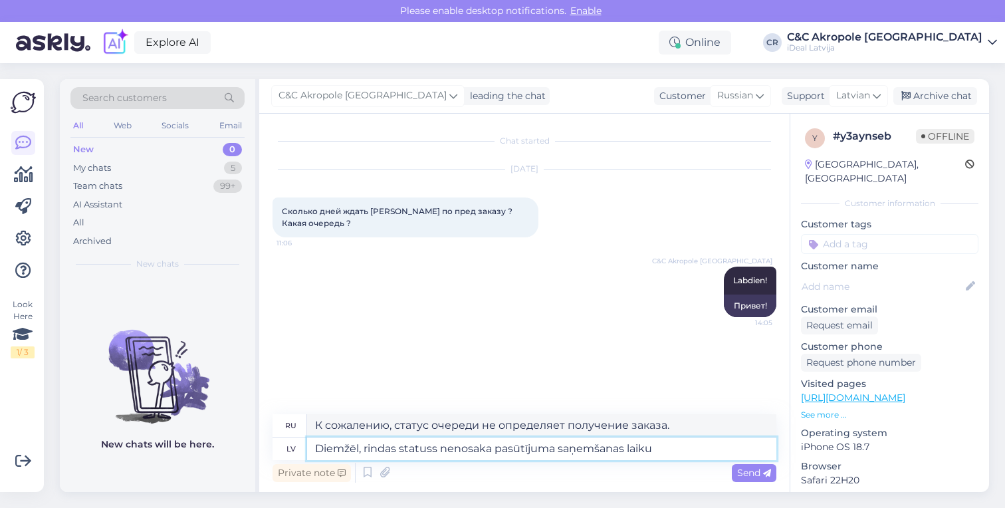
type textarea "Diemžēl, rindas statuss nenosaka pasūtījuma saņemšanas laikus"
type textarea "К сожалению, статус очереди не определяет время получения заказа."
click at [657, 440] on textarea "Diemžēl, rindas statuss nenosaka pasūtījuma saņemšanas laikus" at bounding box center [541, 449] width 469 height 23
click at [678, 441] on textarea "Diemžēl, rindas statuss nenosaka pasūtījuma saņemšanas laikus" at bounding box center [541, 449] width 469 height 23
click at [678, 445] on textarea "Diemžēl, rindas statuss nenosaka pasūtījuma saņemšanas laikus" at bounding box center [541, 449] width 469 height 23
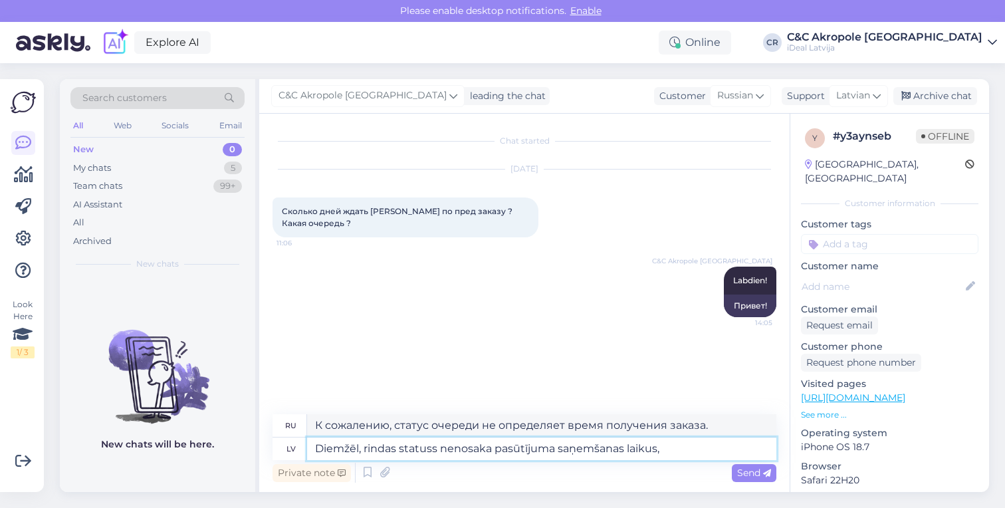
type textarea "Diemžēl, rindas statuss nenosaka pasūtījuma saņemšanas laikus,"
type textarea "К сожалению, статус очереди не определяет время доставки заказа,"
type textarea "Diemžēl, rindas statuss nenosaka pasūtījuma saņemšanas laikus, jo"
type textarea "К сожалению, статус очереди не определяет время получения заказа, потому что"
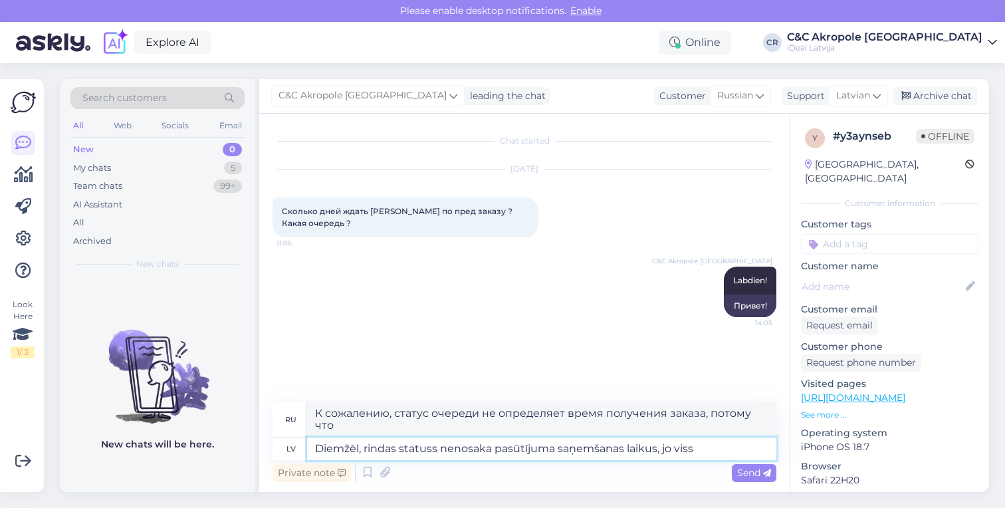
type textarea "Diemžēl, rindas statuss nenosaka pasūtījuma saņemšanas laikus, jo viss a"
type textarea "К сожалению, статус очереди не определяет время доставки заказа, потому что все"
type textarea "Diemžēl, rindas statuss nenosaka pasūtījuma saņemšanas laikus, jo viss ir"
type textarea "К сожалению, статус очереди не определяет сроки доставки заказа, потому что все"
type textarea "Diemžēl, rindas statuss nenosaka pasūtījuma saņemšanas laikus, jo viss ir atkar"
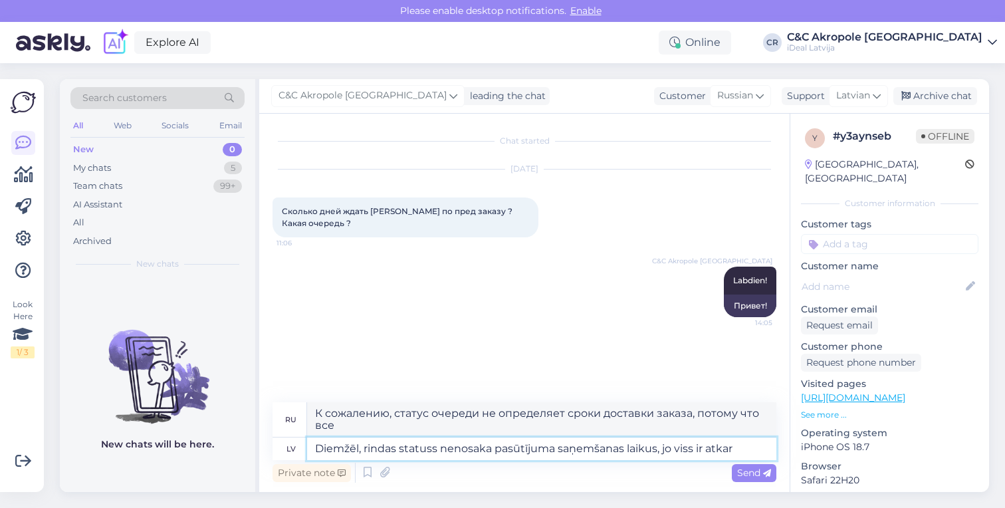
type textarea "К сожалению, статус очереди не определяет время получения заказа, т.к. все заде…"
type textarea "Diemžēl, rindas statuss nenosaka pasūtījuma saņemšanas laikus, jo viss ir atkar…"
type textarea "К сожалению, статус очереди не определяет время получения заказа, так как все з…"
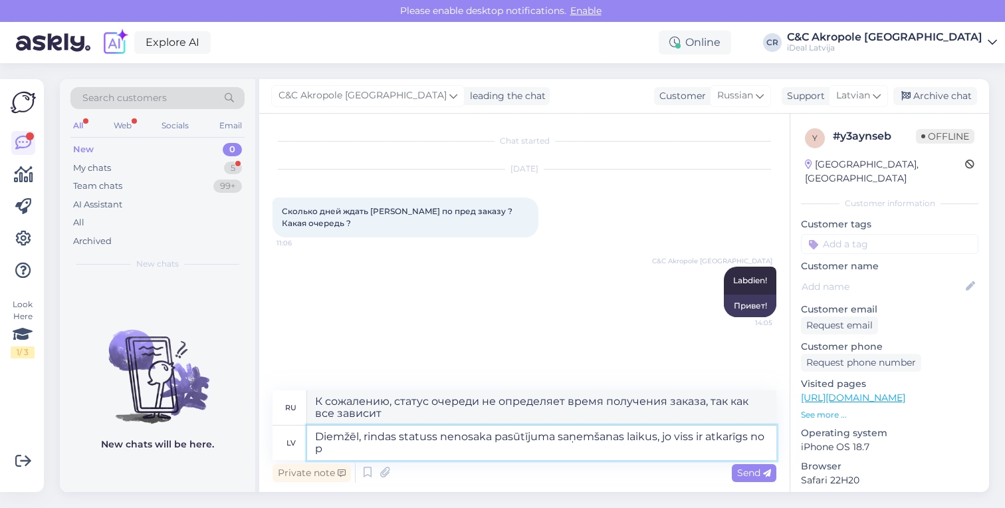
type textarea "Diemžēl, rindas statuss nenosaka pasūtījuma saņemšanas laikus, jo viss ir atkar…"
type textarea "К сожалению, статус очереди не определяет время получения заказа, так как все з…"
type textarea "Diemžēl, rindas statuss nenosaka pasūtījuma saņemšanas laikus, jo viss ir atkar…"
type textarea "К сожалению, статус очереди не определяет время получения заказа, так как все з…"
type textarea "Diemžēl, rindas statuss nenosaka pasūtījuma saņemšanas laikus, jo viss ir atkar…"
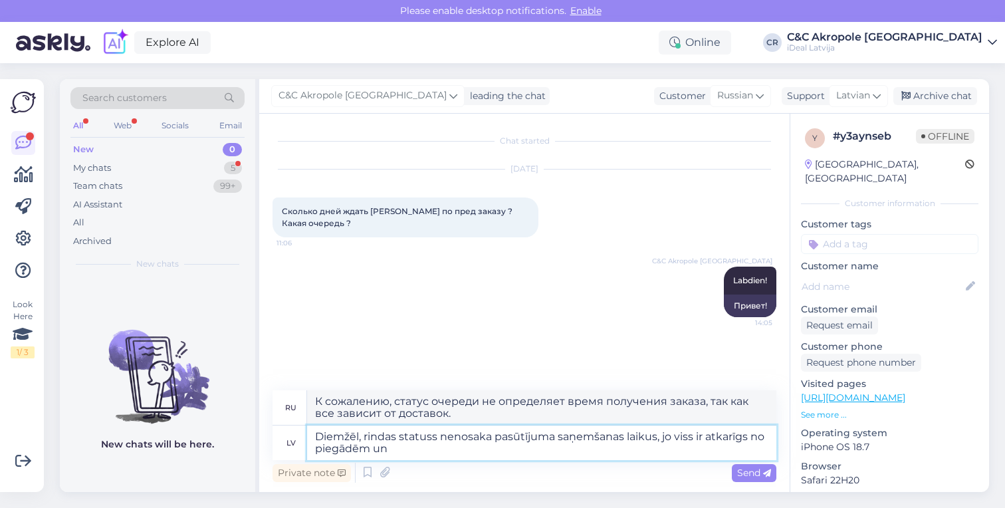
type textarea "К сожалению, статус очереди не определяет время получения заказа, так как все з…"
type textarea "Diemžēl, rindas statuss nenosaka pasūtījuma saņemšanas laikus, jo viss ir atkar…"
type textarea "К сожалению, статус очереди не определяет время получения заказа, так как все з…"
type textarea "Diemžēl, rindas statuss nenosaka pasūtījuma saņemšanas laikus, jo viss ir atkar…"
type textarea "К сожалению, статус очереди не определяет время получения заказа, так как все з…"
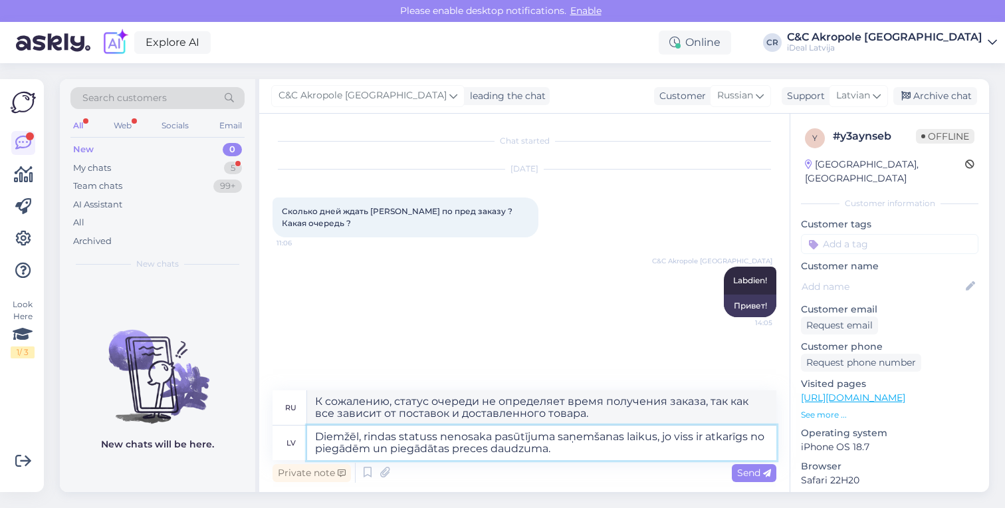
type textarea "Diemžēl, rindas statuss nenosaka pasūtījuma saņemšanas laikus, jo viss ir atkar…"
type textarea "К сожалению, статус очереди не определяет время получения заказа, так как все з…"
type textarea "Diemžēl, rindas statuss nenosaka pasūtījuma saņemšanas laikus, jo viss ir atkar…"
type textarea "К сожалению, статус очереди не влияет на время получения заказа, так как всё за…"
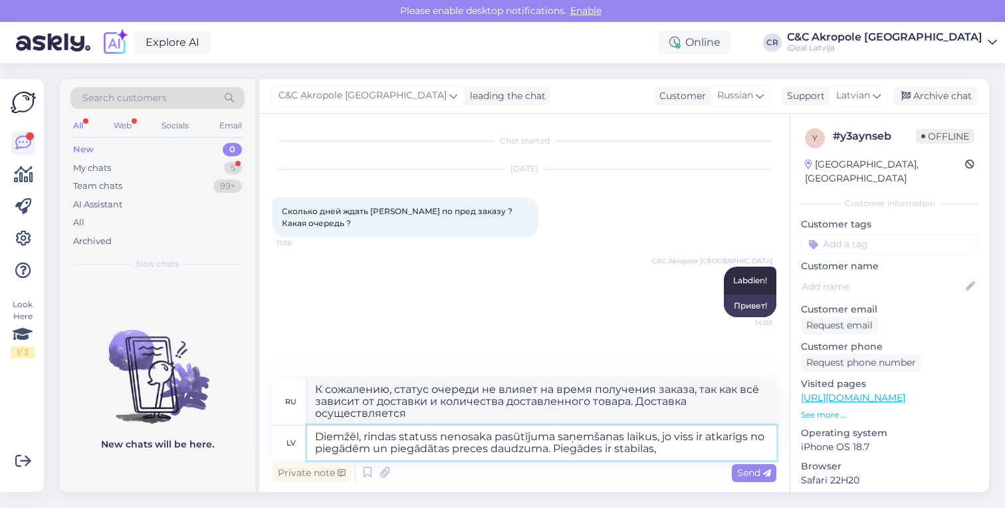
type textarea "Diemžēl, rindas statuss nenosaka pasūtījuma saņemšanas laikus, jo viss ir atkar…"
type textarea "К сожалению, статус очереди не влияет на время получения заказа, так как всё за…"
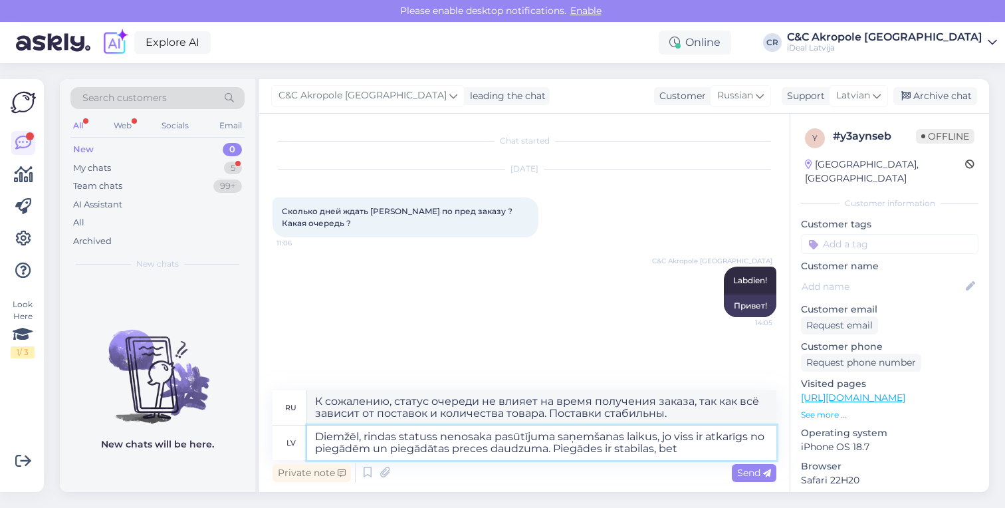
type textarea "Diemžēl, rindas statuss nenosaka pasūtījuma saņemšanas laikus, jo viss ir atkar…"
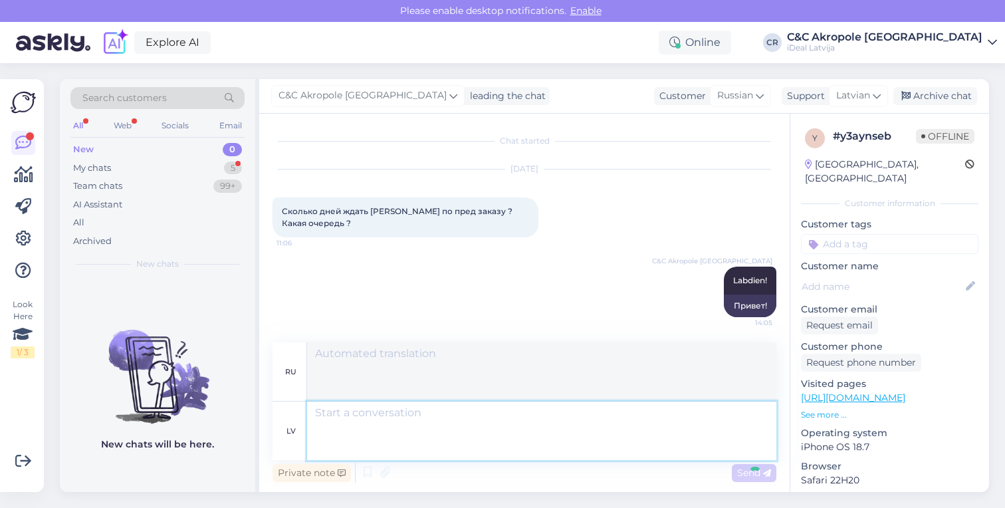
scroll to position [117, 0]
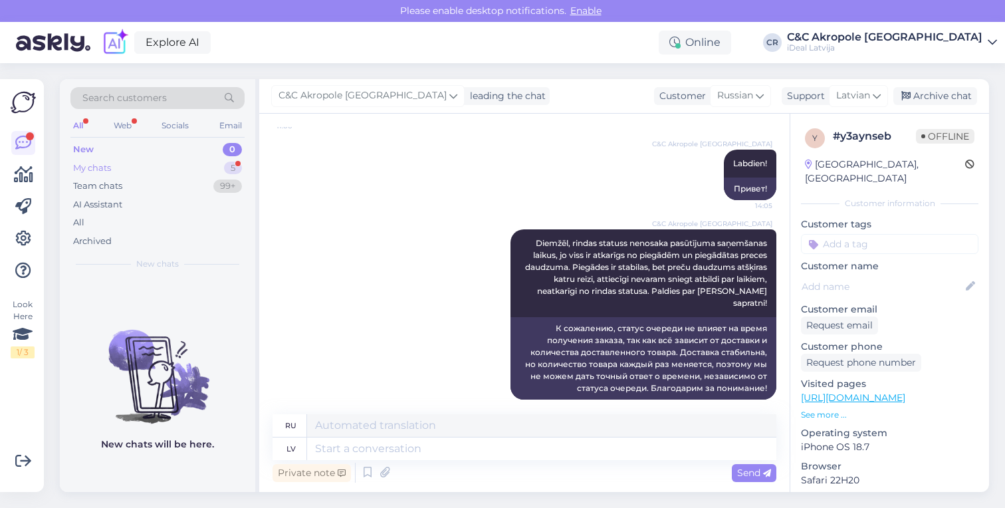
click at [229, 164] on div "5" at bounding box center [233, 168] width 18 height 13
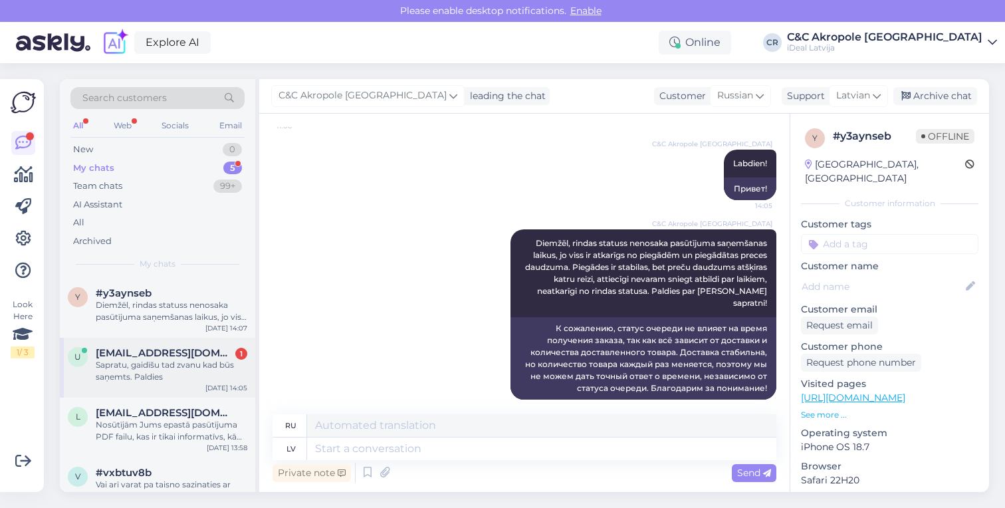
click at [190, 360] on div "Sapratu, gaidīšu tad zvanu kad būs saņemts. Paldies" at bounding box center [172, 371] width 152 height 24
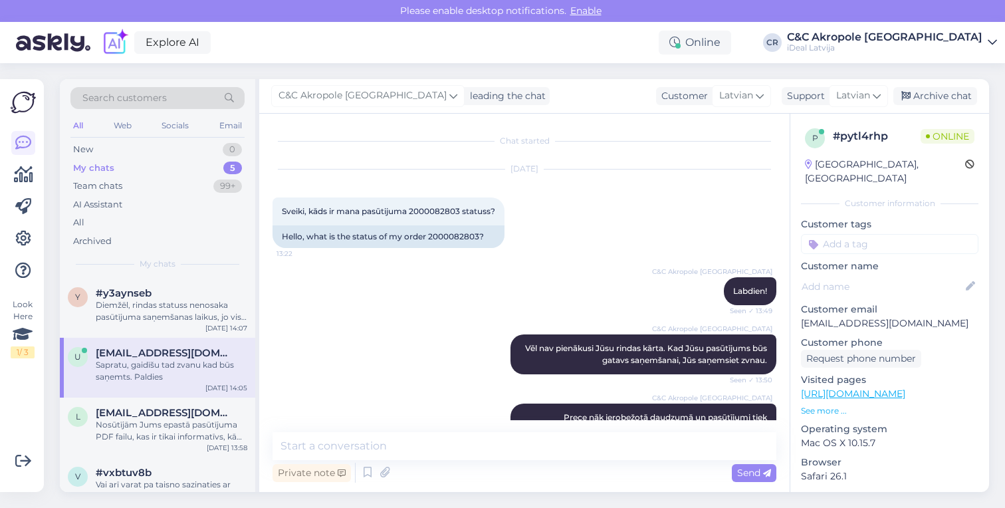
scroll to position [498, 0]
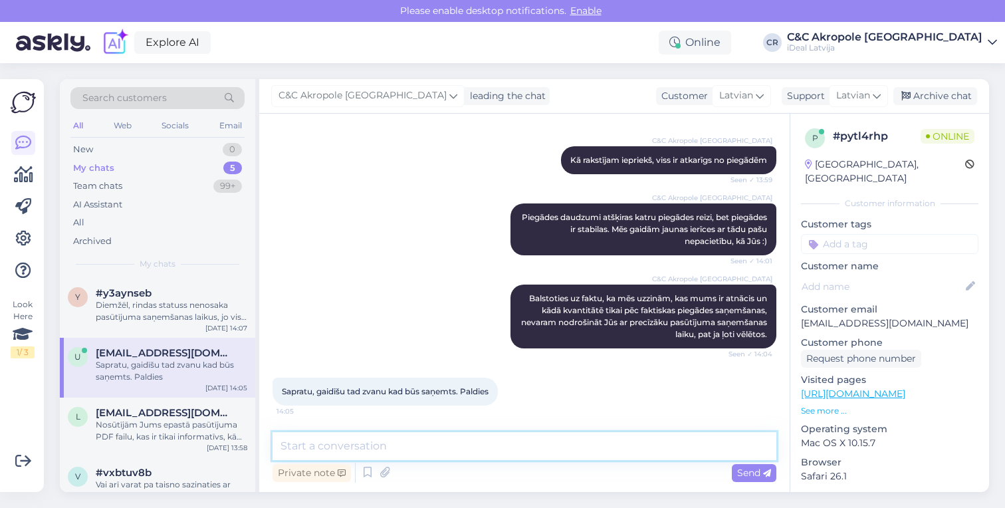
click at [446, 443] on textarea at bounding box center [525, 446] width 504 height 28
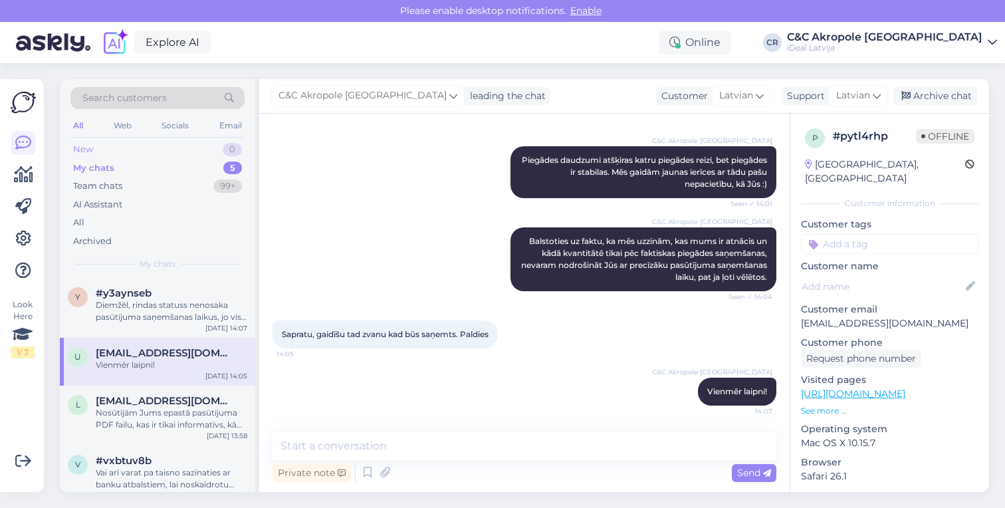
click at [191, 152] on div "New 0" at bounding box center [157, 149] width 174 height 19
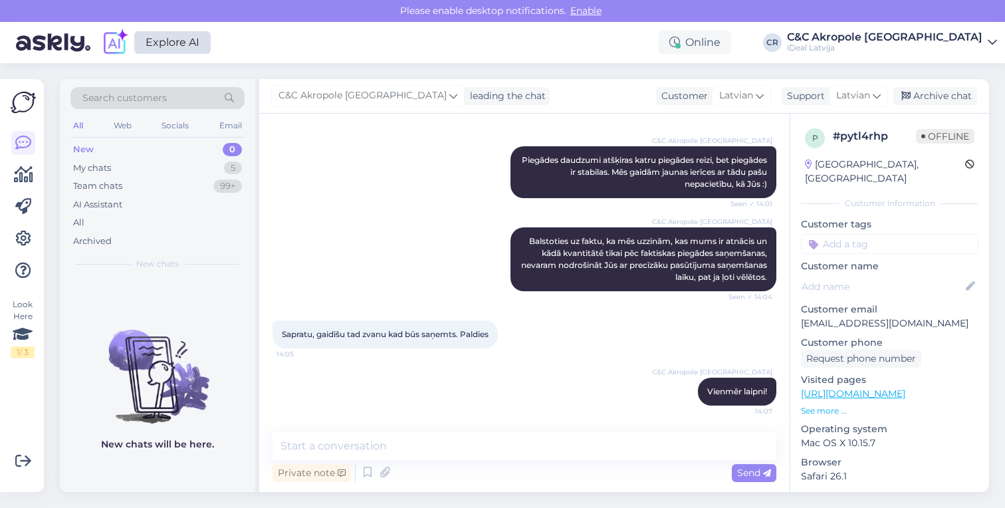
click at [188, 43] on link "Explore AI" at bounding box center [172, 42] width 76 height 23
